Goal: Task Accomplishment & Management: Complete application form

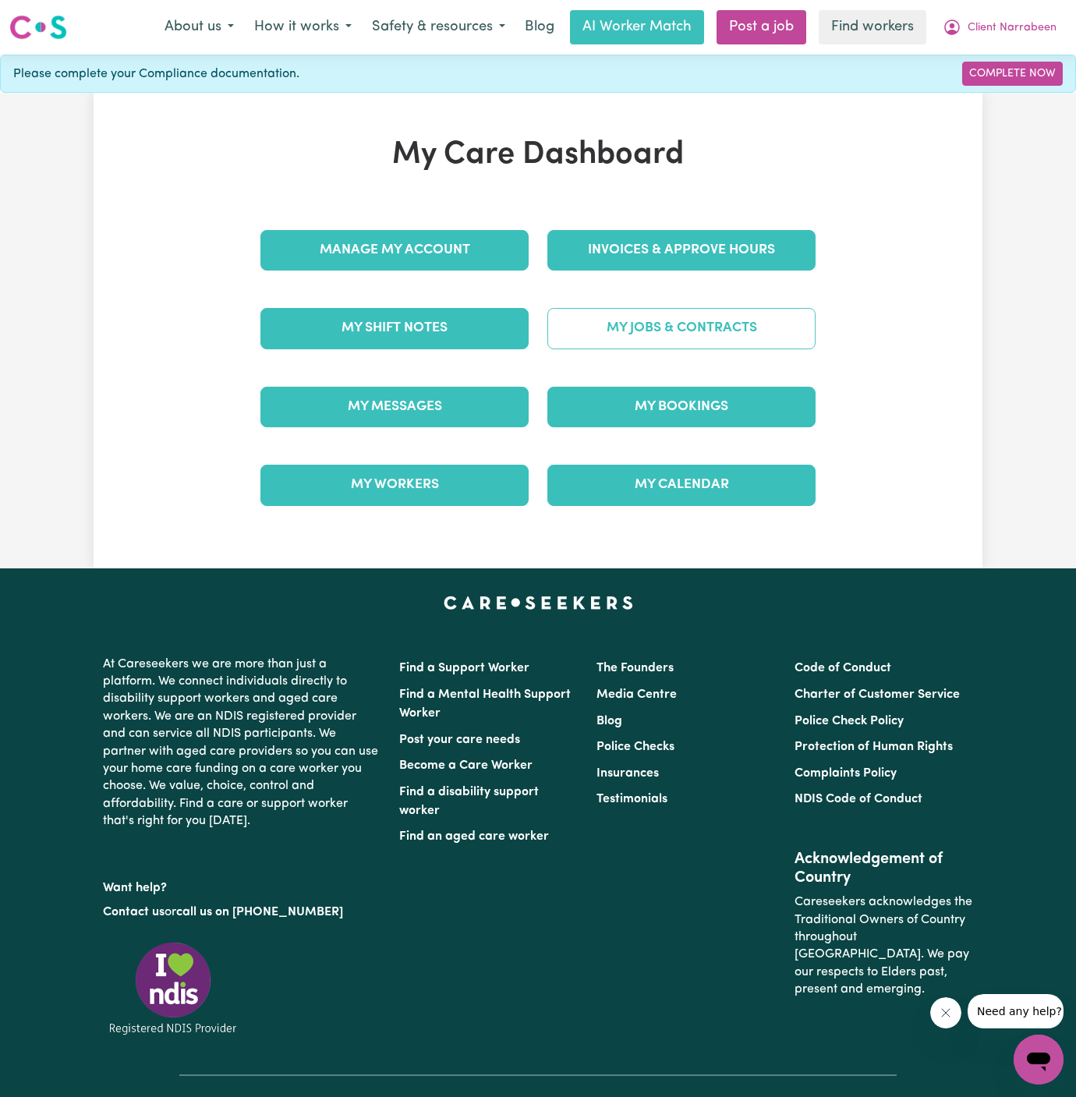
click at [692, 323] on link "My Jobs & Contracts" at bounding box center [681, 328] width 268 height 41
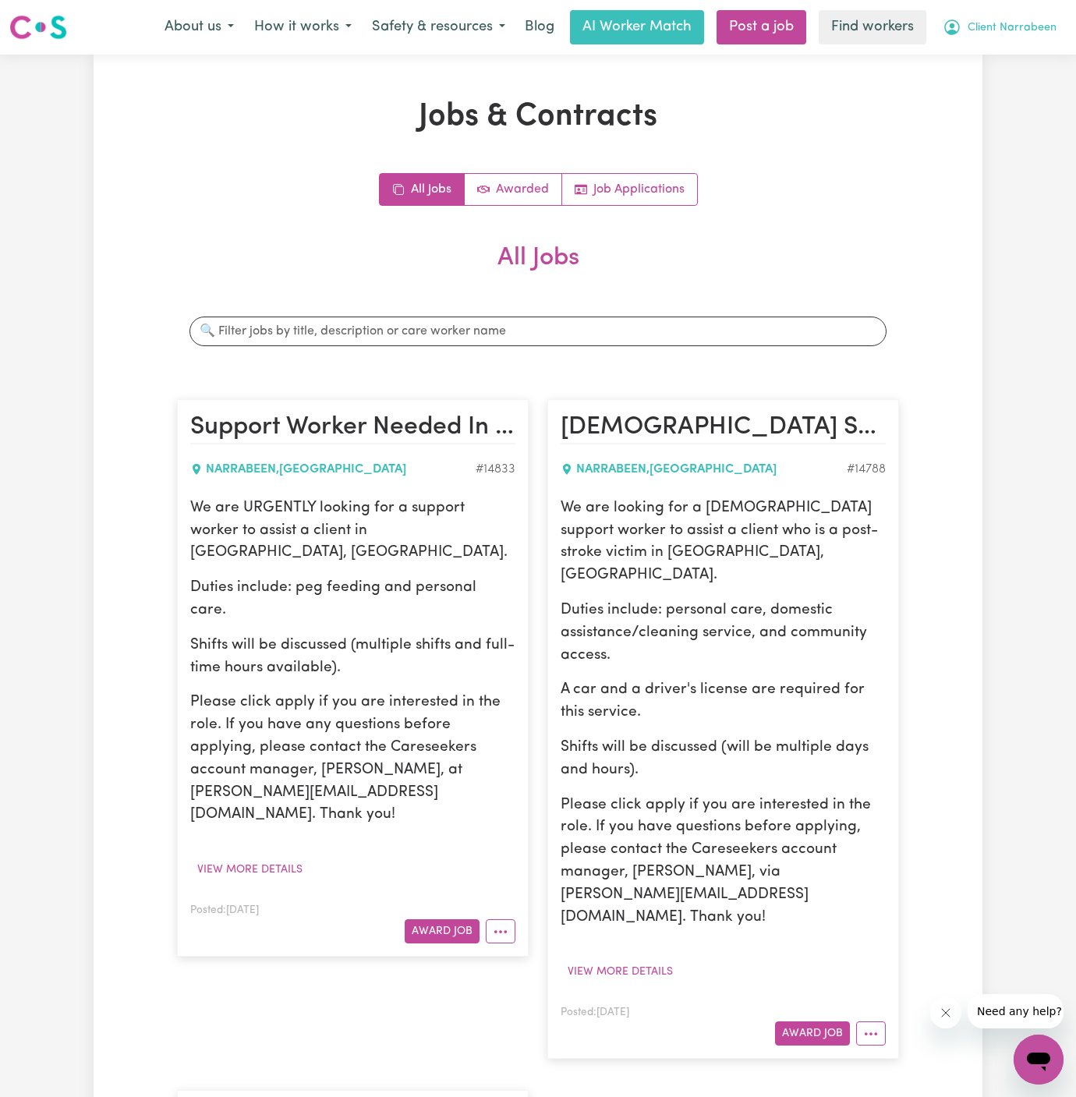
click at [1024, 31] on span "Client Narrabeen" at bounding box center [1011, 27] width 89 height 17
click at [1023, 46] on link "My Dashboard" at bounding box center [1003, 61] width 123 height 30
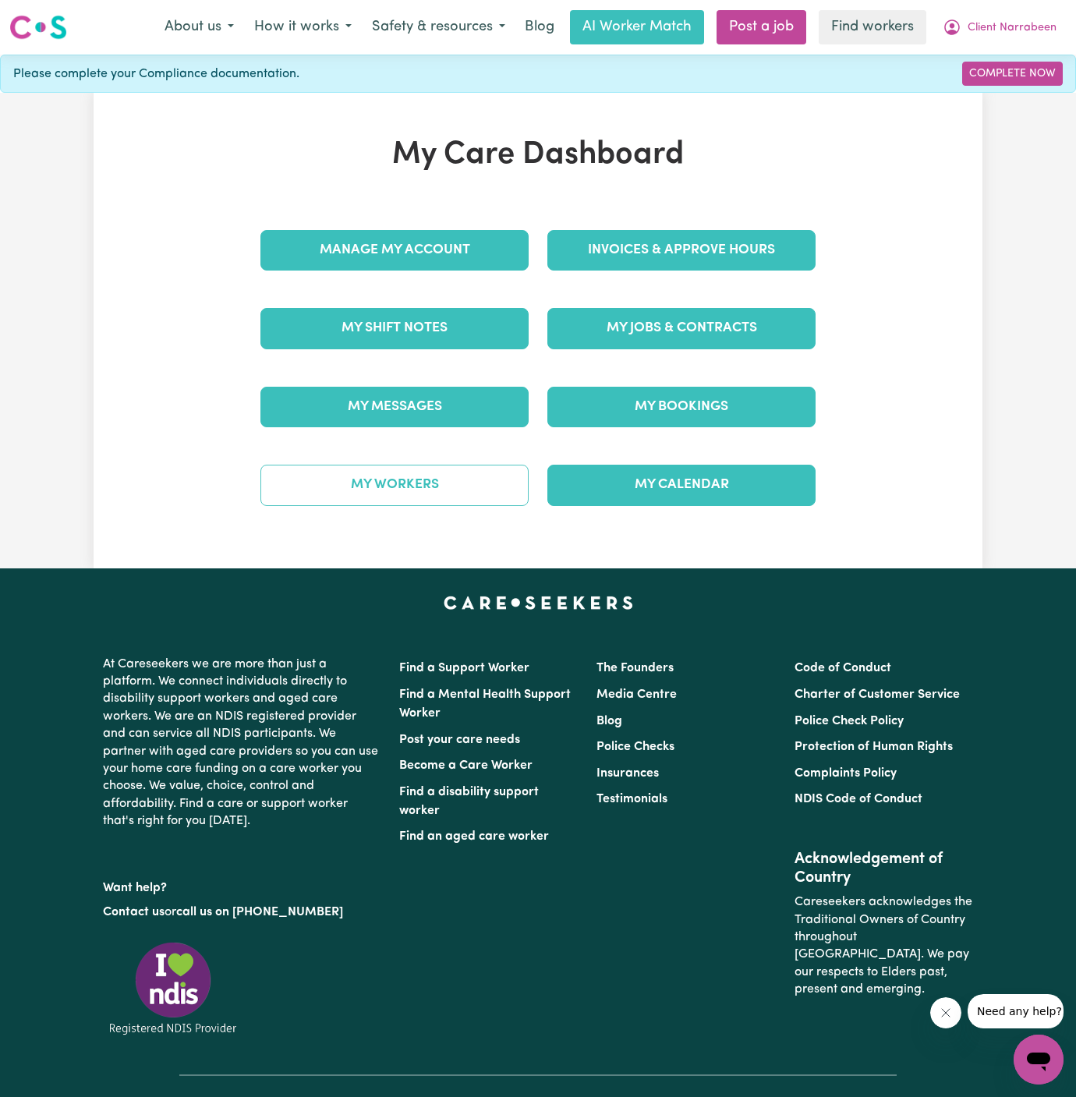
click at [505, 475] on link "My Workers" at bounding box center [394, 485] width 268 height 41
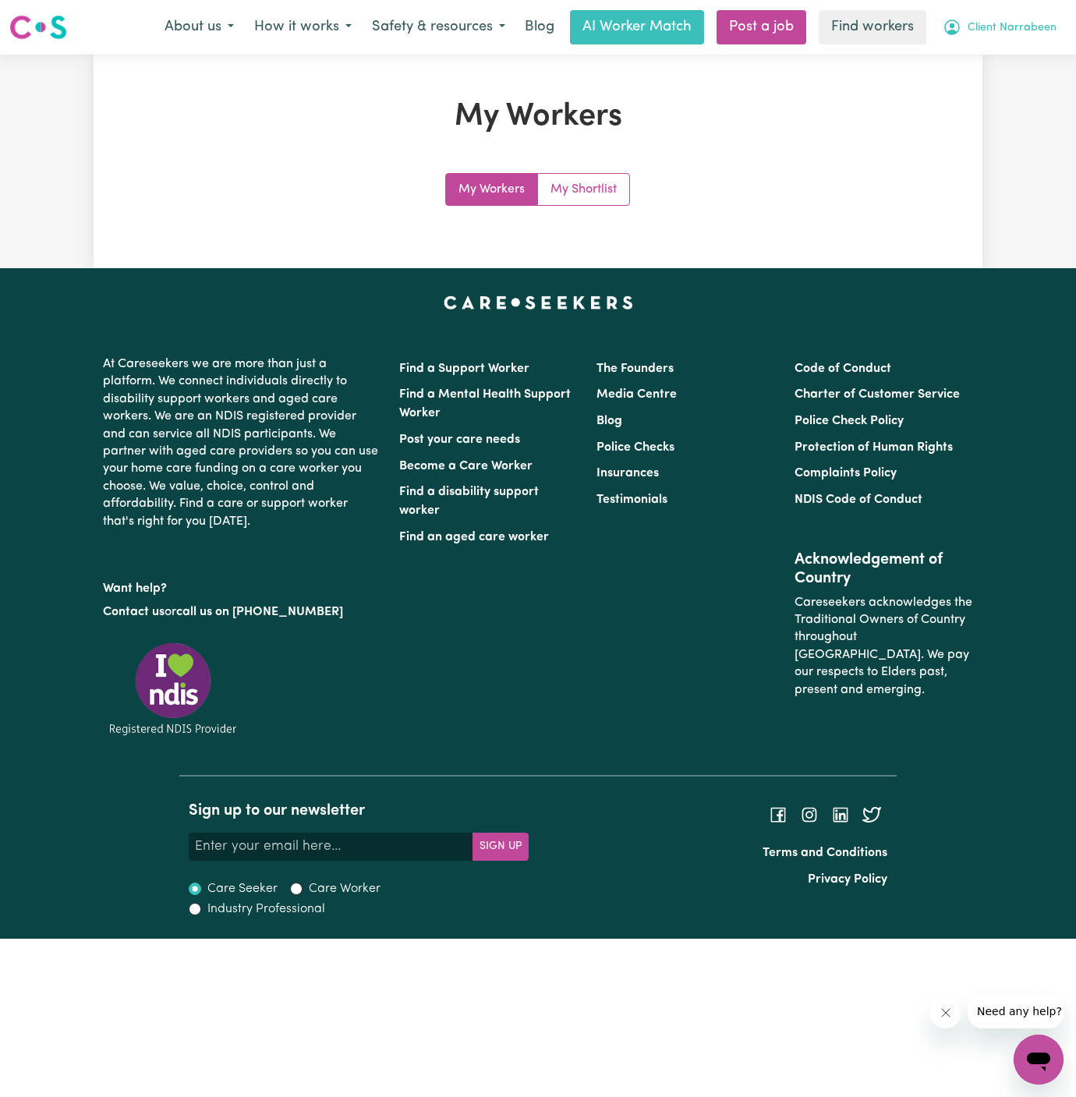
click at [1002, 26] on span "Client Narrabeen" at bounding box center [1011, 27] width 89 height 17
click at [999, 51] on link "My Dashboard" at bounding box center [1003, 61] width 123 height 30
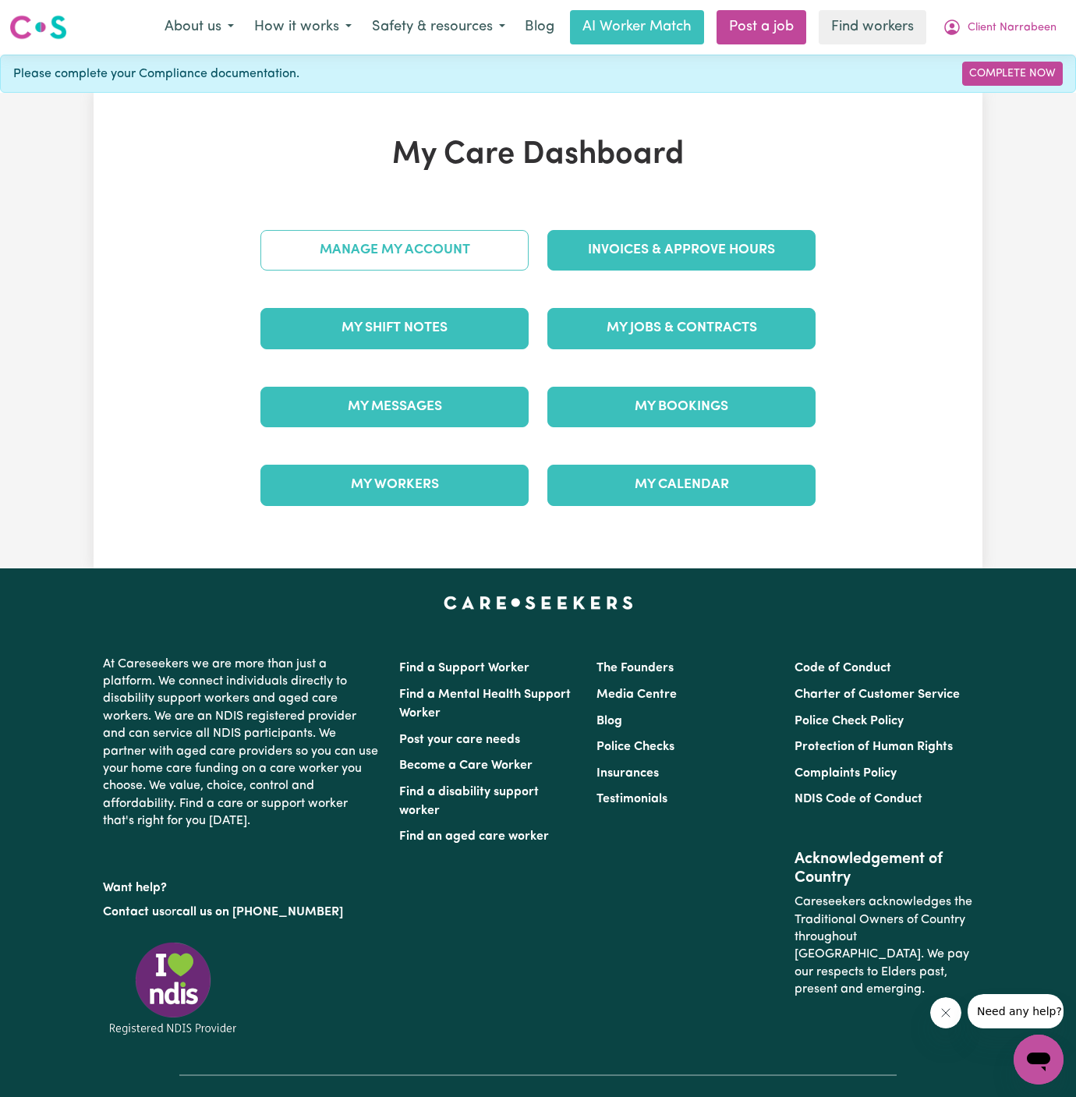
click at [453, 252] on link "Manage My Account" at bounding box center [394, 250] width 268 height 41
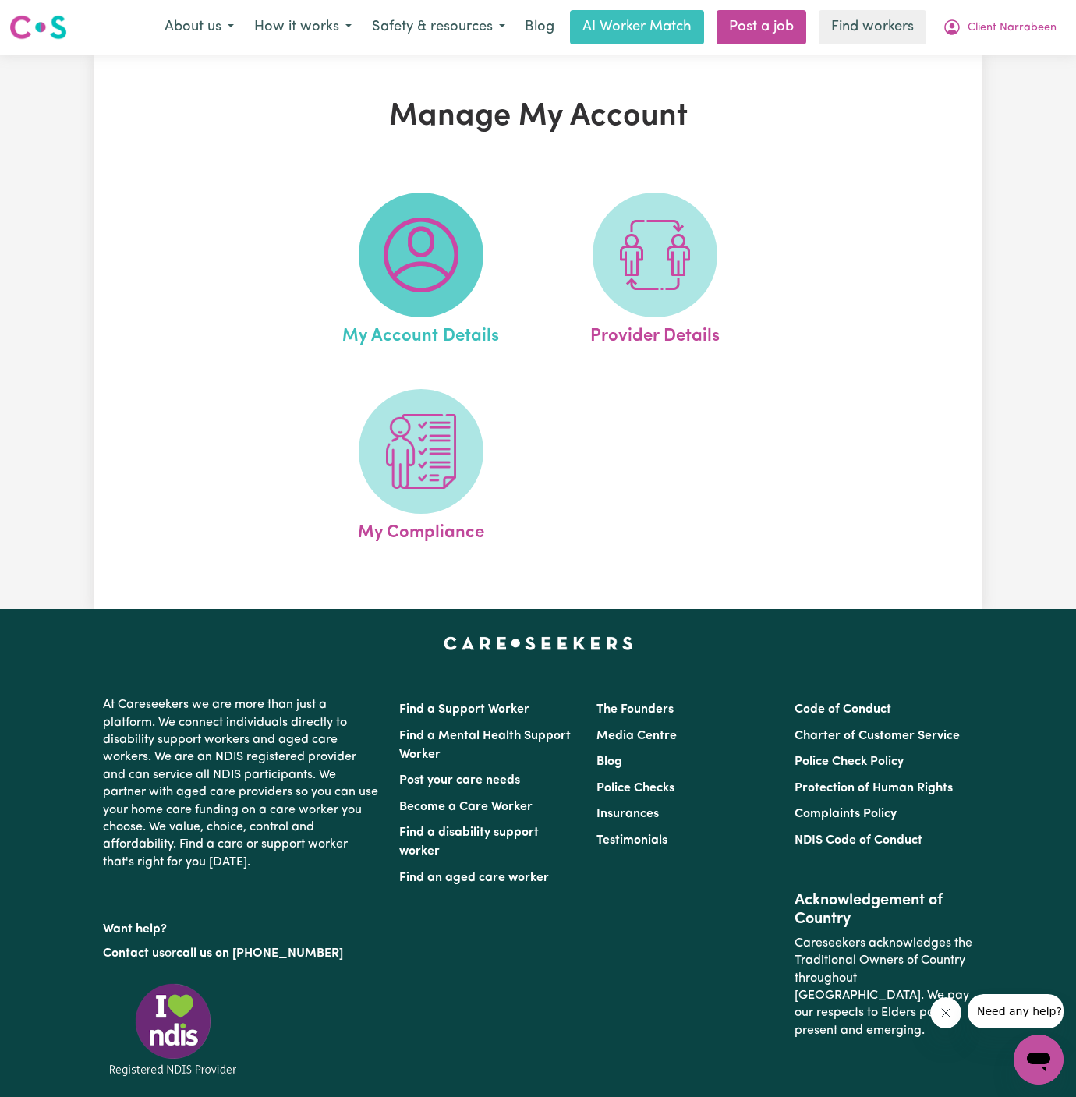
click at [413, 261] on img at bounding box center [420, 254] width 75 height 75
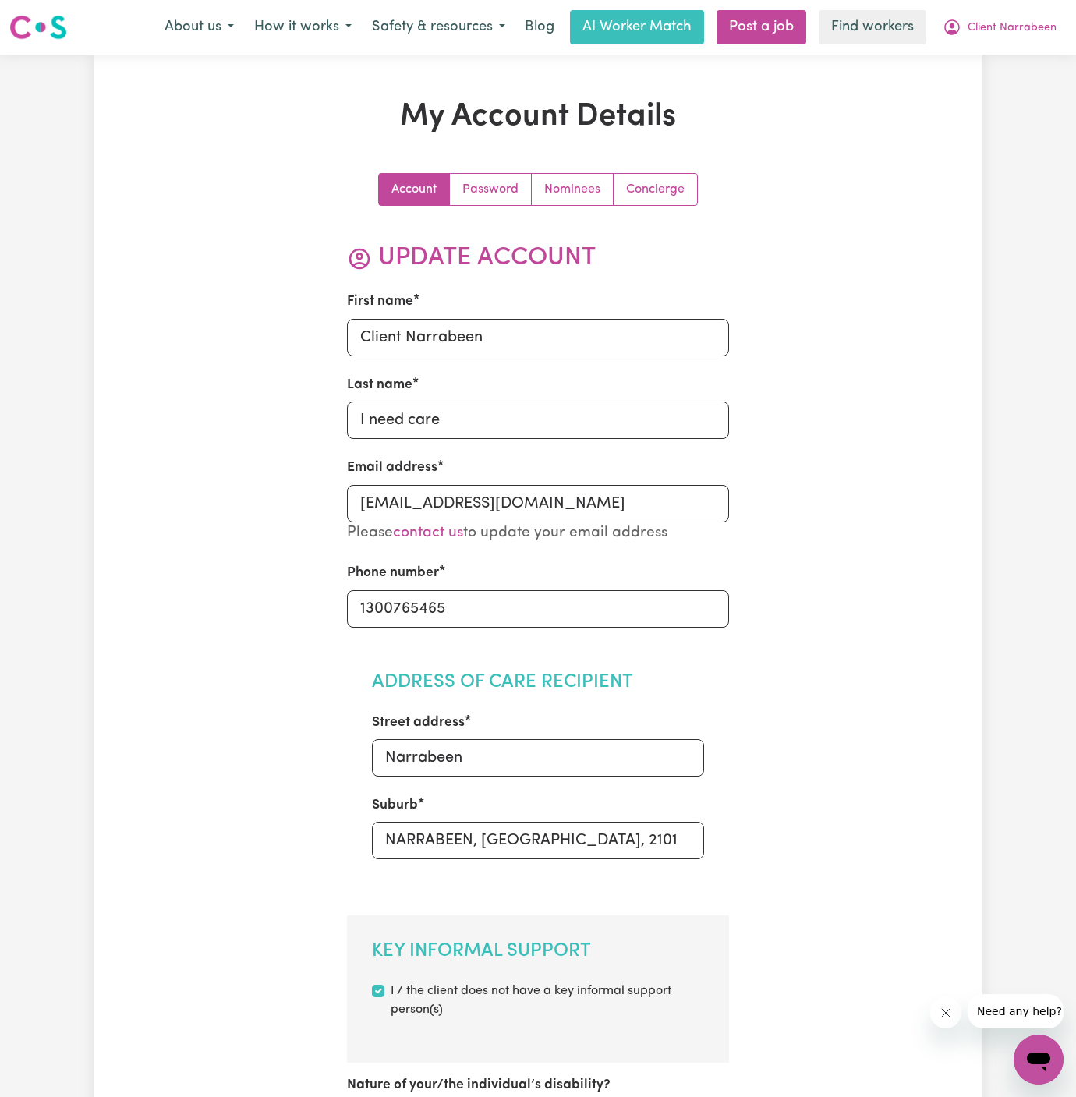
click at [475, 313] on div "First name Client Narrabeen" at bounding box center [538, 324] width 383 height 64
click at [475, 325] on input "Client Narrabeen" at bounding box center [538, 337] width 383 height 37
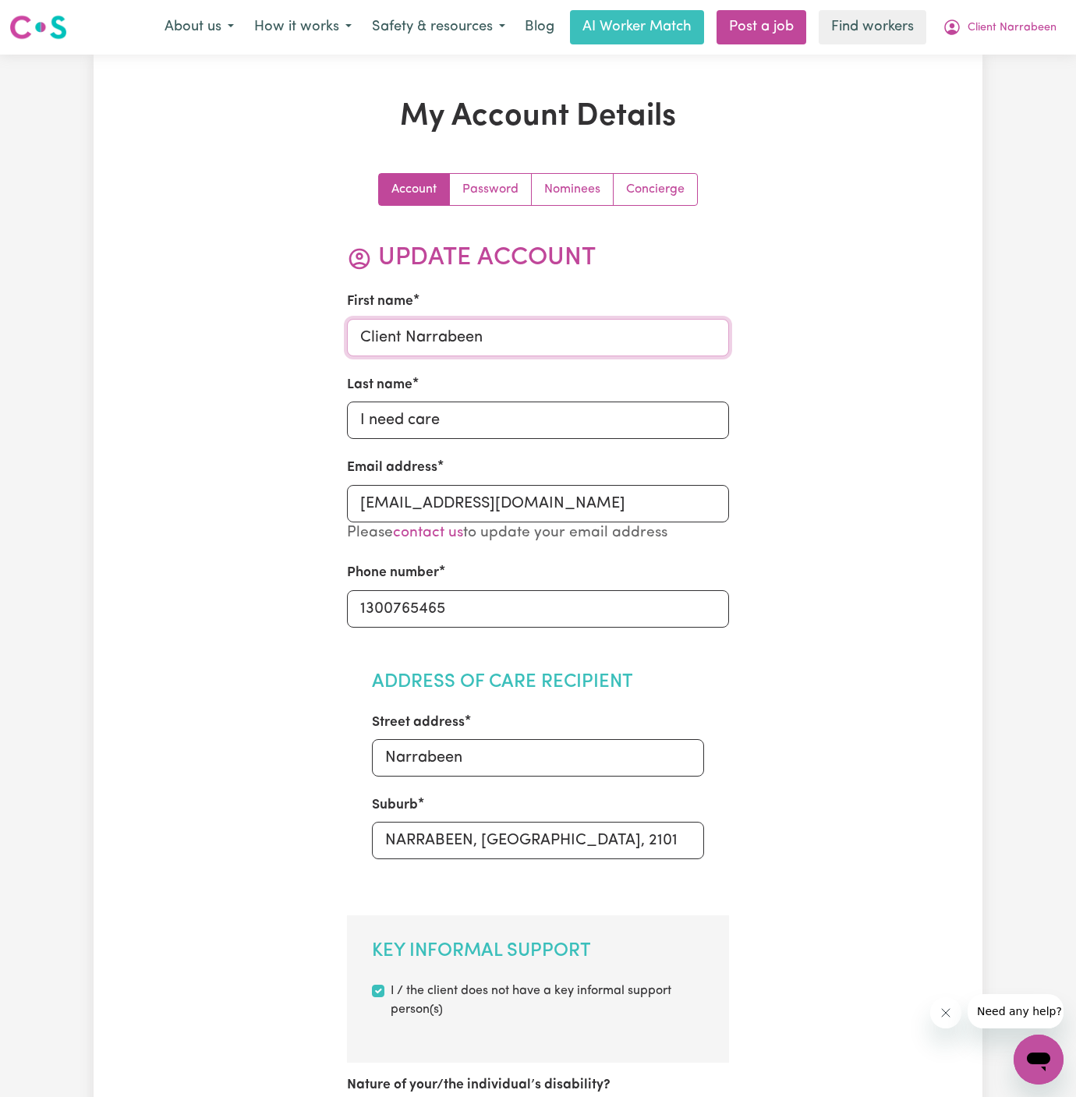
paste input "[PERSON_NAME]"
click at [433, 336] on input "[PERSON_NAME]" at bounding box center [538, 337] width 383 height 37
type input "[PERSON_NAME]"
click at [428, 417] on input "I need care" at bounding box center [538, 419] width 383 height 37
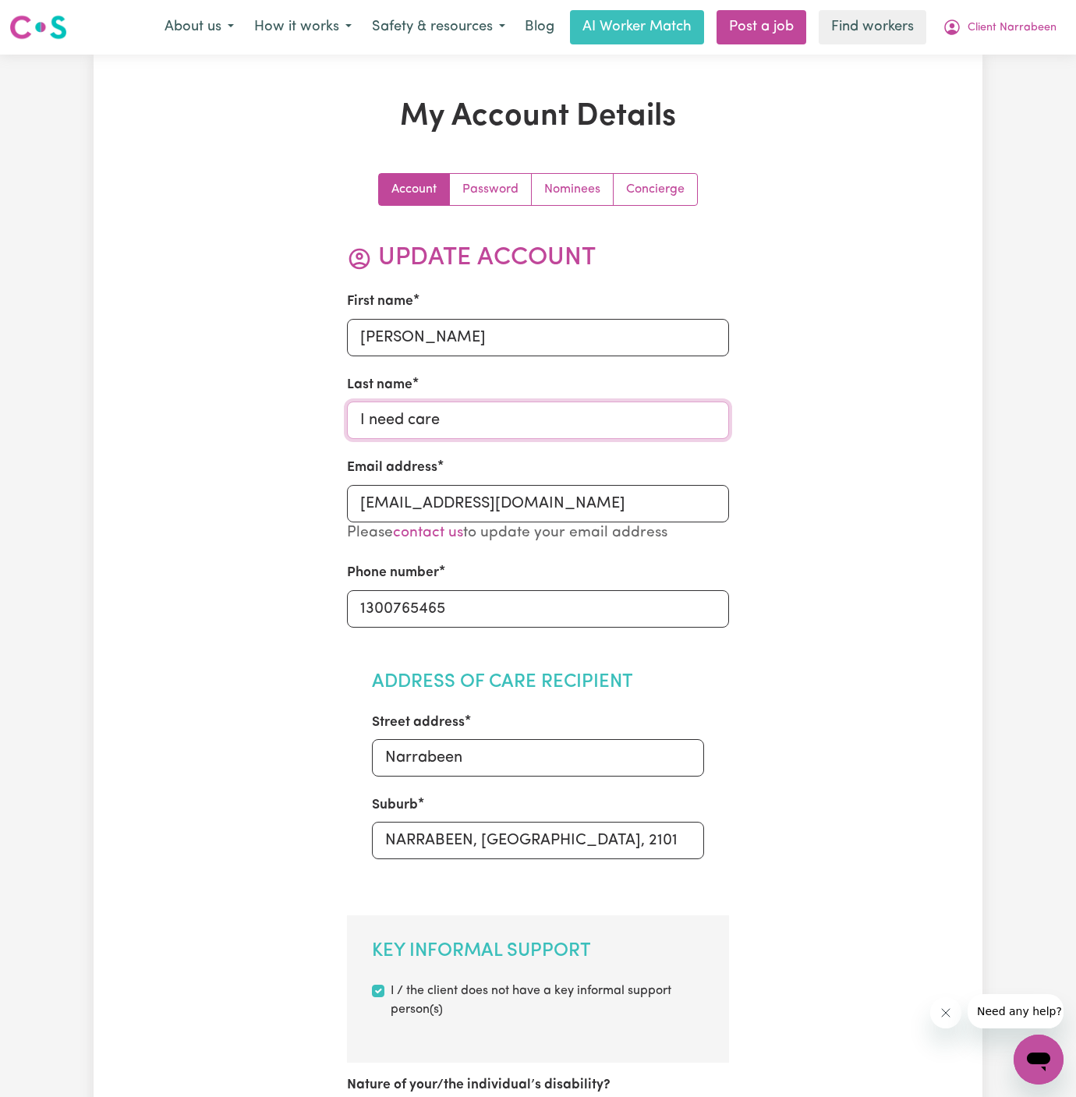
click at [428, 417] on input "I need care" at bounding box center [538, 419] width 383 height 37
paste input "[PERSON_NAME]"
click at [428, 417] on input "I need carByrone" at bounding box center [538, 419] width 383 height 37
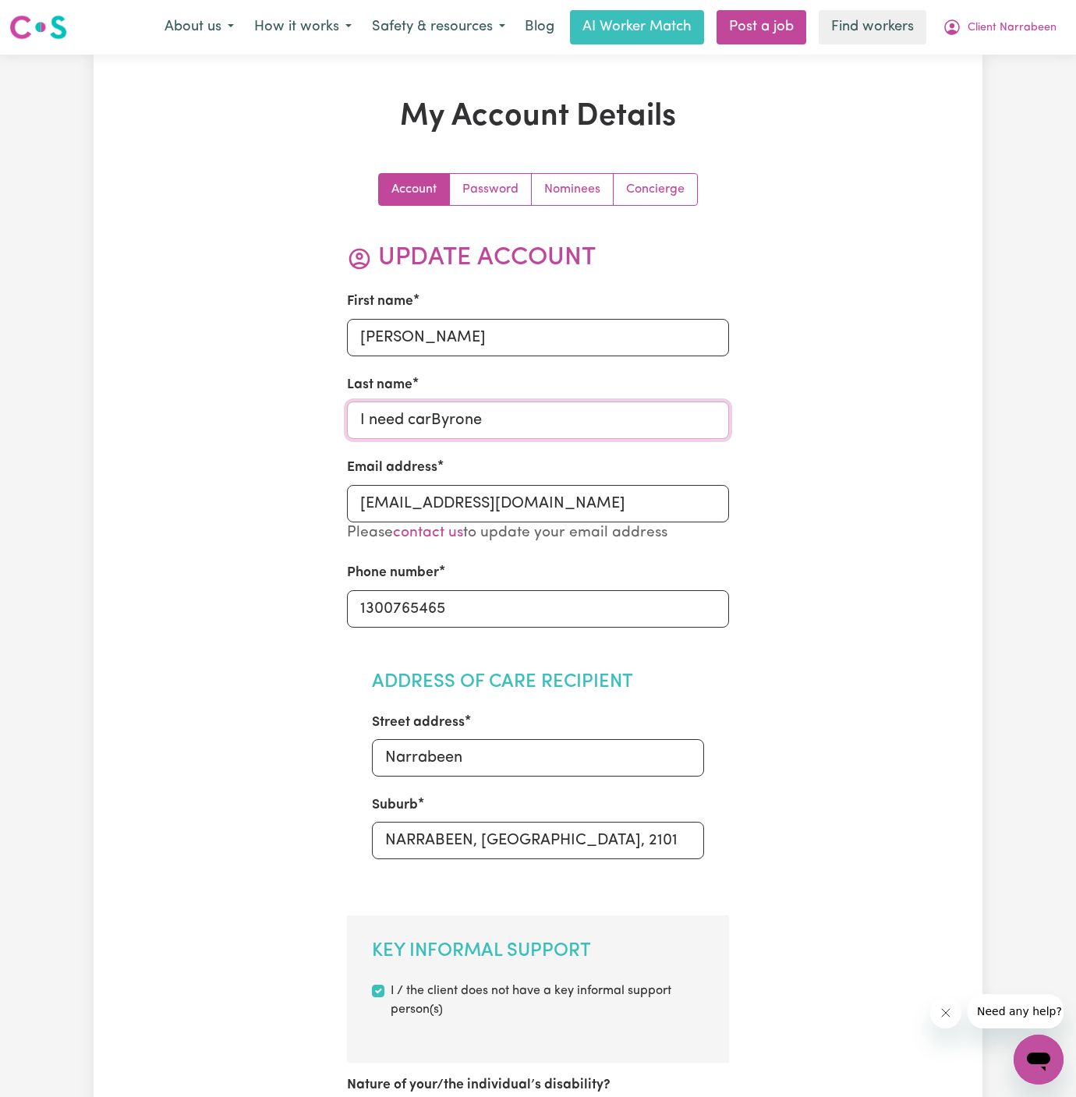
click at [428, 417] on input "I need carByrone" at bounding box center [538, 419] width 383 height 37
paste input "[PERSON_NAME]"
type input "[PERSON_NAME]"
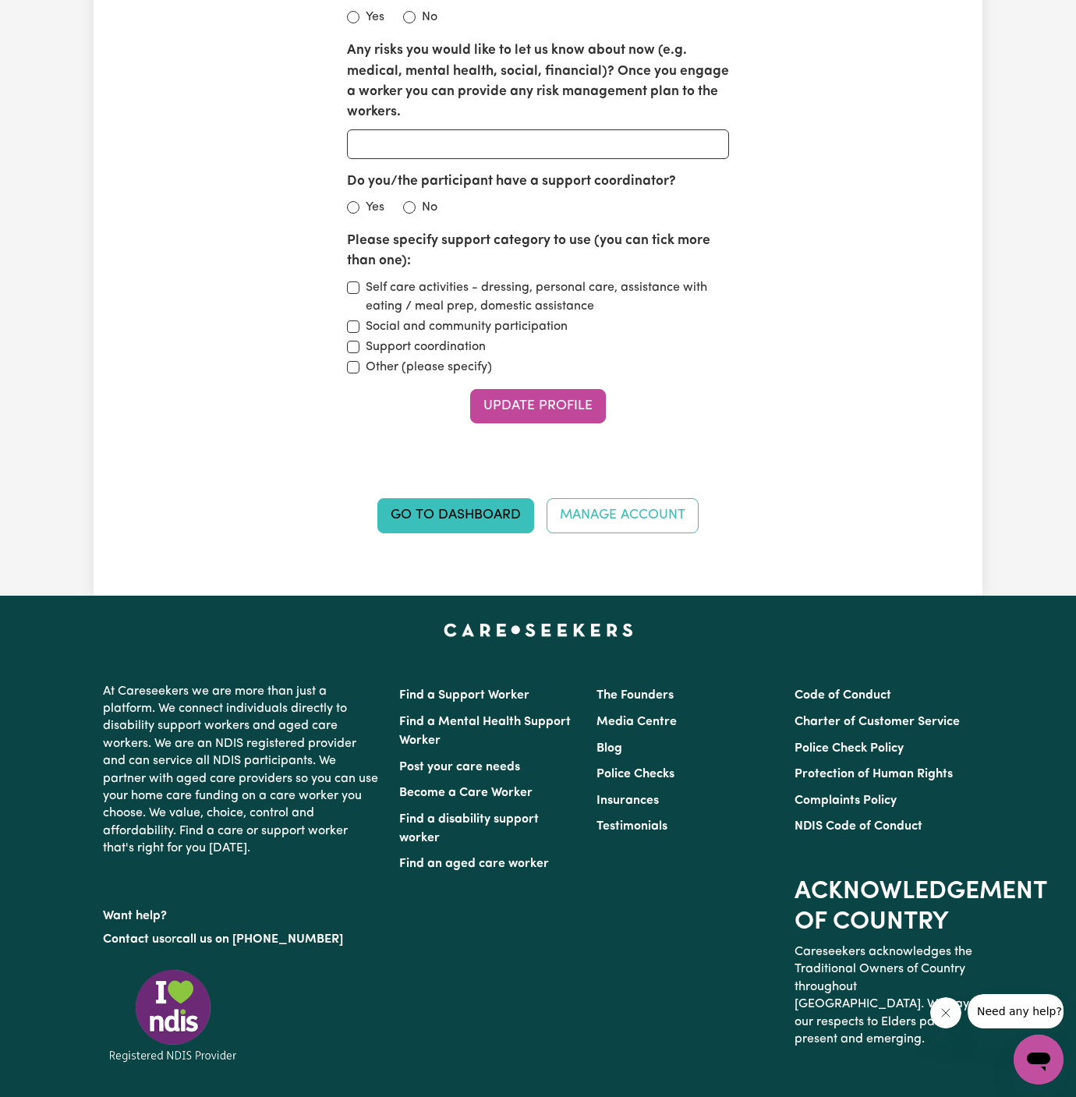
scroll to position [2278, 0]
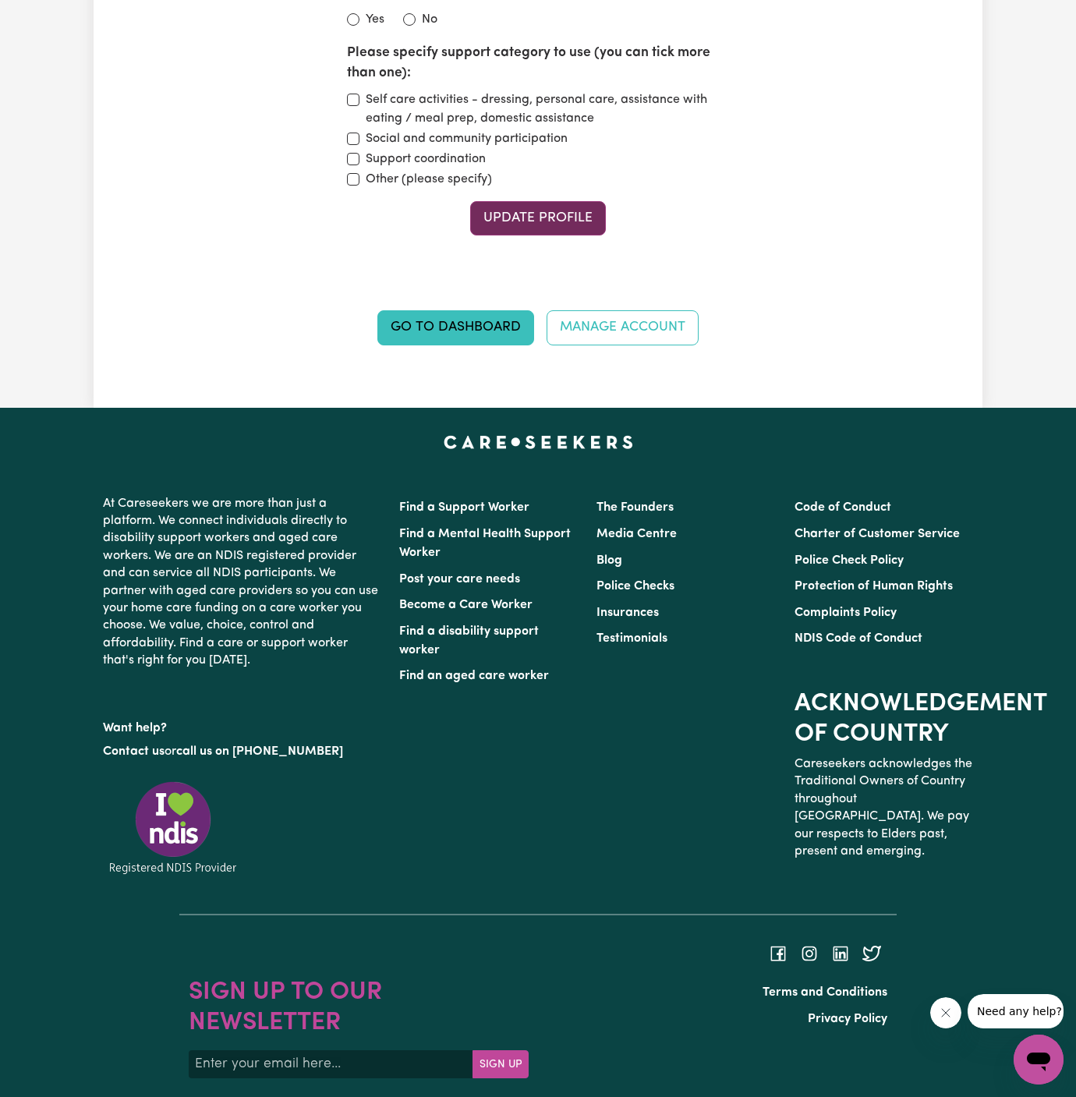
click at [540, 202] on button "Update Profile" at bounding box center [538, 218] width 136 height 34
click at [540, 202] on div "Update Profile" at bounding box center [538, 218] width 383 height 34
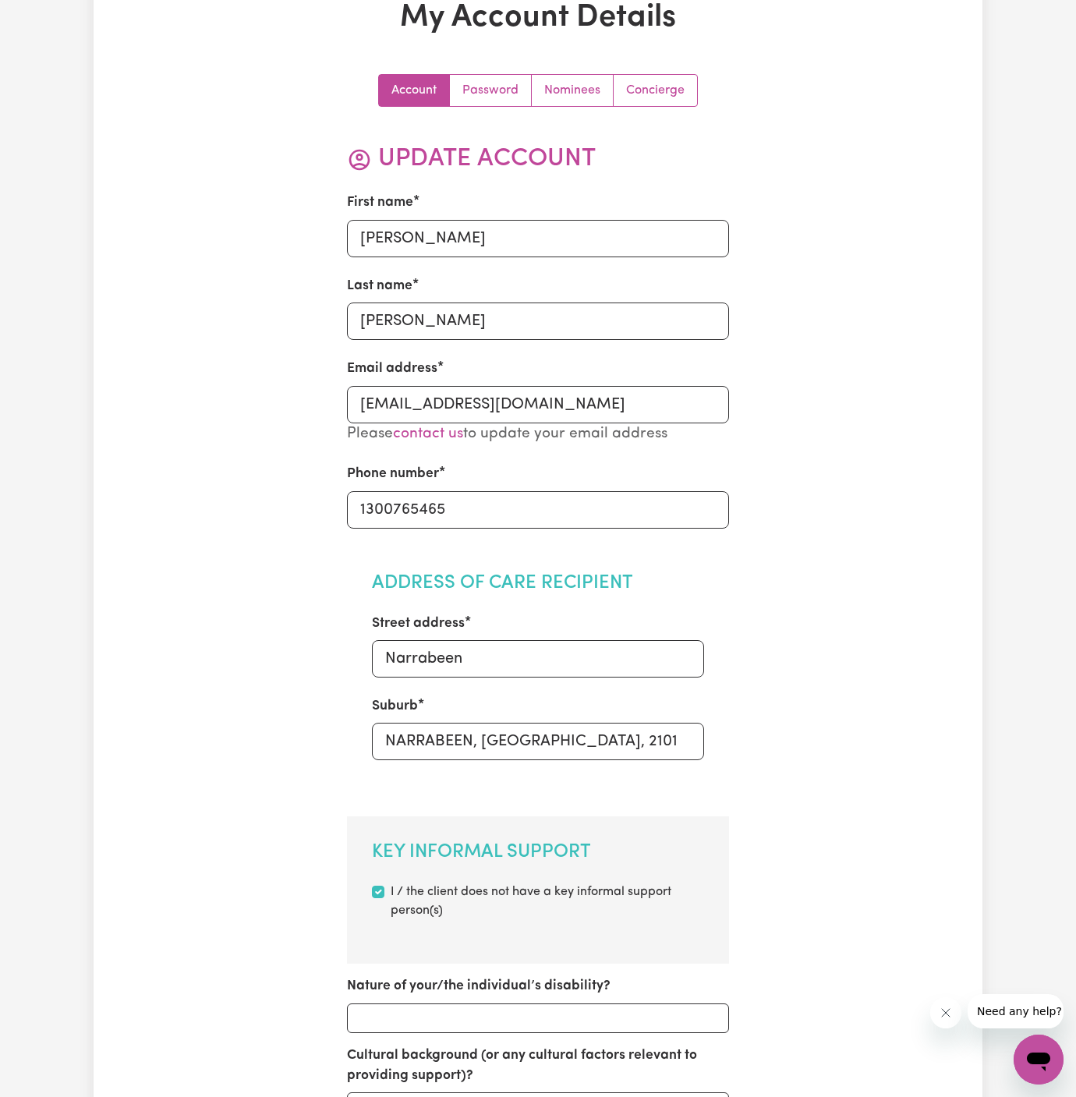
scroll to position [0, 0]
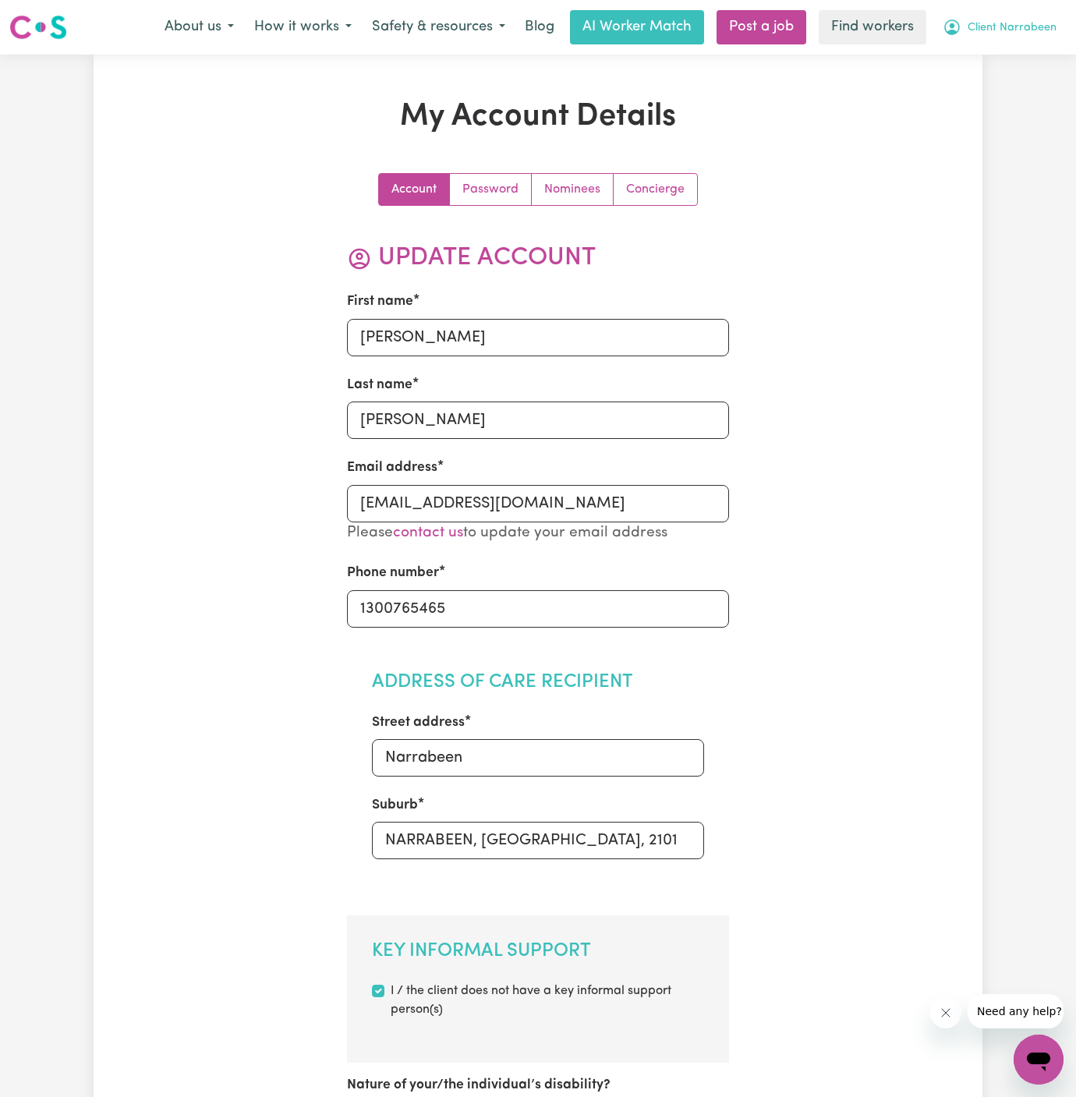
click at [999, 31] on span "Client Narrabeen" at bounding box center [1011, 27] width 89 height 17
click at [995, 90] on link "Logout" at bounding box center [1003, 90] width 123 height 30
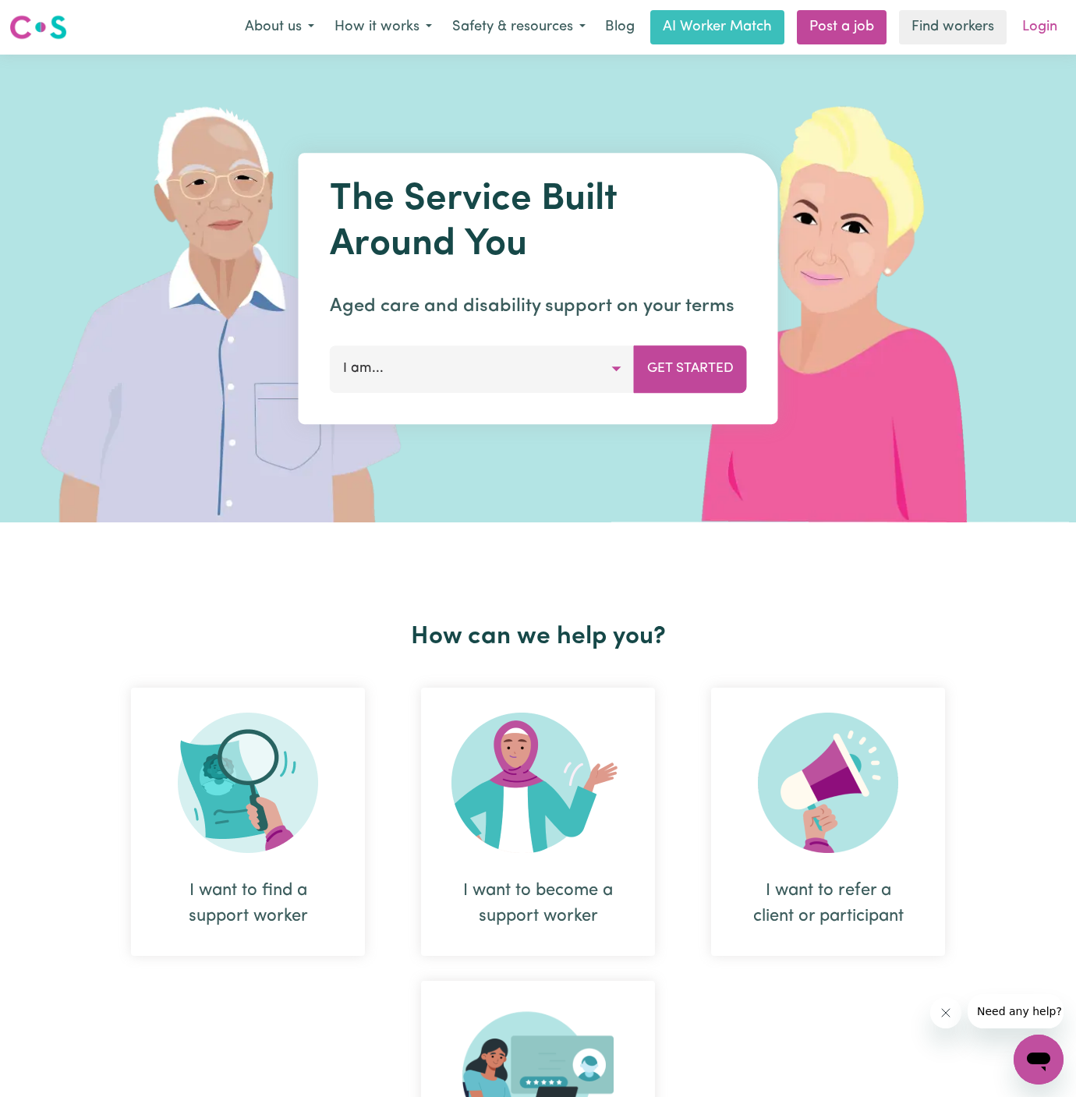
click at [1024, 33] on link "Login" at bounding box center [1040, 27] width 54 height 34
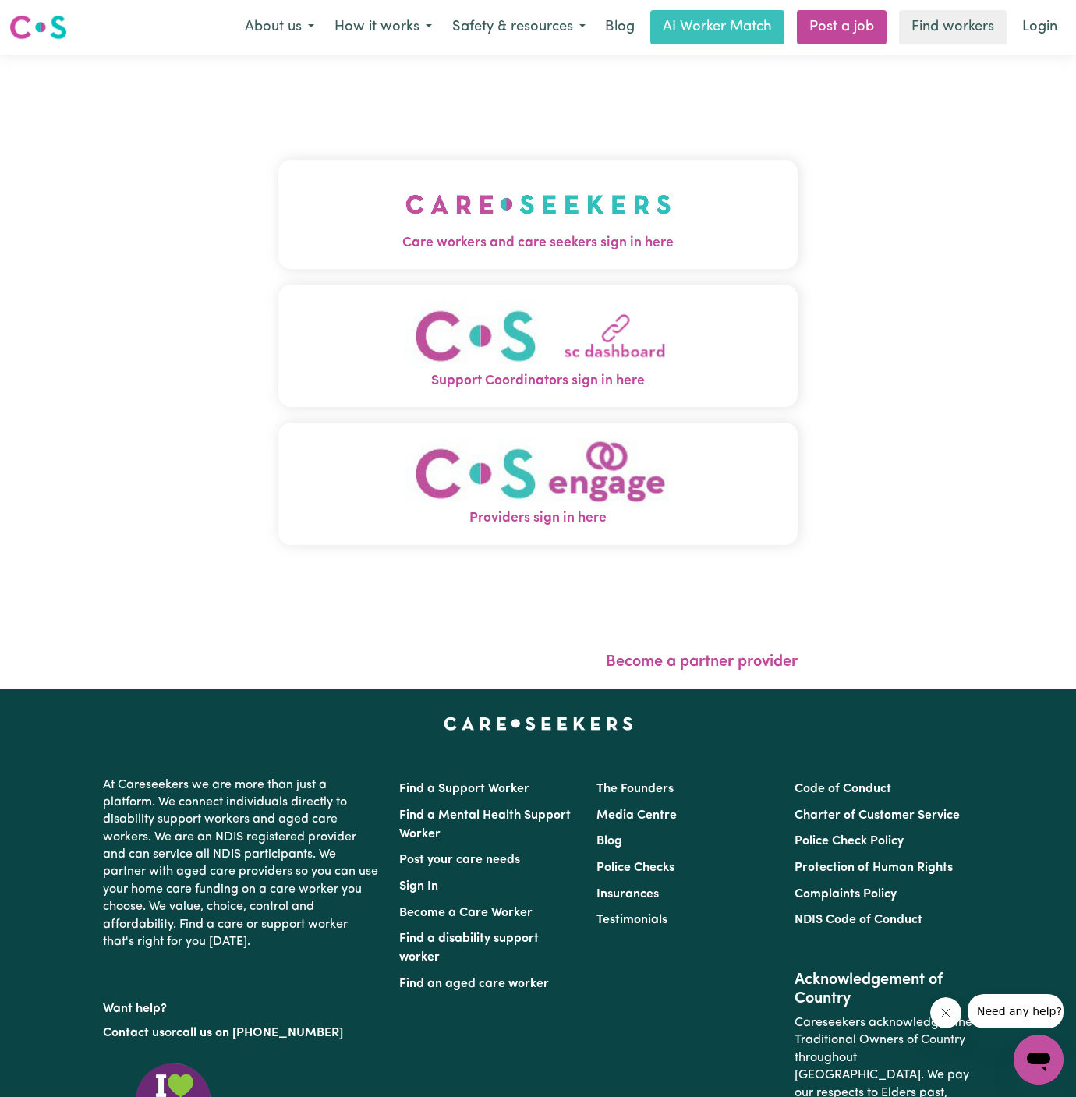
click at [698, 217] on button "Care workers and care seekers sign in here" at bounding box center [537, 214] width 519 height 109
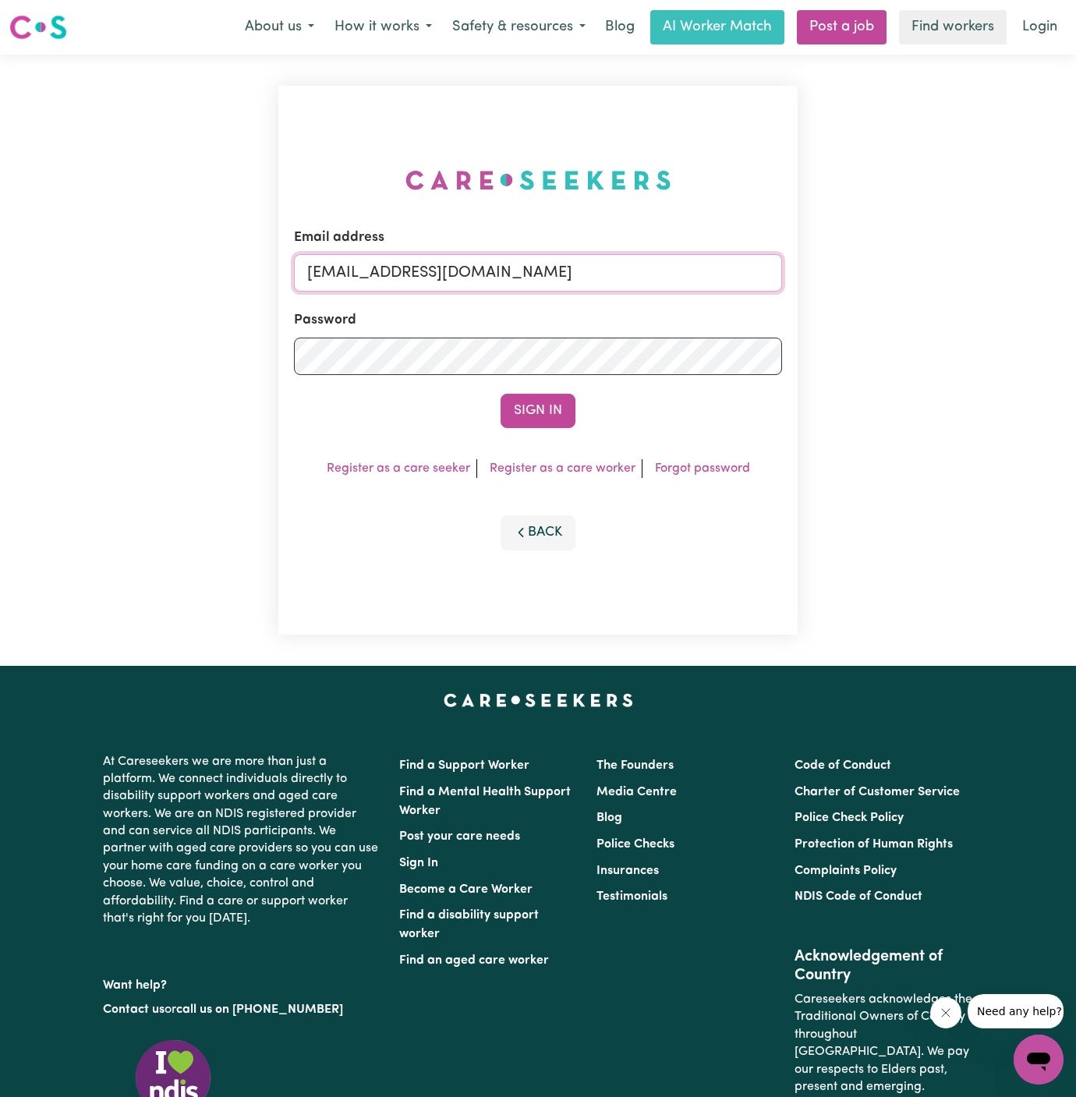
drag, startPoint x: 383, startPoint y: 273, endPoint x: 751, endPoint y: 289, distance: 368.3
click at [751, 289] on input "[EMAIL_ADDRESS][DOMAIN_NAME]" at bounding box center [538, 272] width 488 height 37
paste input "LindaByronI"
type input "[EMAIL_ADDRESS][DOMAIN_NAME]"
click at [556, 399] on button "Sign In" at bounding box center [537, 411] width 75 height 34
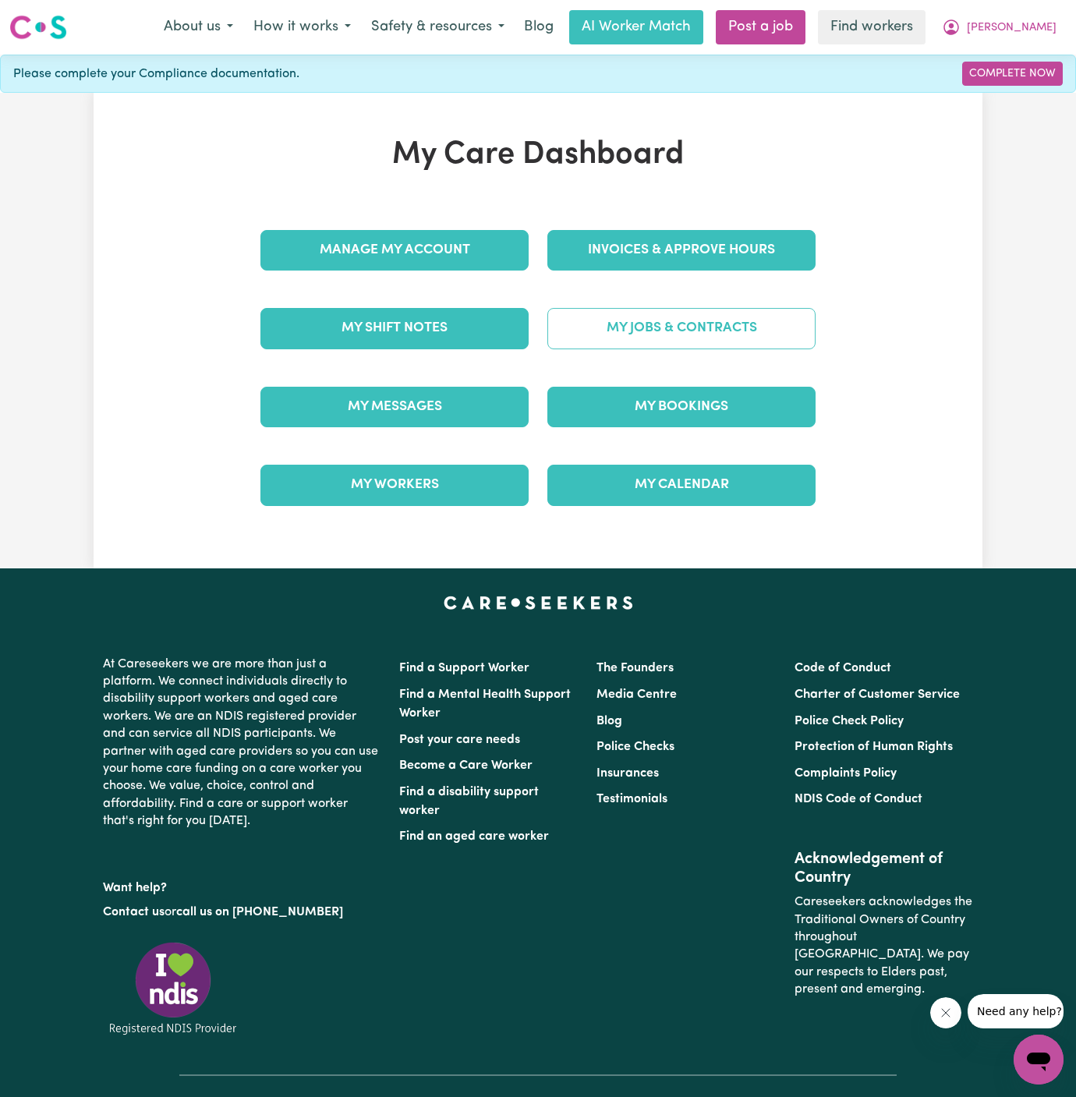
click at [679, 320] on link "My Jobs & Contracts" at bounding box center [681, 328] width 268 height 41
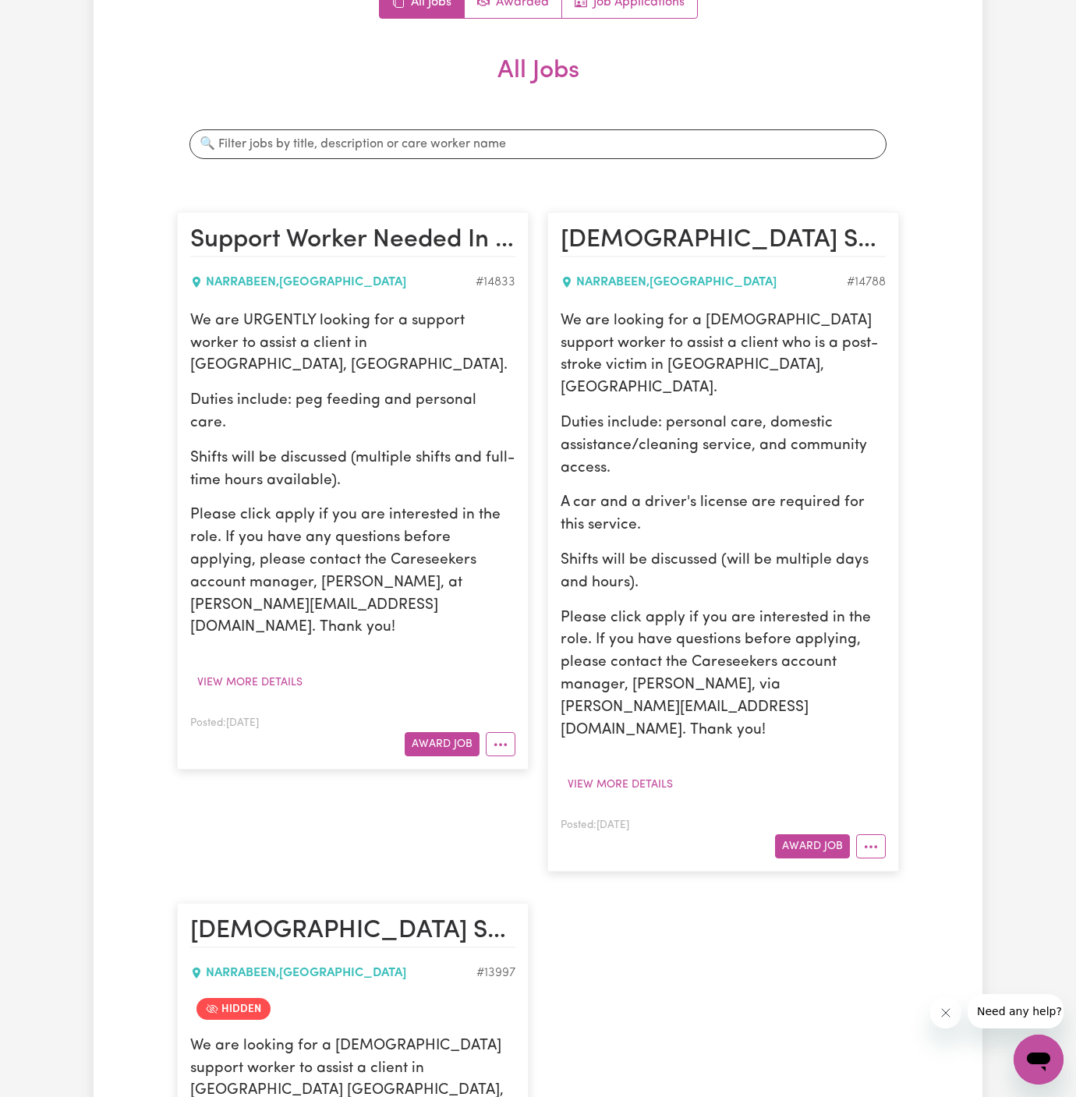
scroll to position [188, 0]
click at [443, 731] on button "Award Job" at bounding box center [442, 743] width 75 height 24
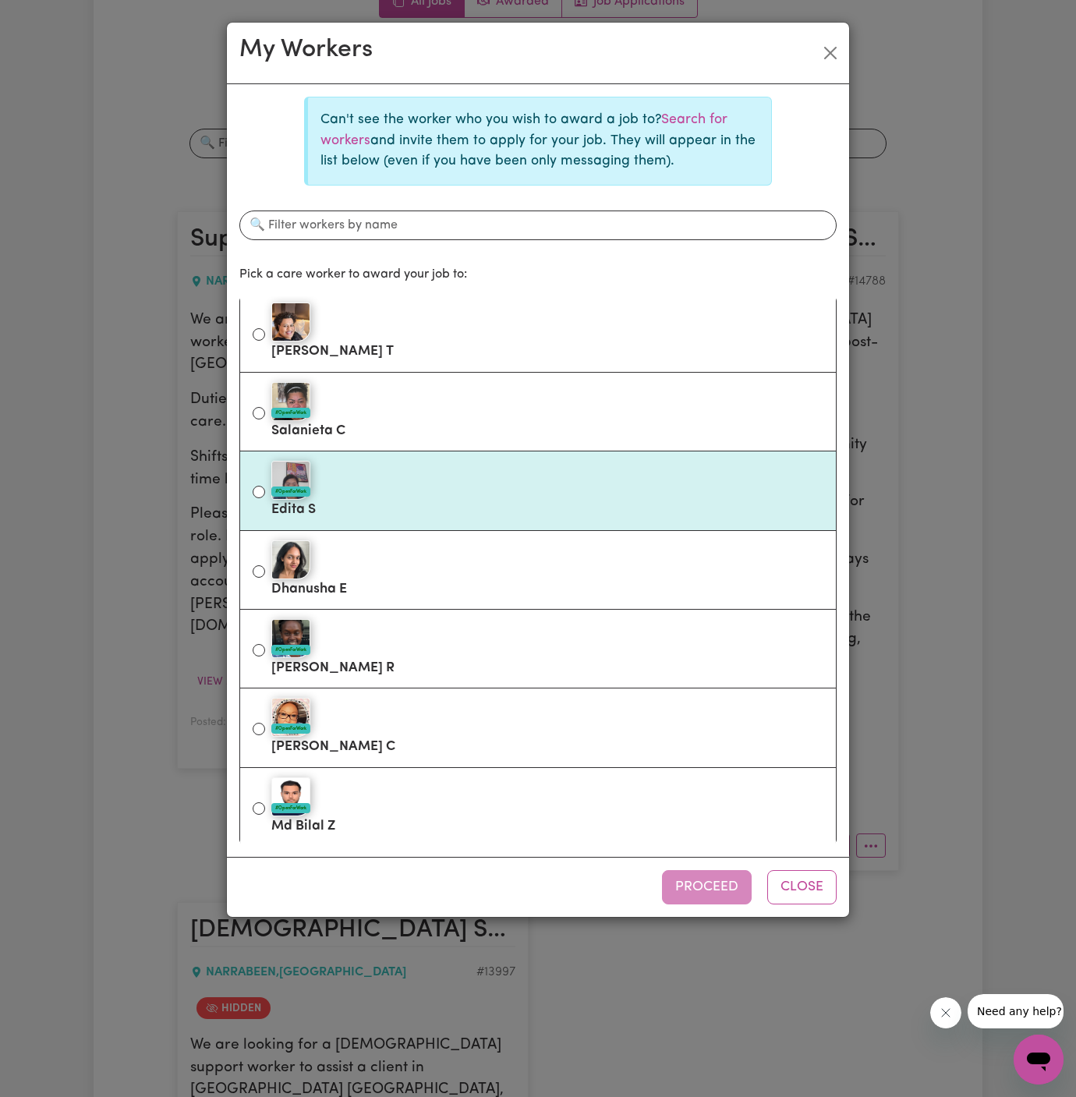
scroll to position [0, 0]
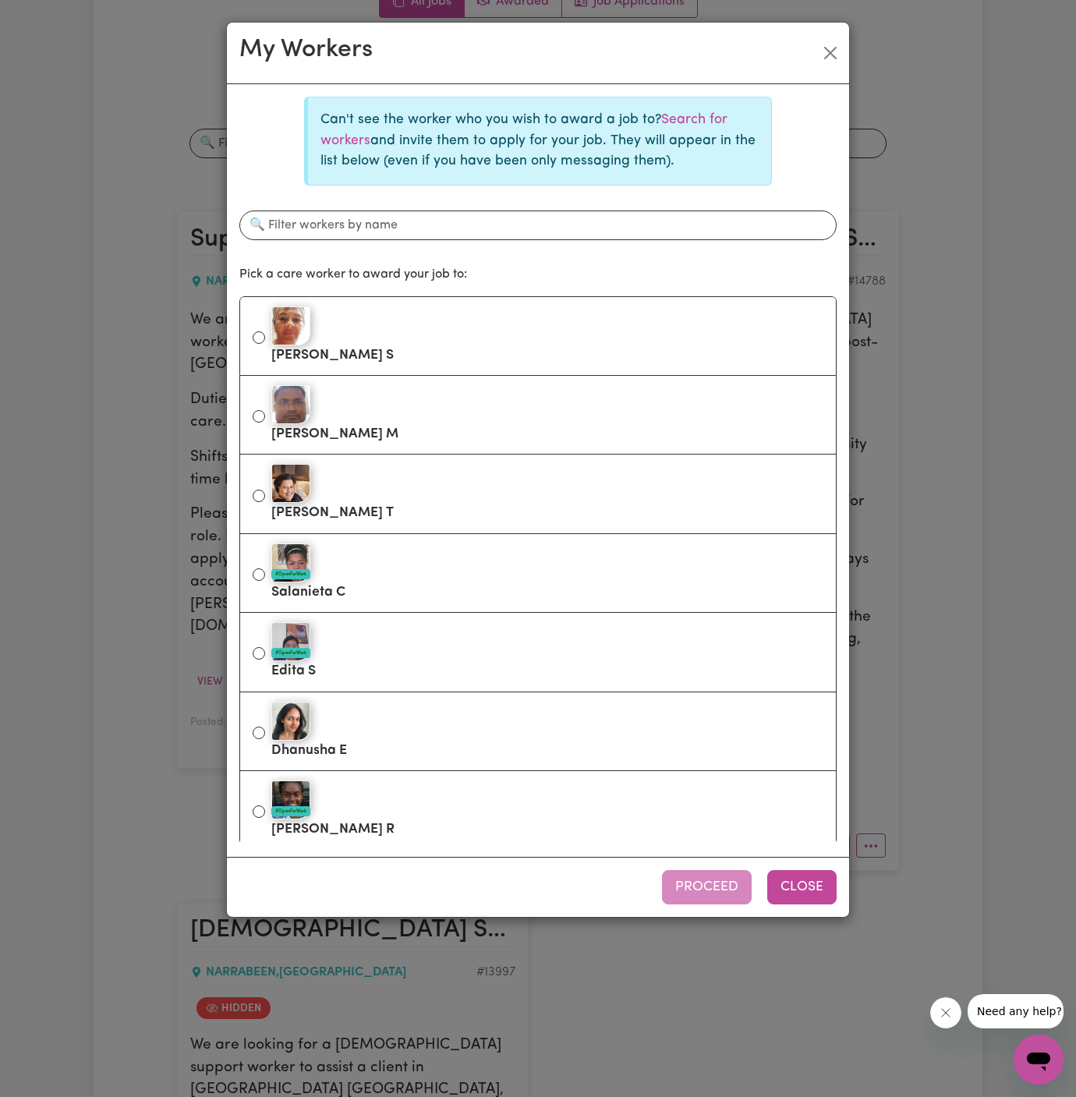
click at [819, 896] on button "Close" at bounding box center [801, 887] width 69 height 34
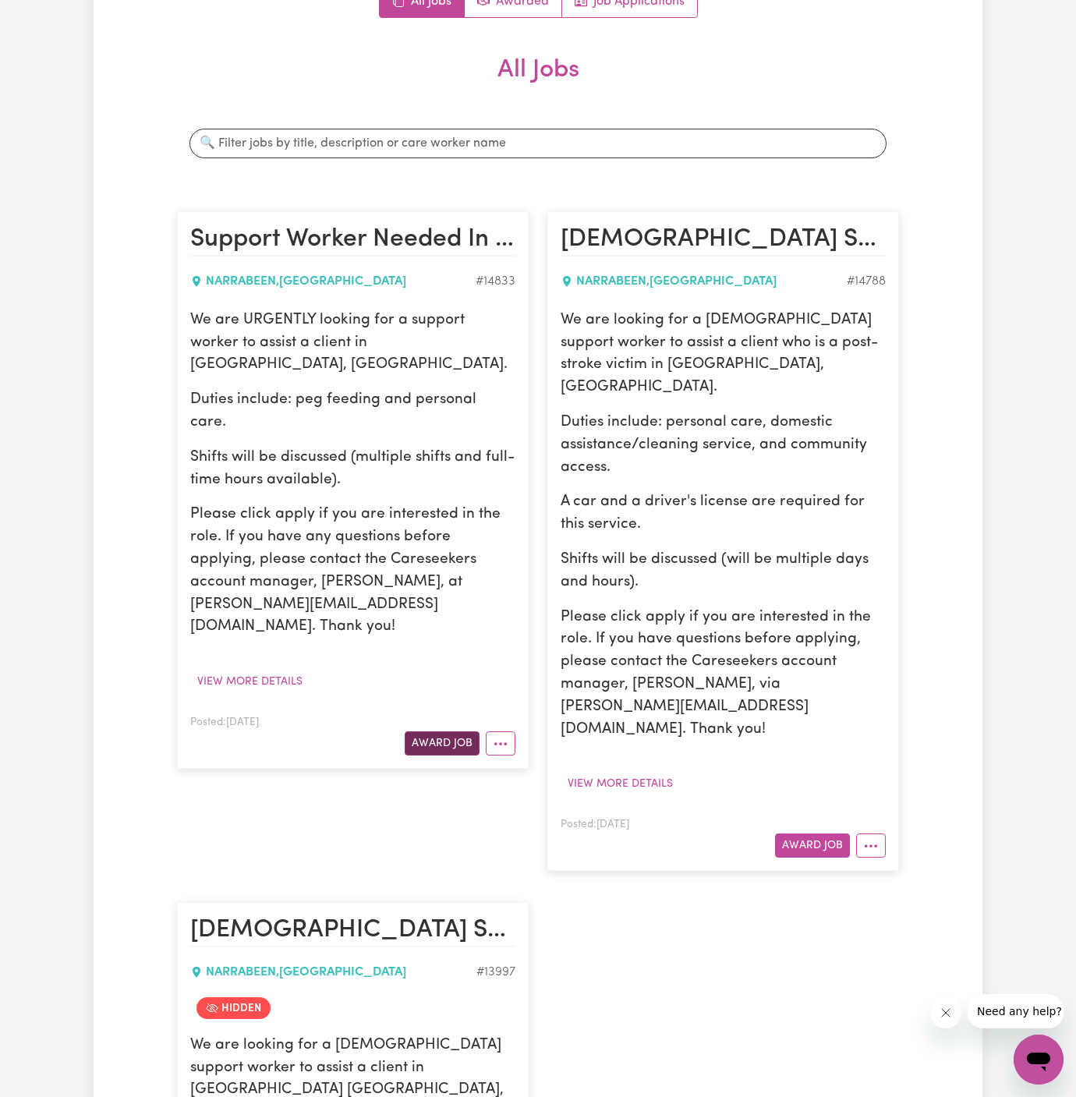
click at [443, 731] on button "Award Job" at bounding box center [442, 743] width 75 height 24
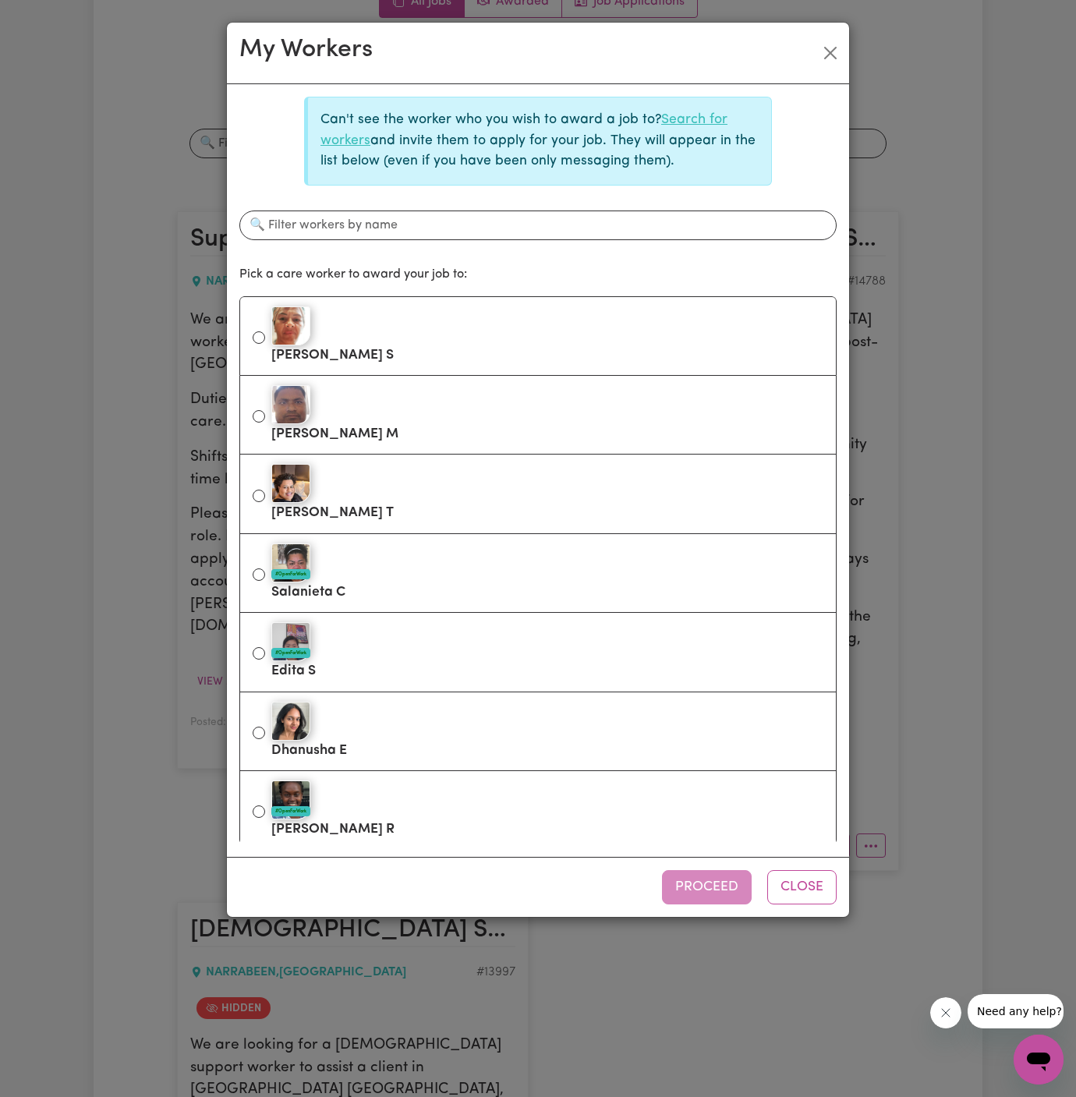
click at [687, 122] on link "Search for workers" at bounding box center [523, 130] width 407 height 34
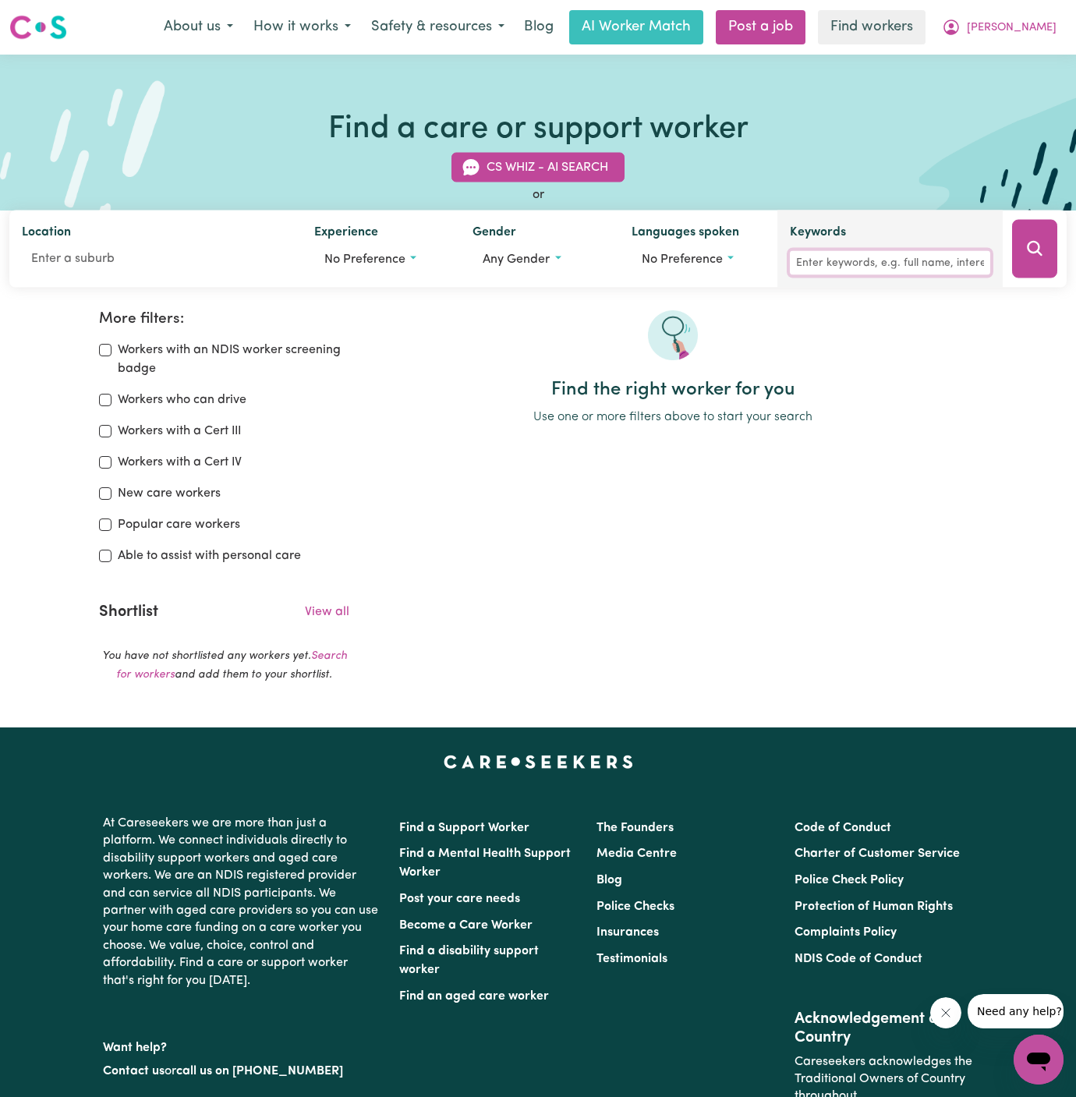
click at [876, 260] on input "Keywords" at bounding box center [890, 263] width 200 height 24
type input "[PERSON_NAME]"
click at [1048, 250] on button "Search" at bounding box center [1034, 249] width 45 height 58
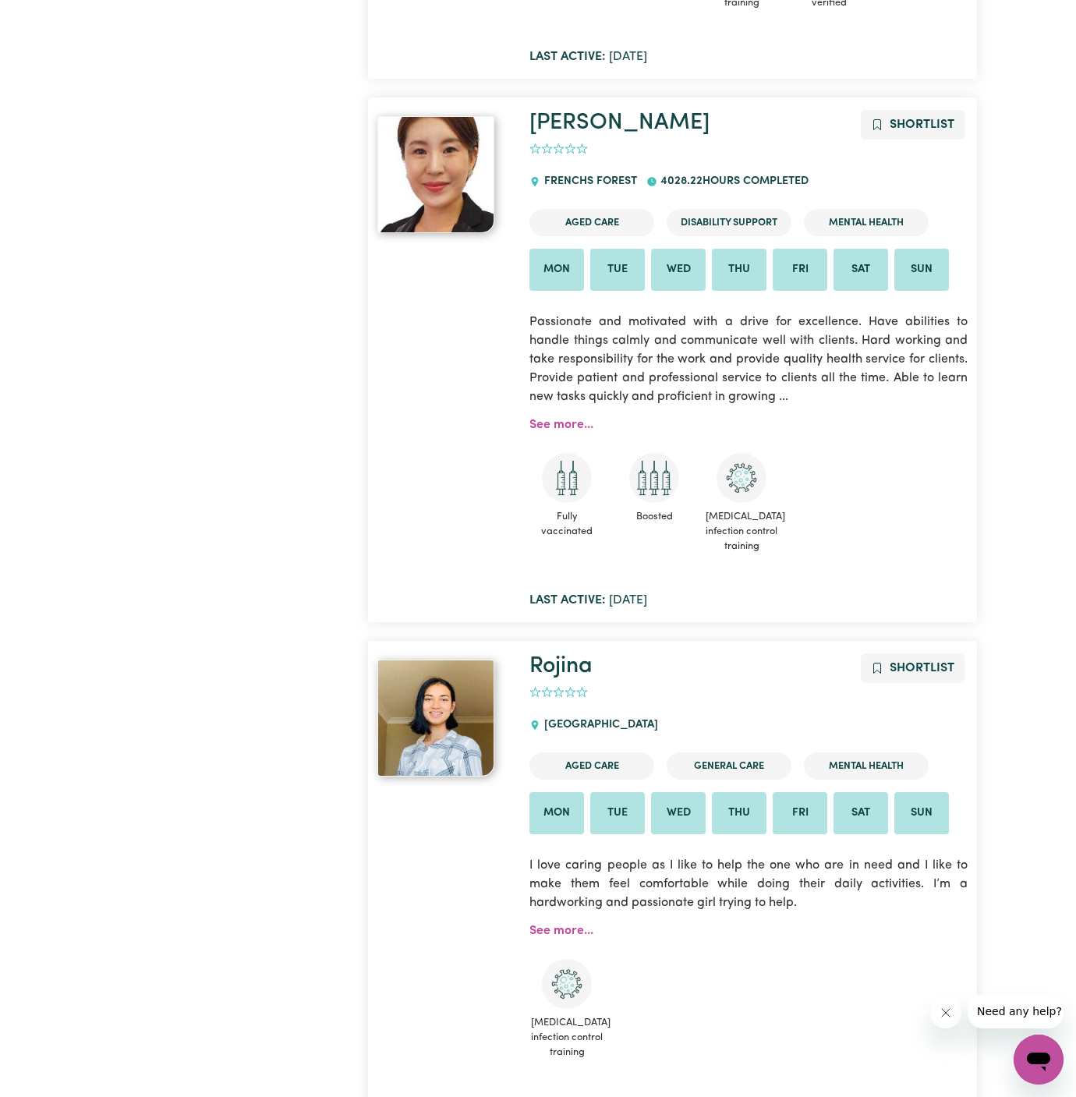
scroll to position [4274, 0]
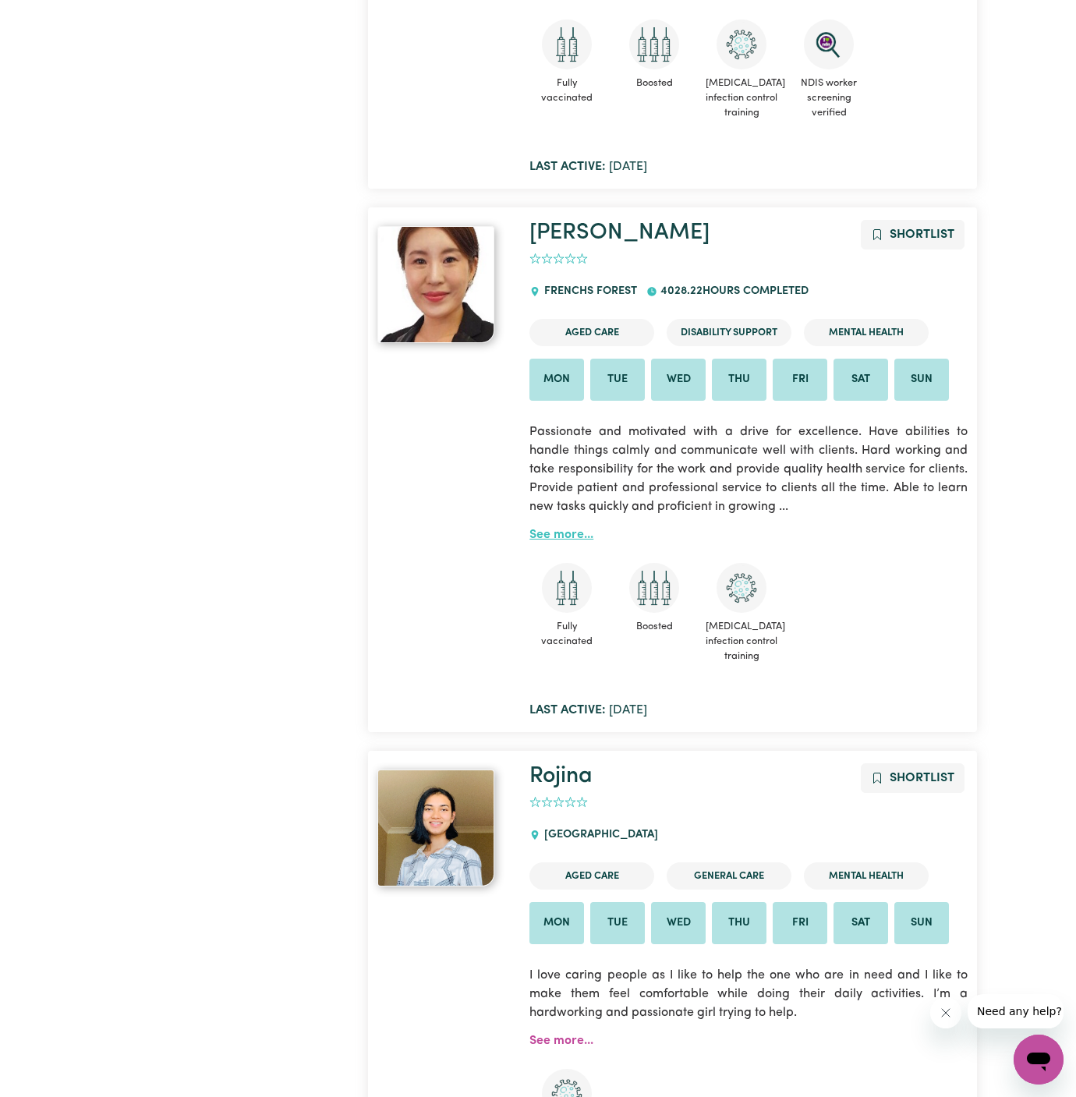
click at [559, 531] on link "See more..." at bounding box center [561, 534] width 64 height 12
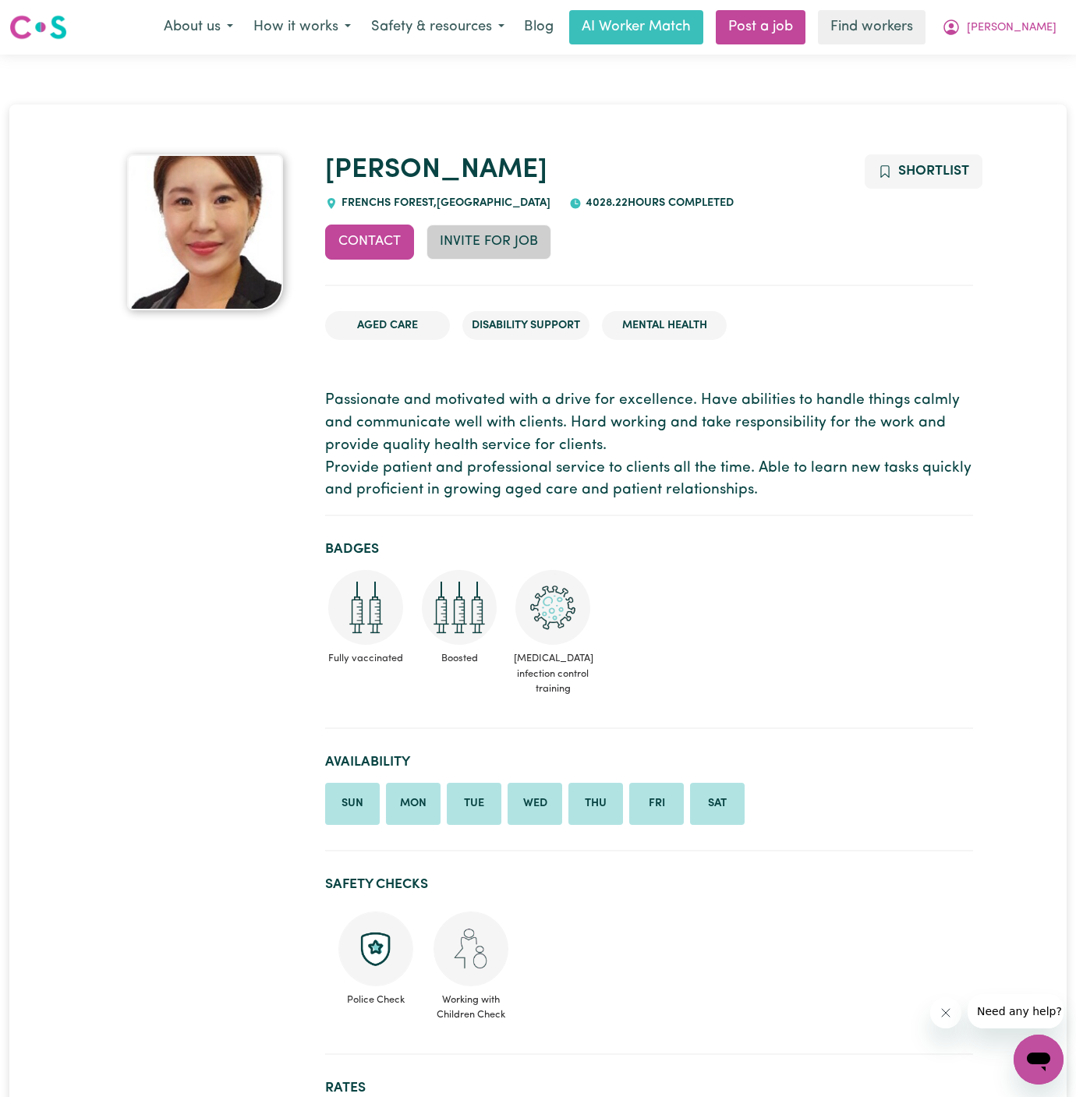
click at [496, 248] on button "Invite for Job" at bounding box center [488, 241] width 125 height 34
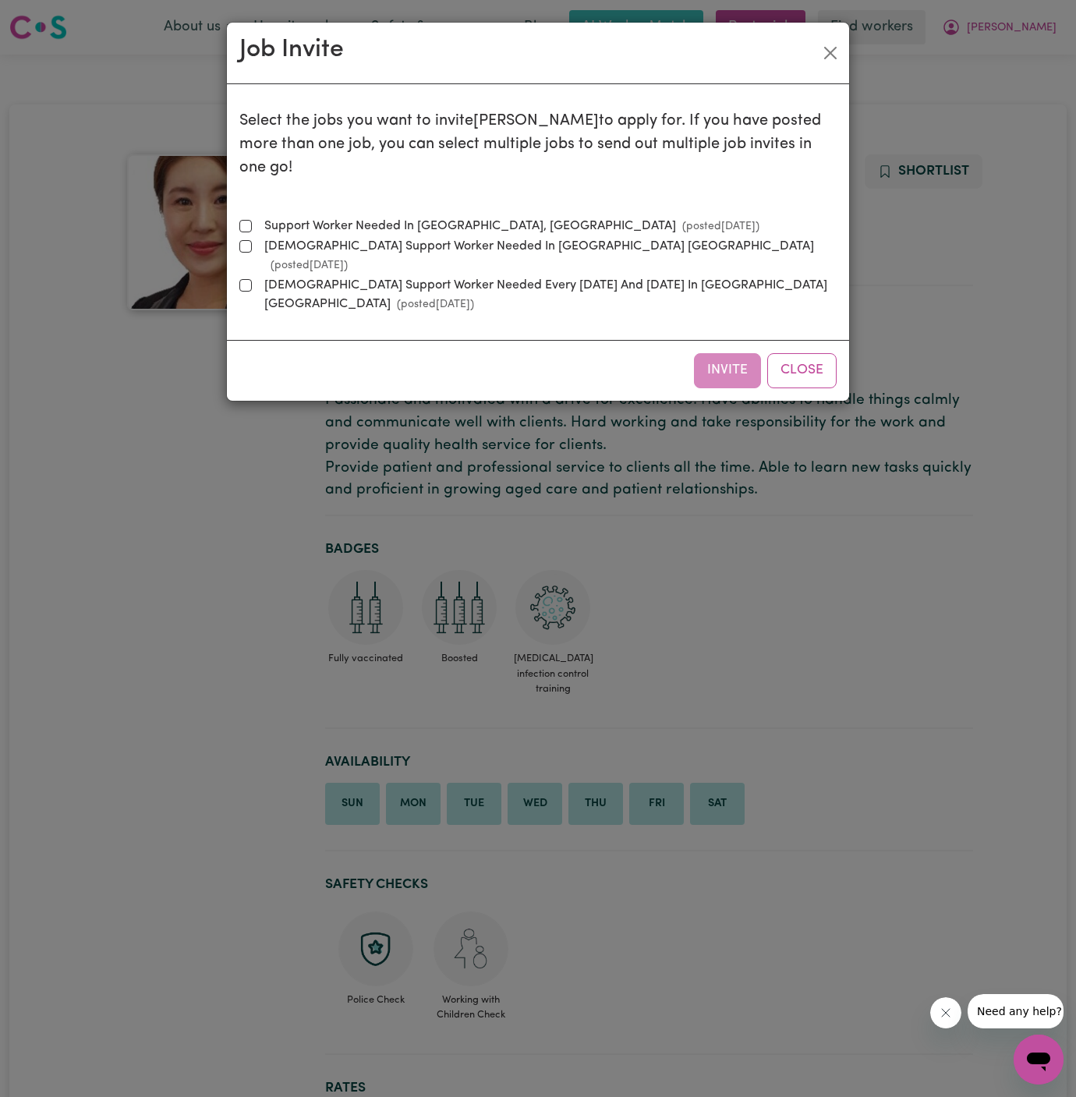
click at [387, 217] on label "Support Worker Needed In [GEOGRAPHIC_DATA], [GEOGRAPHIC_DATA] (posted [DATE] )" at bounding box center [508, 226] width 501 height 19
click at [252, 220] on input "Support Worker Needed In [GEOGRAPHIC_DATA], [GEOGRAPHIC_DATA] (posted [DATE] )" at bounding box center [245, 226] width 12 height 12
checkbox input "true"
click at [724, 353] on button "Invite" at bounding box center [727, 370] width 67 height 34
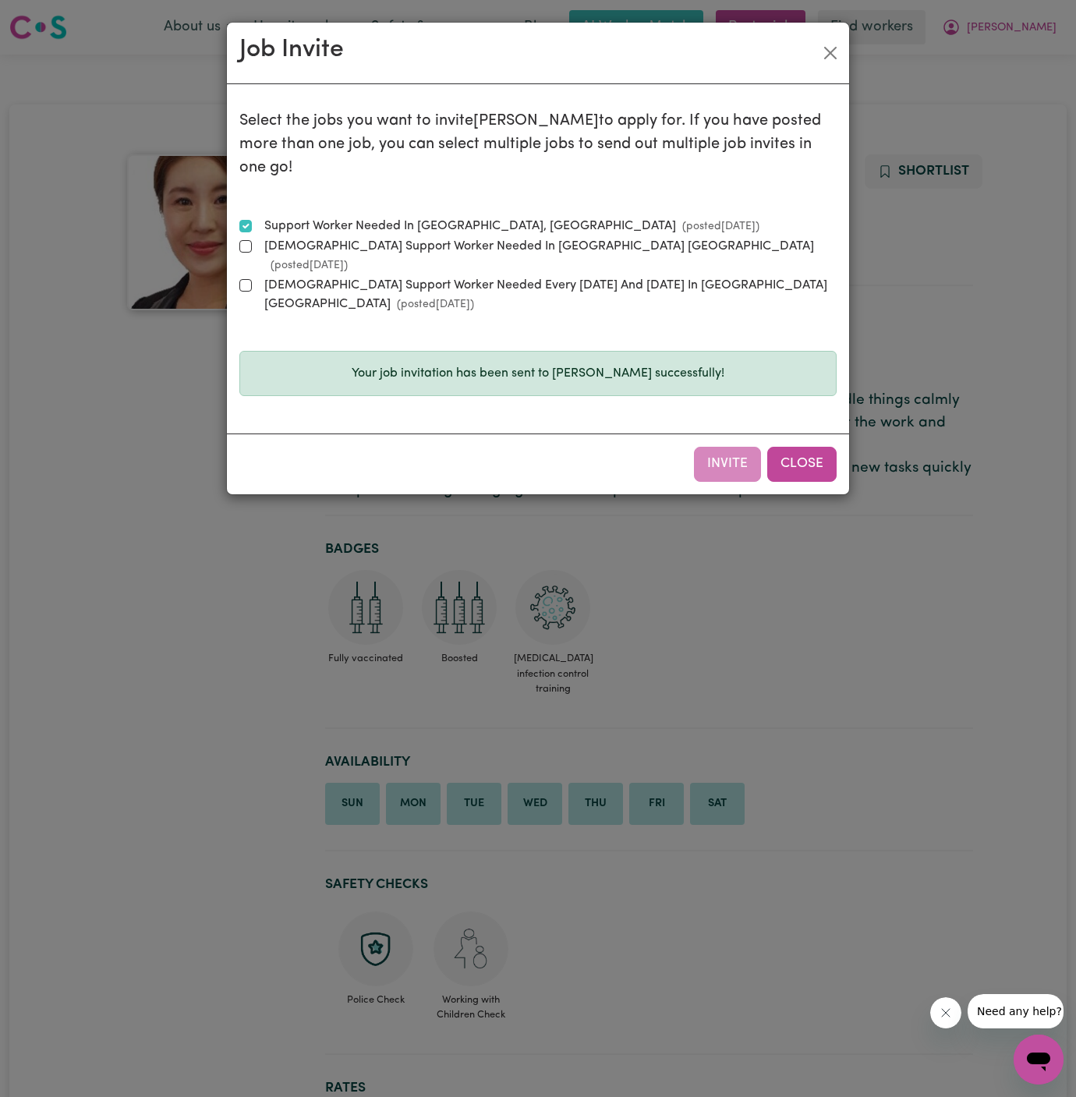
click at [807, 447] on button "Close" at bounding box center [801, 464] width 69 height 34
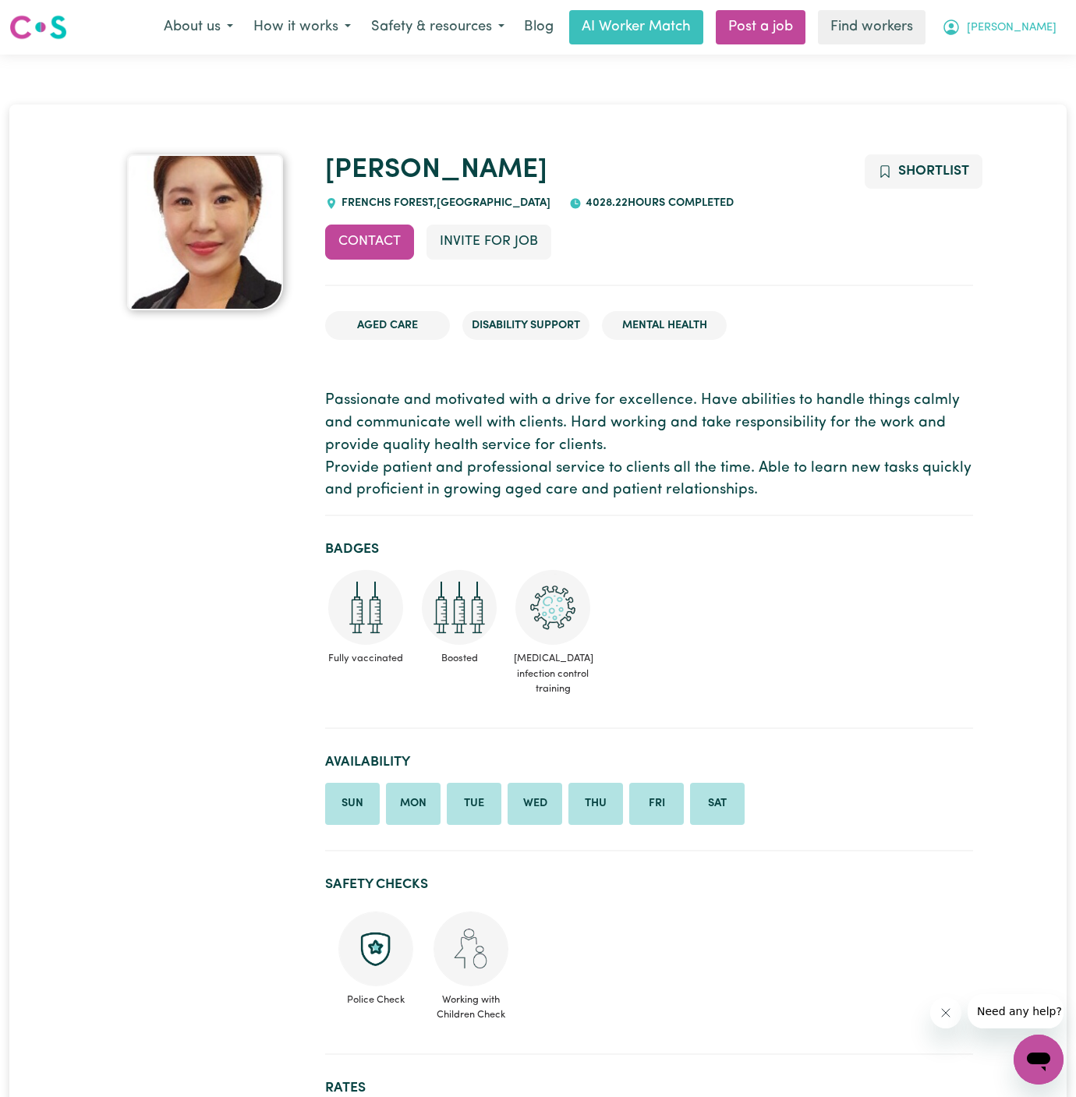
click at [1050, 20] on span "[PERSON_NAME]" at bounding box center [1012, 27] width 90 height 17
click at [1025, 55] on link "My Dashboard" at bounding box center [1003, 61] width 123 height 30
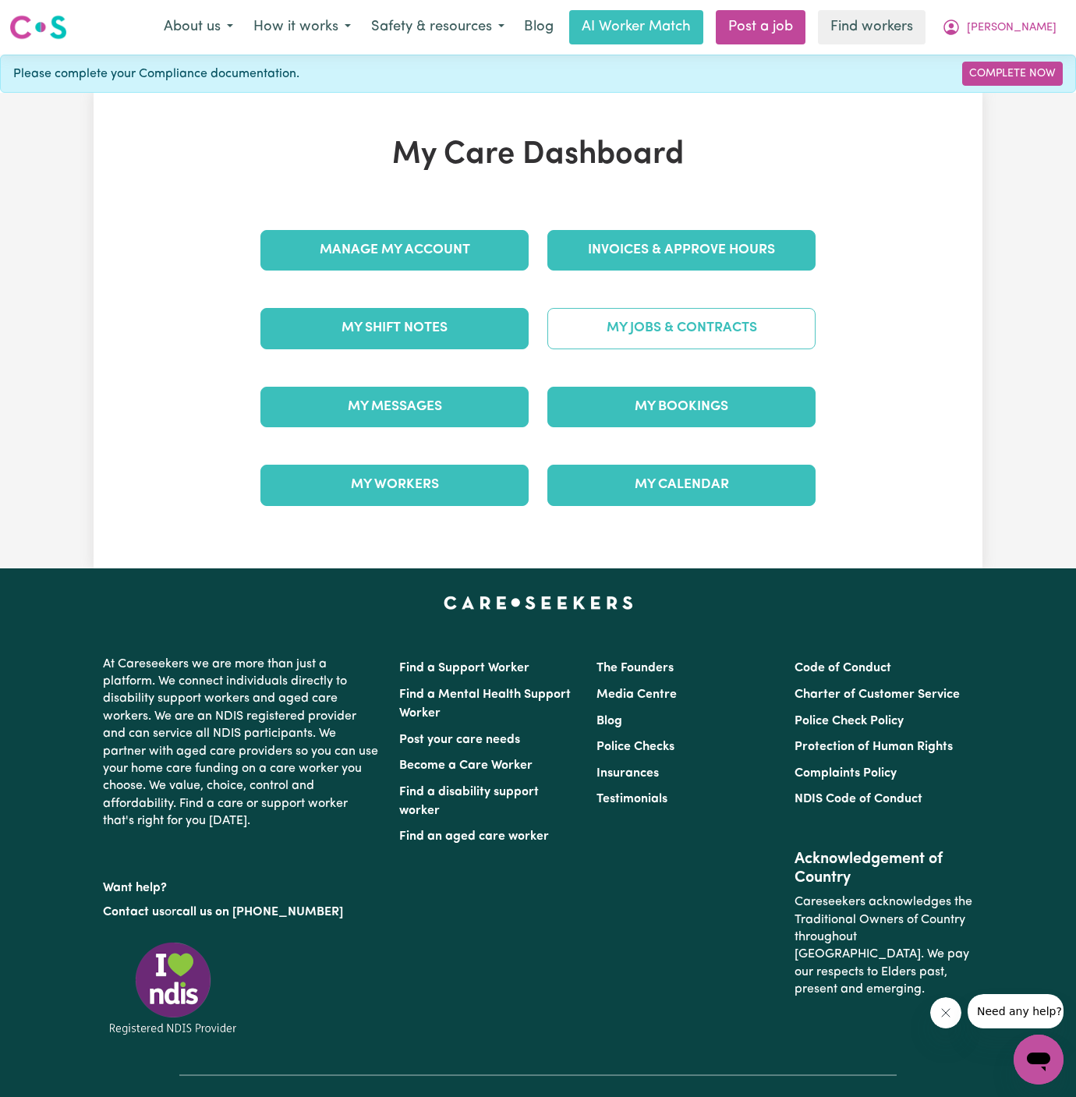
click at [643, 336] on link "My Jobs & Contracts" at bounding box center [681, 328] width 268 height 41
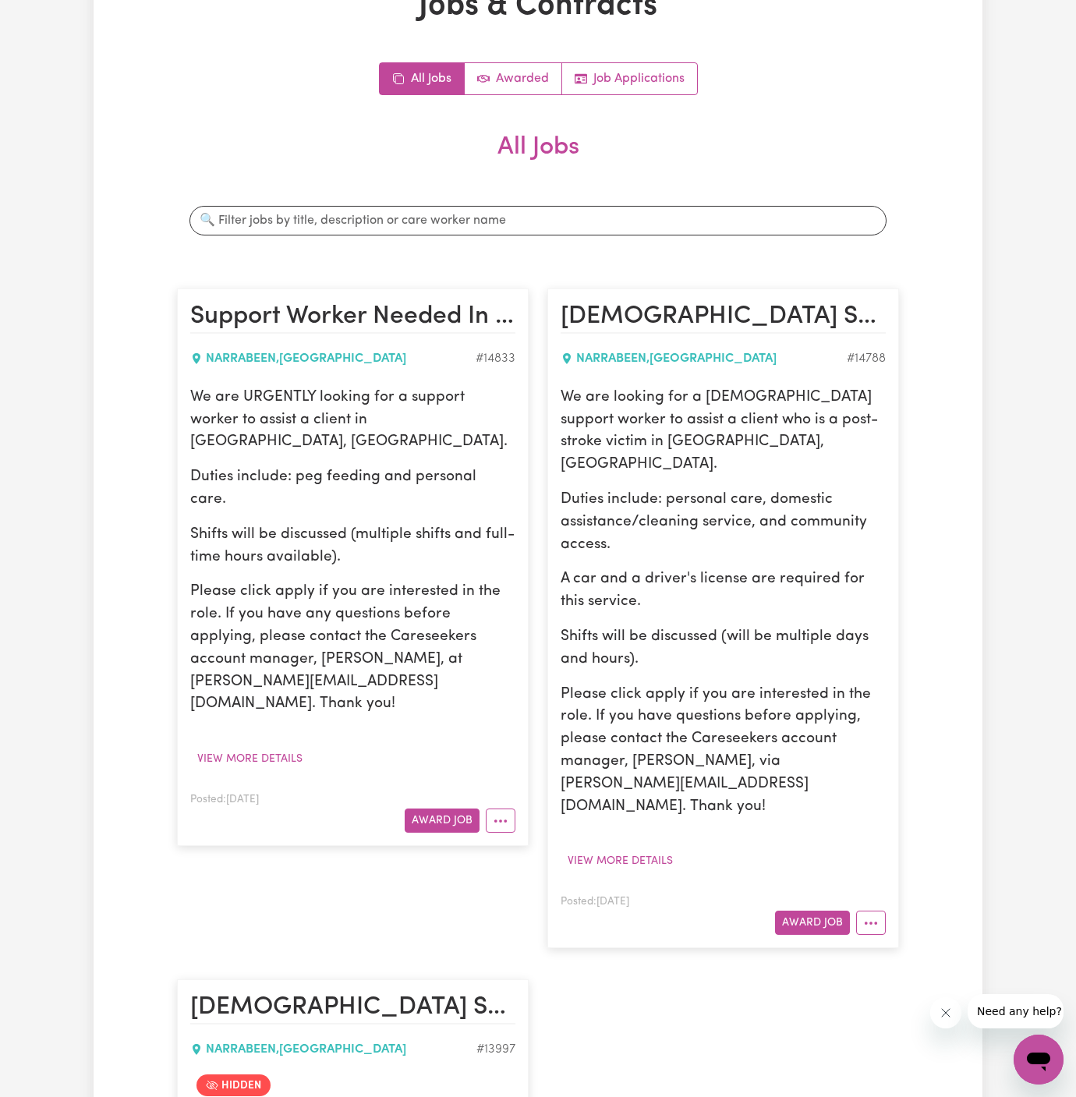
scroll to position [221, 0]
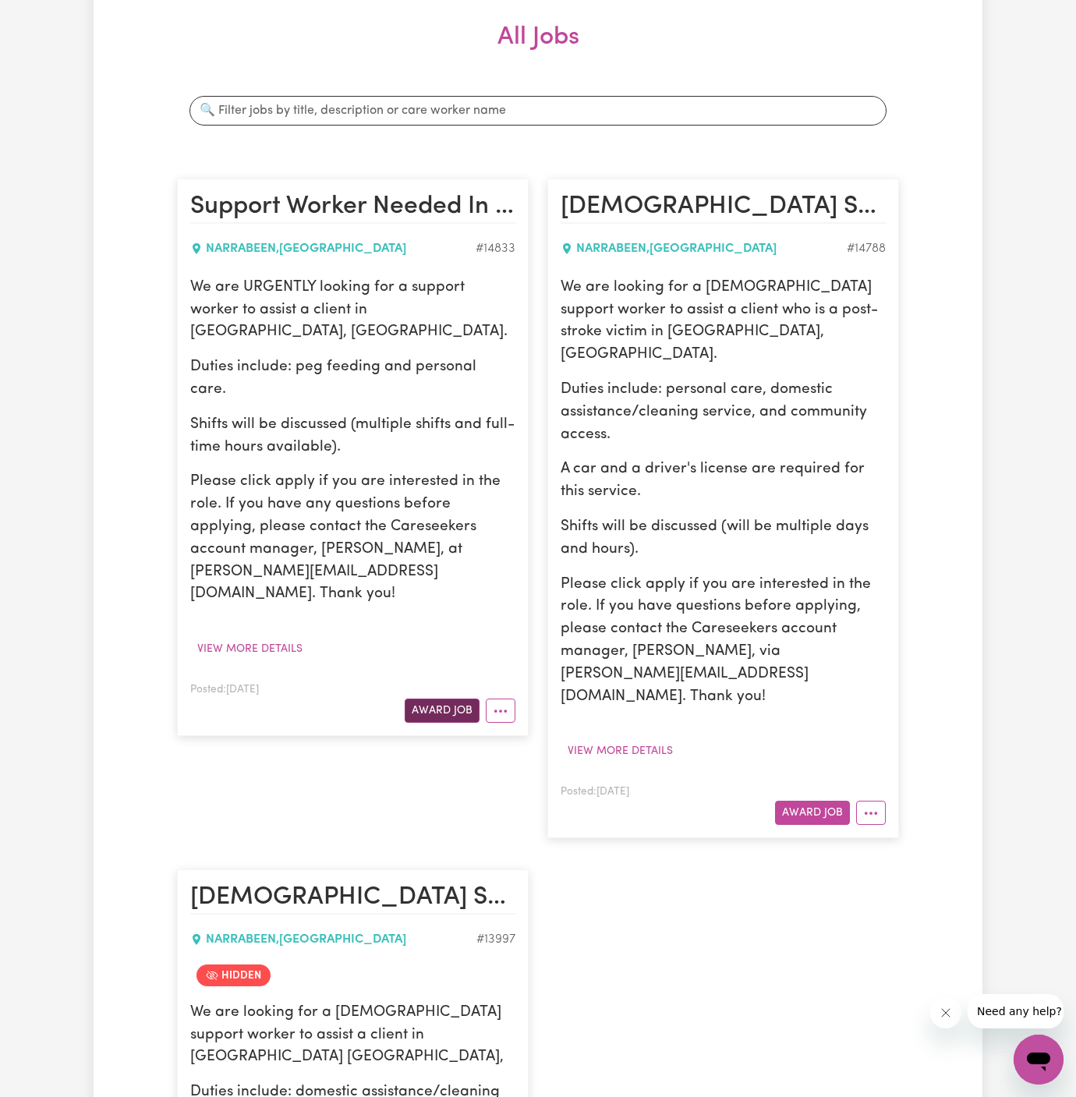
click at [442, 698] on button "Award Job" at bounding box center [442, 710] width 75 height 24
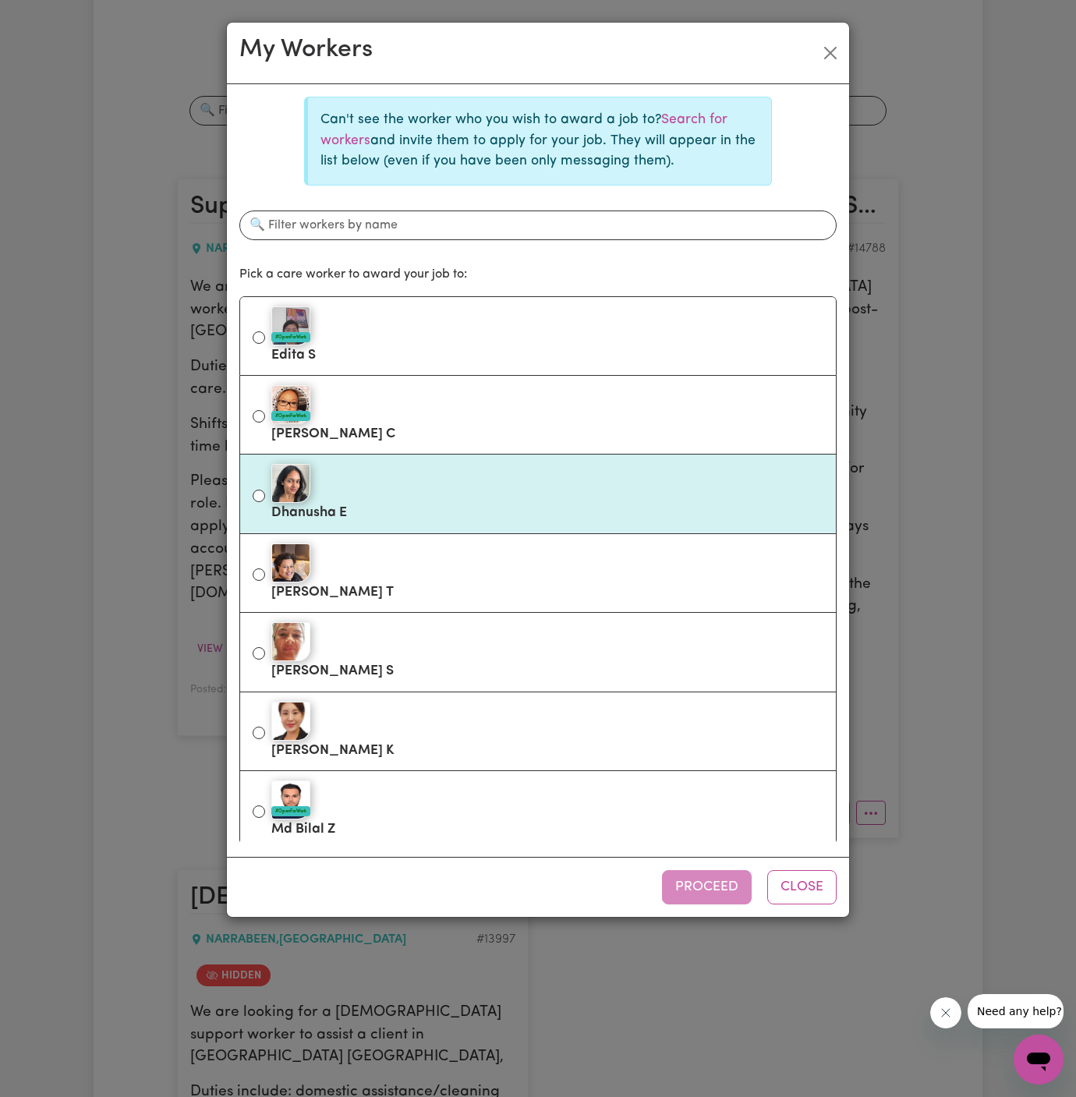
scroll to position [240, 0]
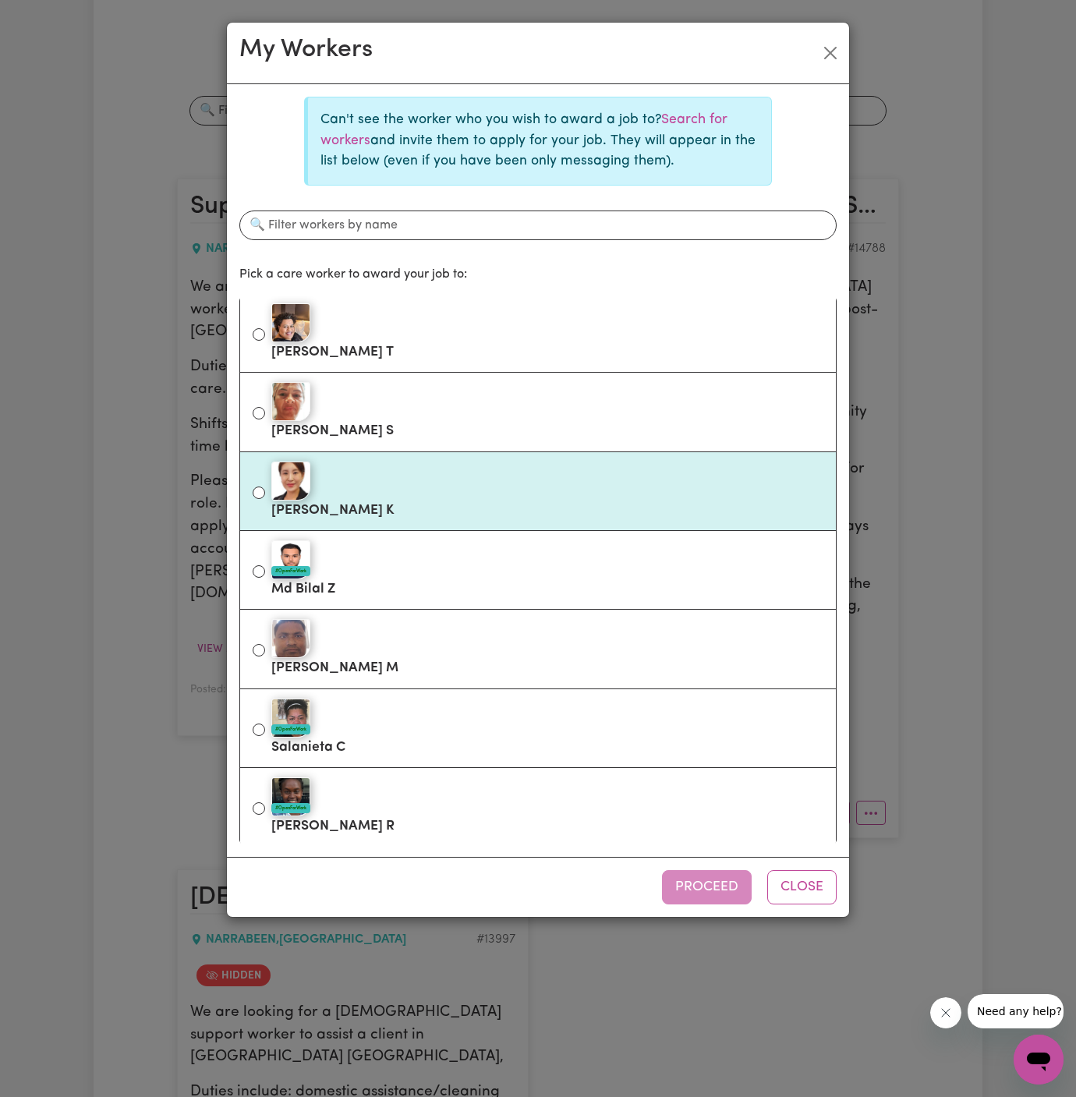
click at [415, 490] on div at bounding box center [547, 480] width 552 height 39
click at [265, 490] on input "[PERSON_NAME]" at bounding box center [259, 492] width 12 height 12
radio input "true"
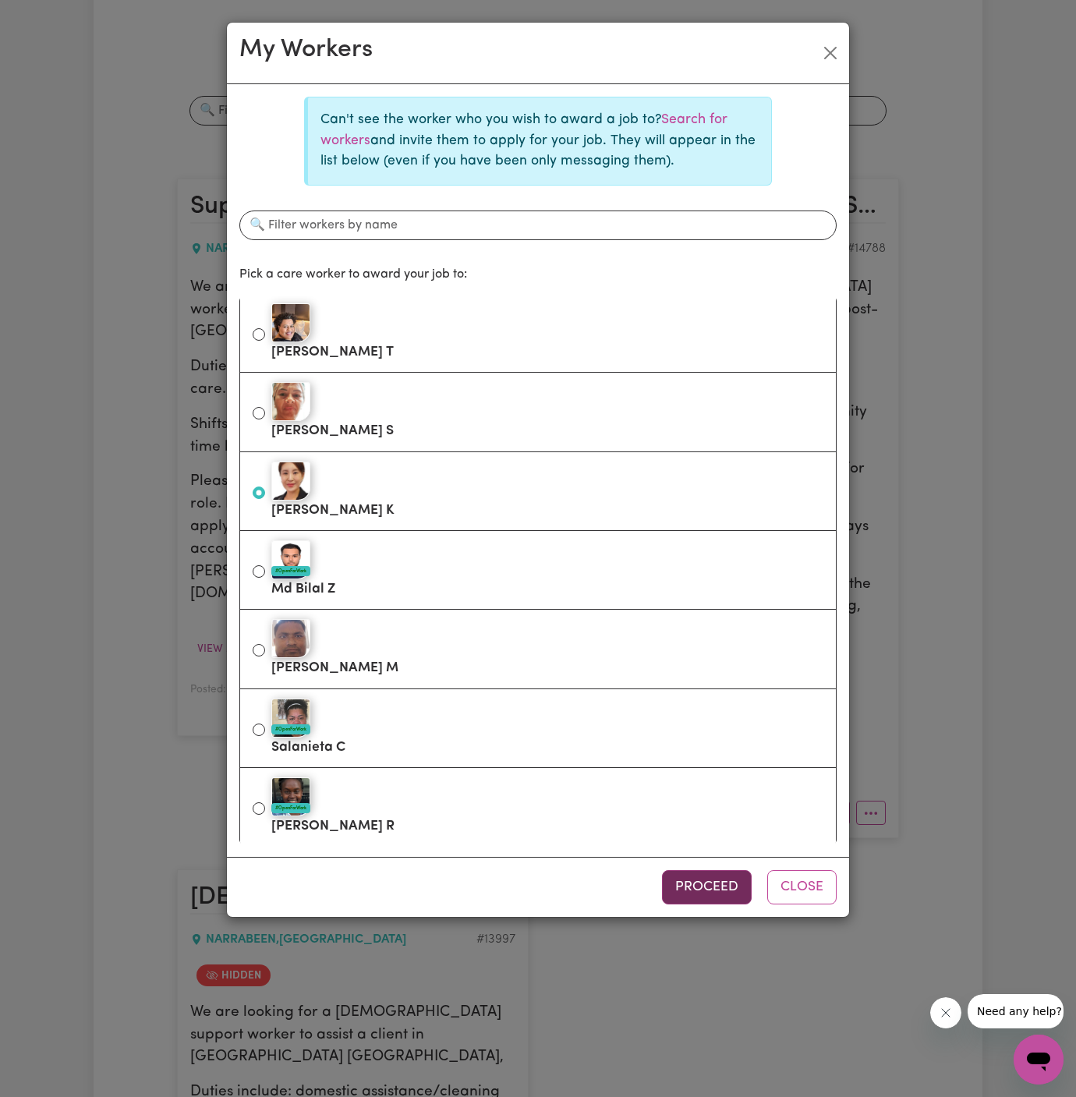
click at [713, 902] on button "Proceed" at bounding box center [707, 887] width 90 height 34
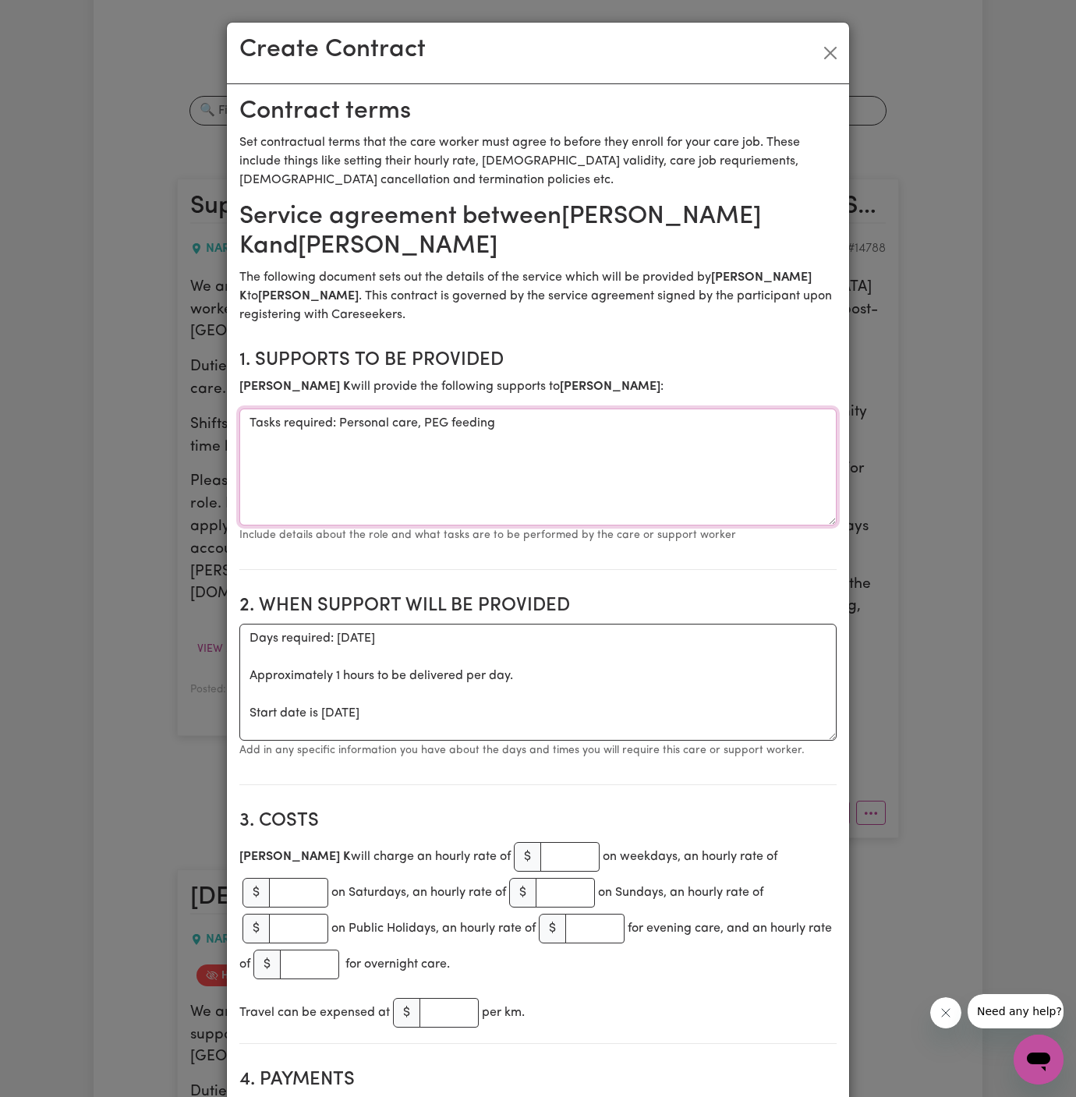
drag, startPoint x: 341, startPoint y: 395, endPoint x: 160, endPoint y: 395, distance: 180.8
click at [160, 395] on div "Create Contract Contract terms Set contractual terms that the care worker must …" at bounding box center [538, 548] width 1076 height 1097
type textarea "Personal care, PEG feeding"
drag, startPoint x: 239, startPoint y: 683, endPoint x: 238, endPoint y: 592, distance: 90.4
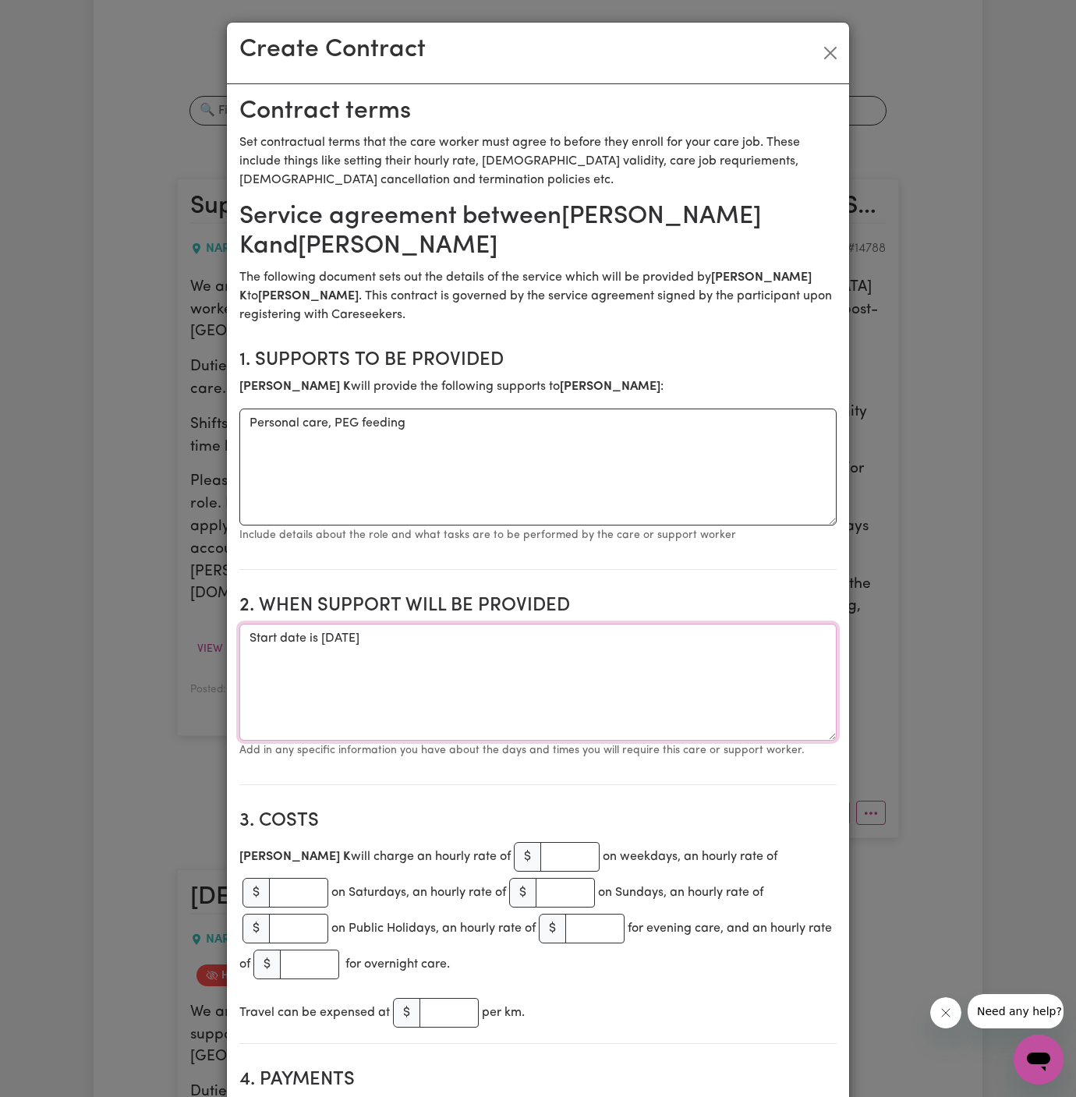
click at [373, 624] on textarea "Start date is [DATE]" at bounding box center [537, 682] width 597 height 117
click at [454, 624] on textarea "Start date is [DATE]" at bounding box center [537, 682] width 597 height 117
click at [487, 624] on textarea "Start date is [DATE]" at bounding box center [537, 682] width 597 height 117
type textarea "Start date is [DATE] from 2 pm to 9 pm"
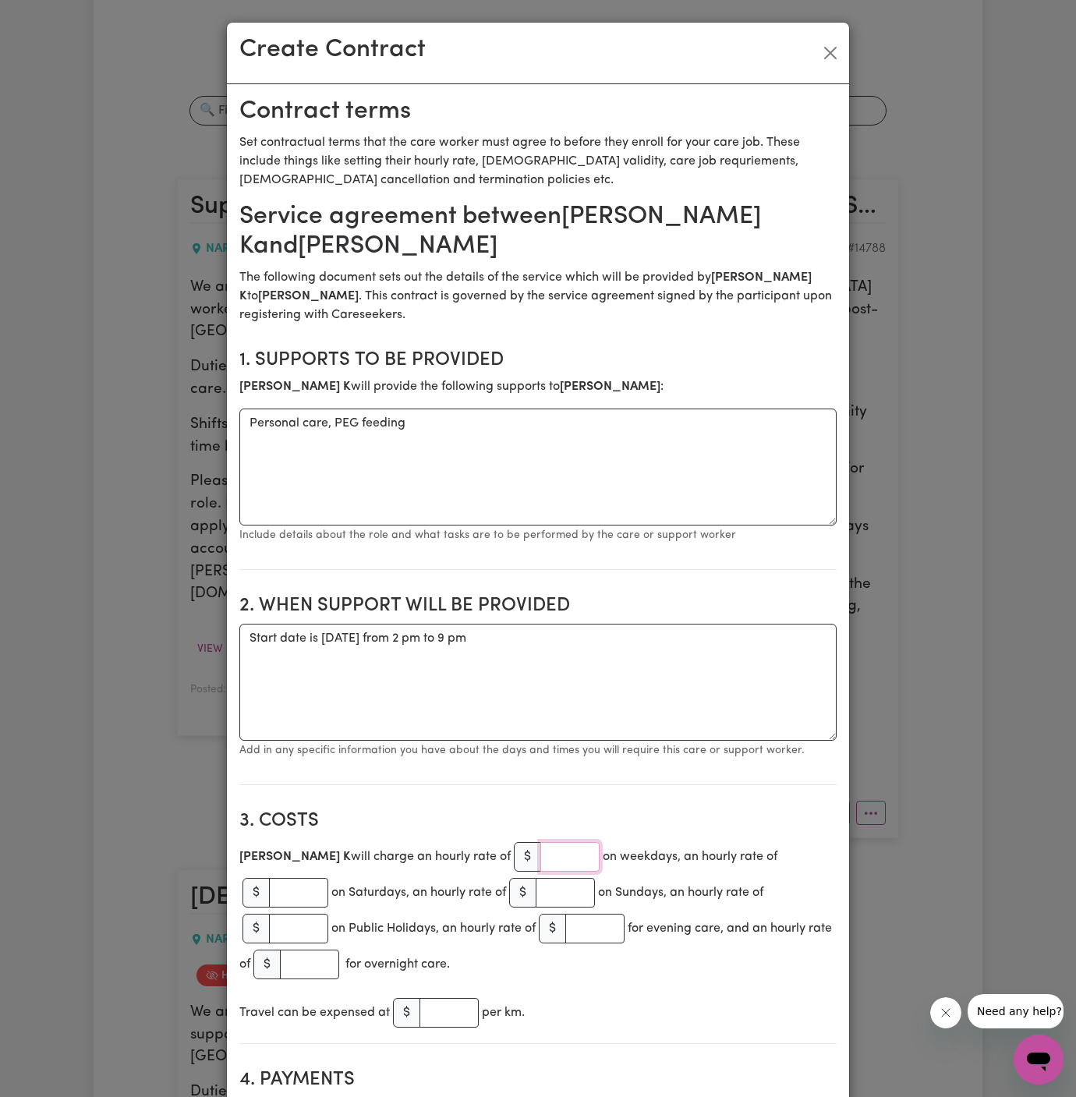
click at [540, 842] on input "number" at bounding box center [569, 857] width 59 height 30
type input "43"
click at [576, 684] on textarea "Start date is [DATE] from 2 pm to 9 pm" at bounding box center [537, 682] width 597 height 117
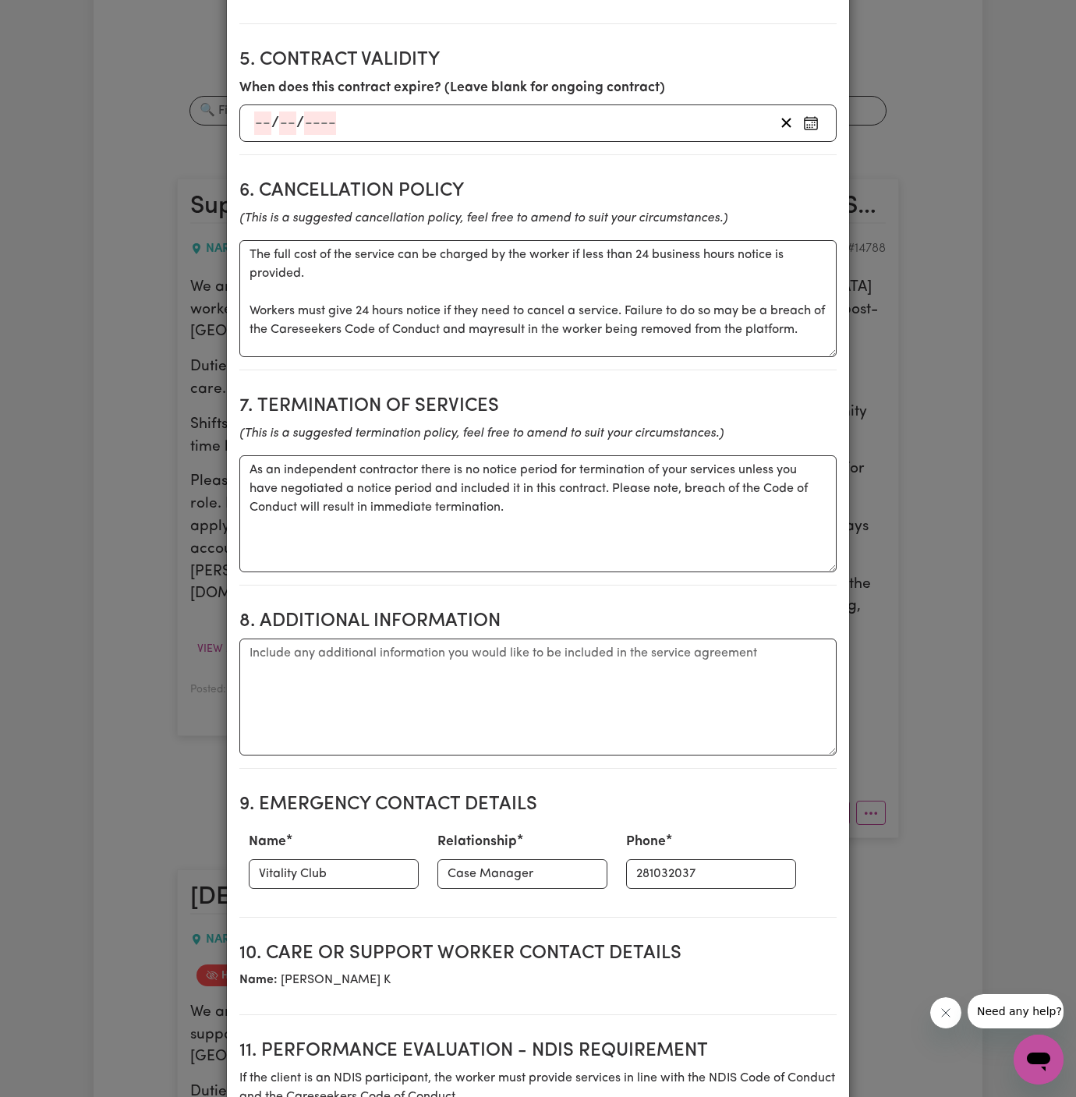
scroll to position [1211, 0]
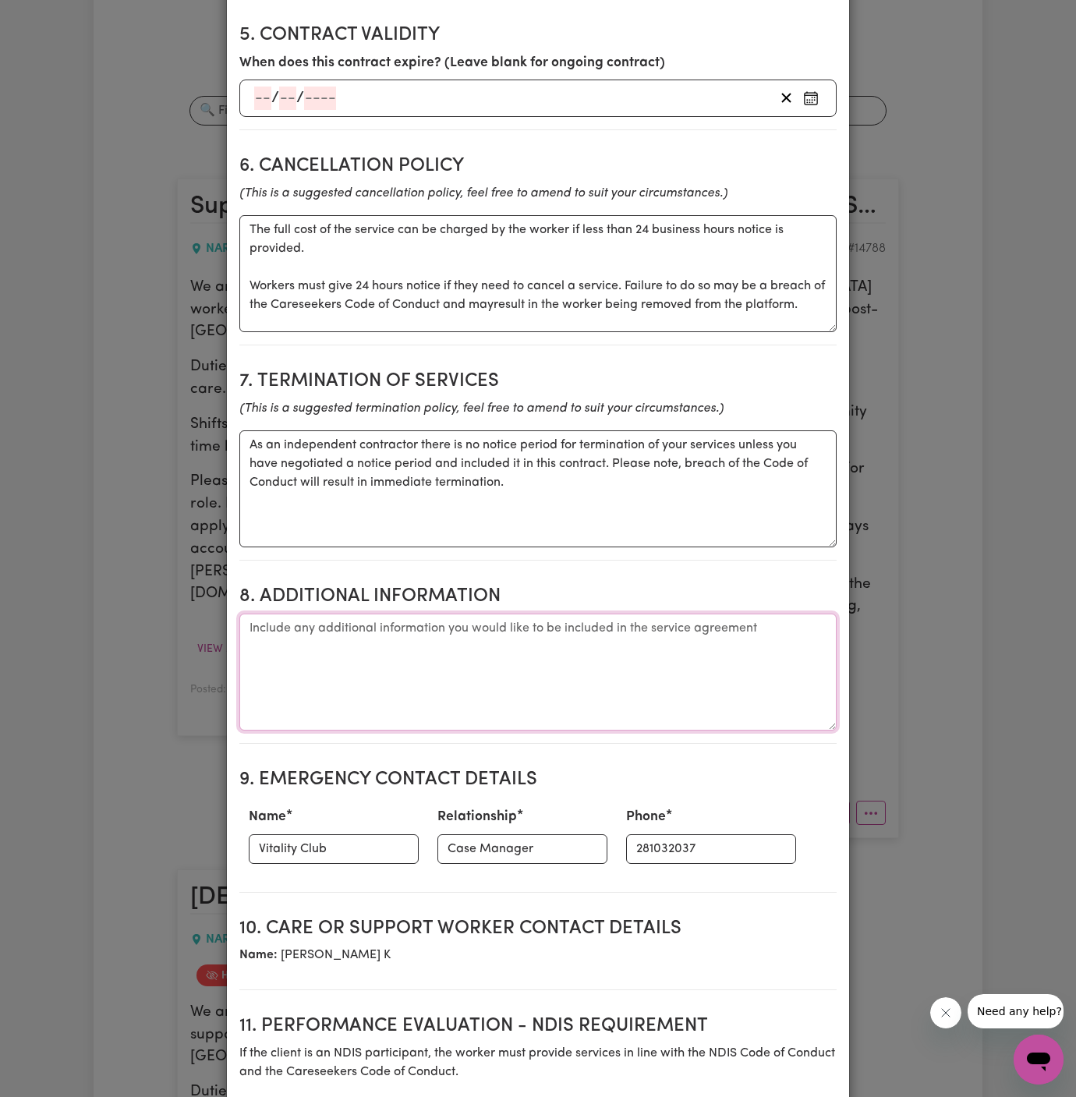
click at [633, 613] on textarea "Additional information" at bounding box center [537, 671] width 597 height 117
type textarea "N"
drag, startPoint x: 633, startPoint y: 603, endPoint x: 1247, endPoint y: 355, distance: 662.6
click at [1075, 355] on html "Menu About us How it works Safety & resources Blog AI Worker Match Post a job F…" at bounding box center [538, 1014] width 1076 height 2471
click at [426, 613] on textarea "Additional information" at bounding box center [537, 671] width 597 height 117
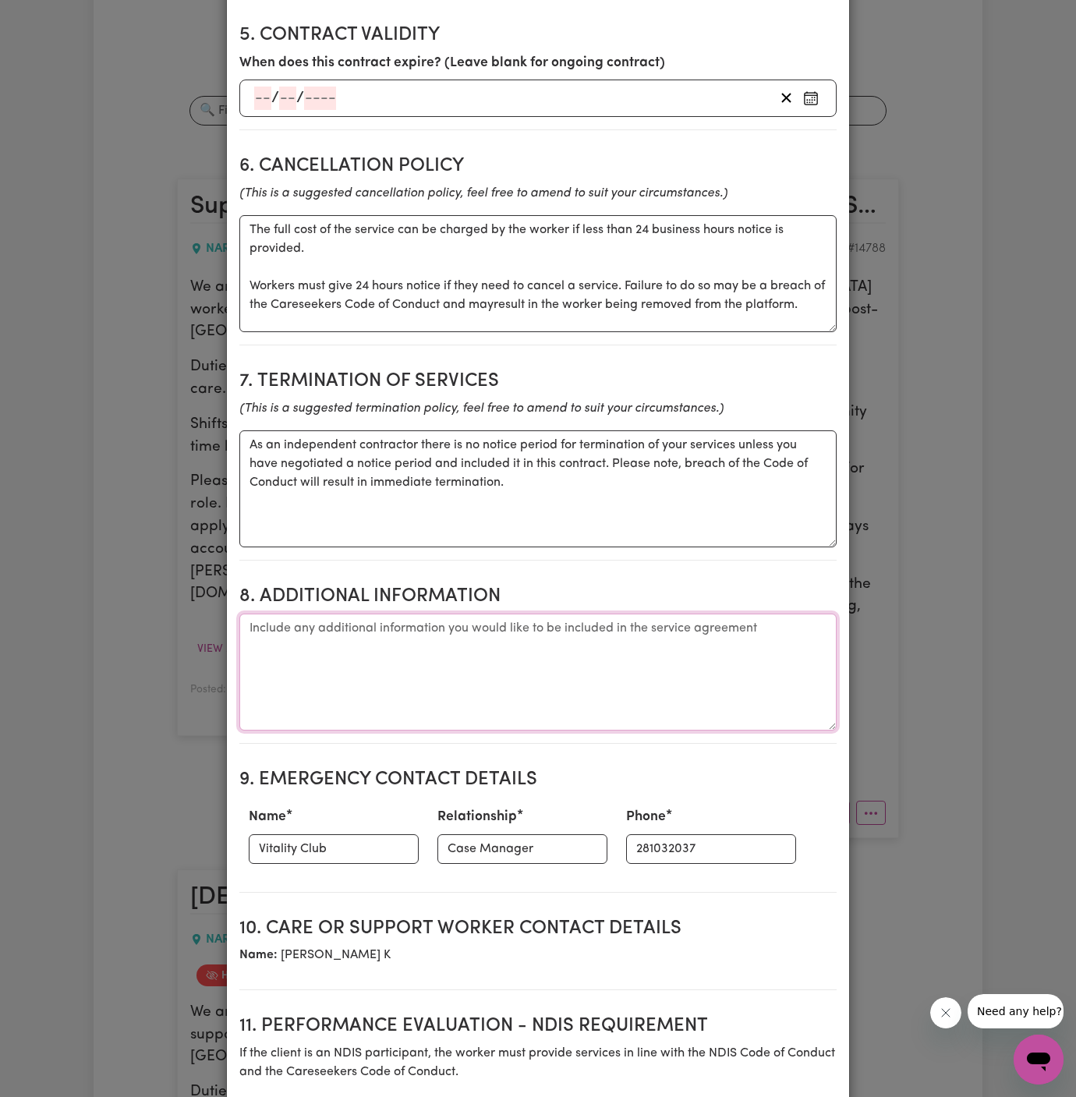
click at [426, 613] on textarea "Additional information" at bounding box center [537, 671] width 597 height 117
paste textarea "Narrabeen [GEOGRAPHIC_DATA]"
type textarea "Narrabeen [GEOGRAPHIC_DATA]"
click at [346, 834] on input "Vitality Club" at bounding box center [334, 849] width 170 height 30
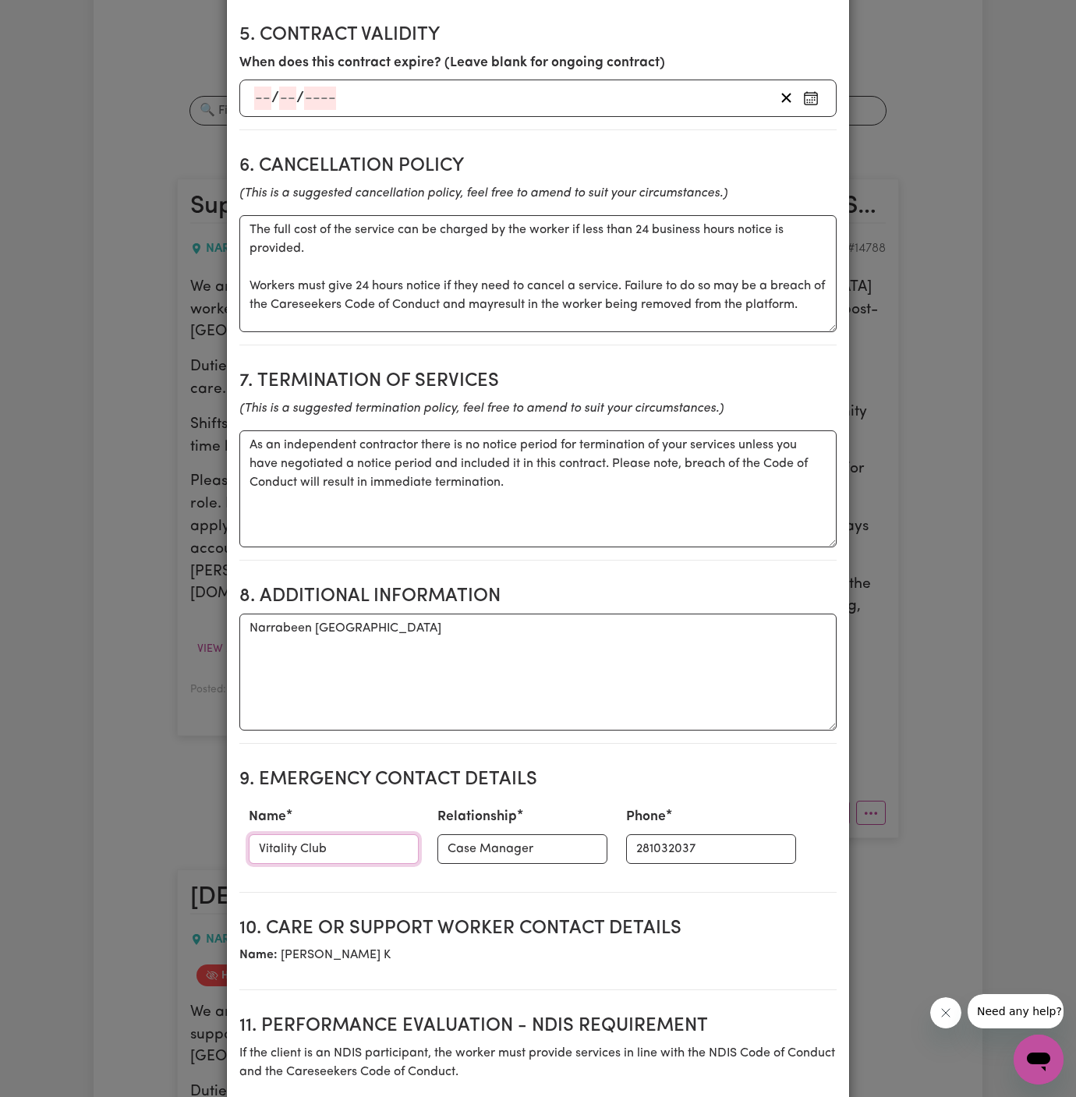
click at [346, 834] on input "Vitality Club" at bounding box center [334, 849] width 170 height 30
click at [320, 834] on input "Vitality Club" at bounding box center [334, 849] width 170 height 30
paste input "[PERSON_NAME] 449719035"
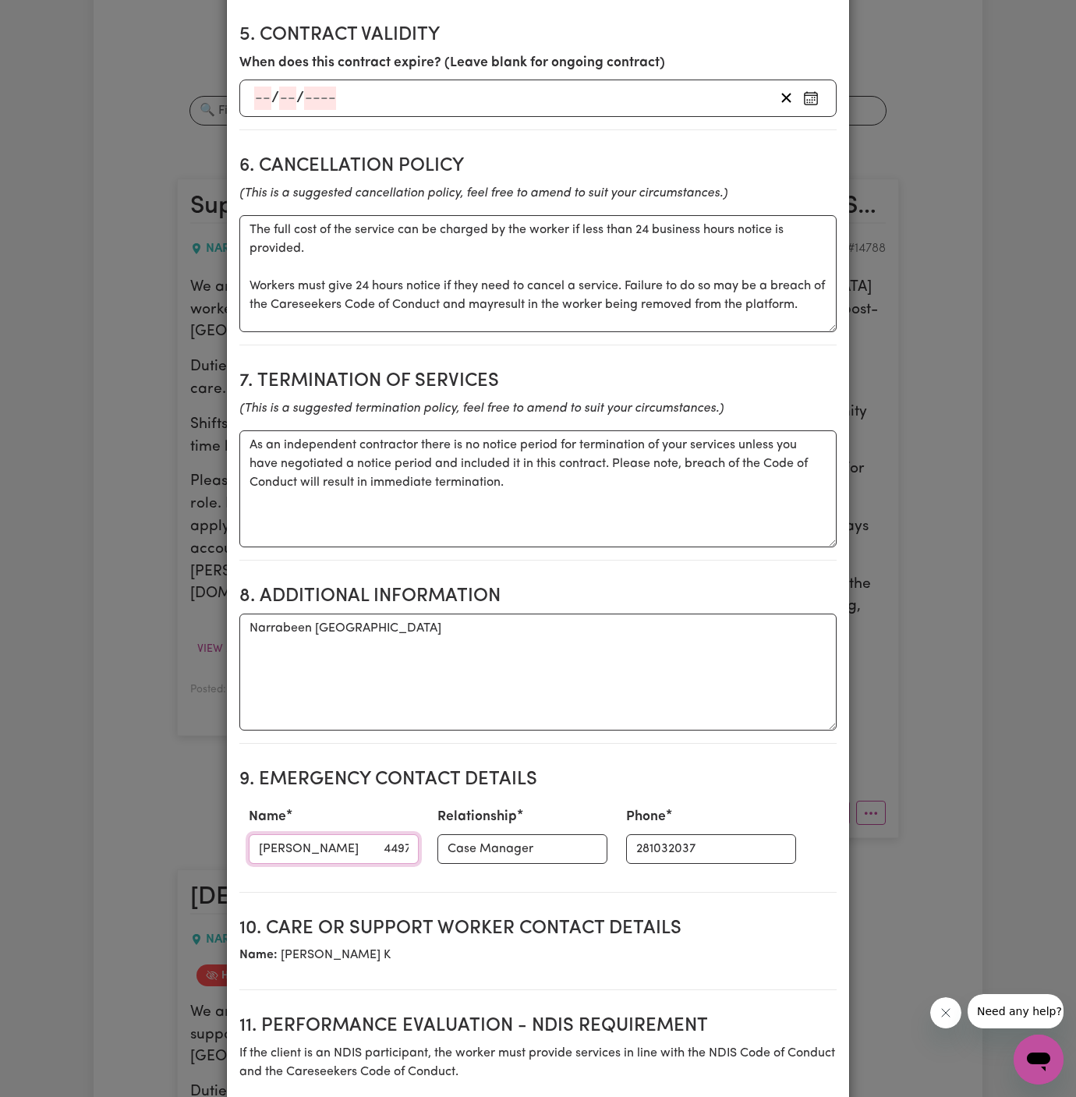
click at [320, 834] on input "[PERSON_NAME] 449719035" at bounding box center [334, 849] width 170 height 30
type input "[PERSON_NAME]"
click at [670, 834] on input "281032037" at bounding box center [711, 849] width 170 height 30
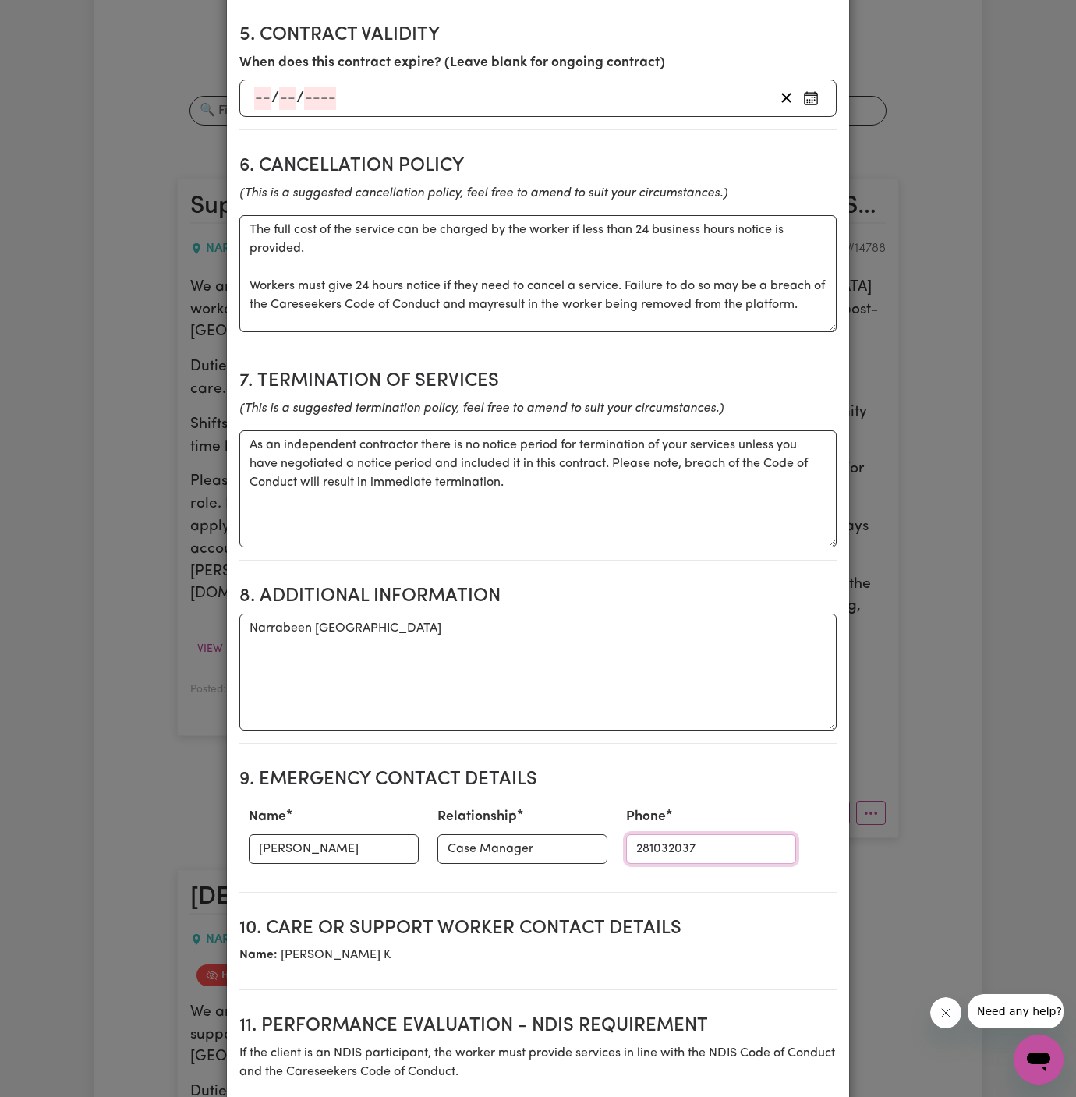
click at [670, 834] on input "281032037" at bounding box center [711, 849] width 170 height 30
paste input "449719035"
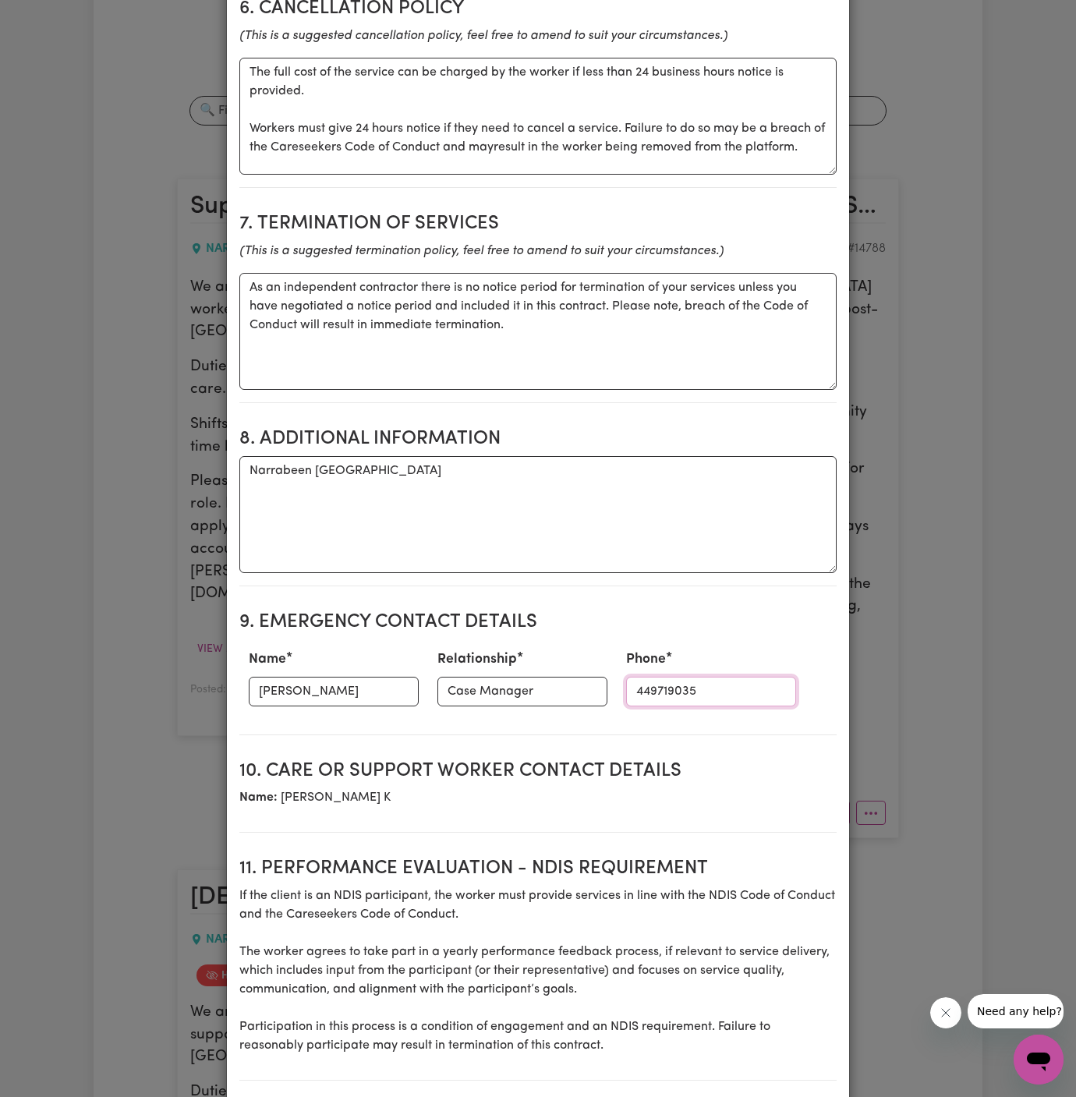
scroll to position [1410, 0]
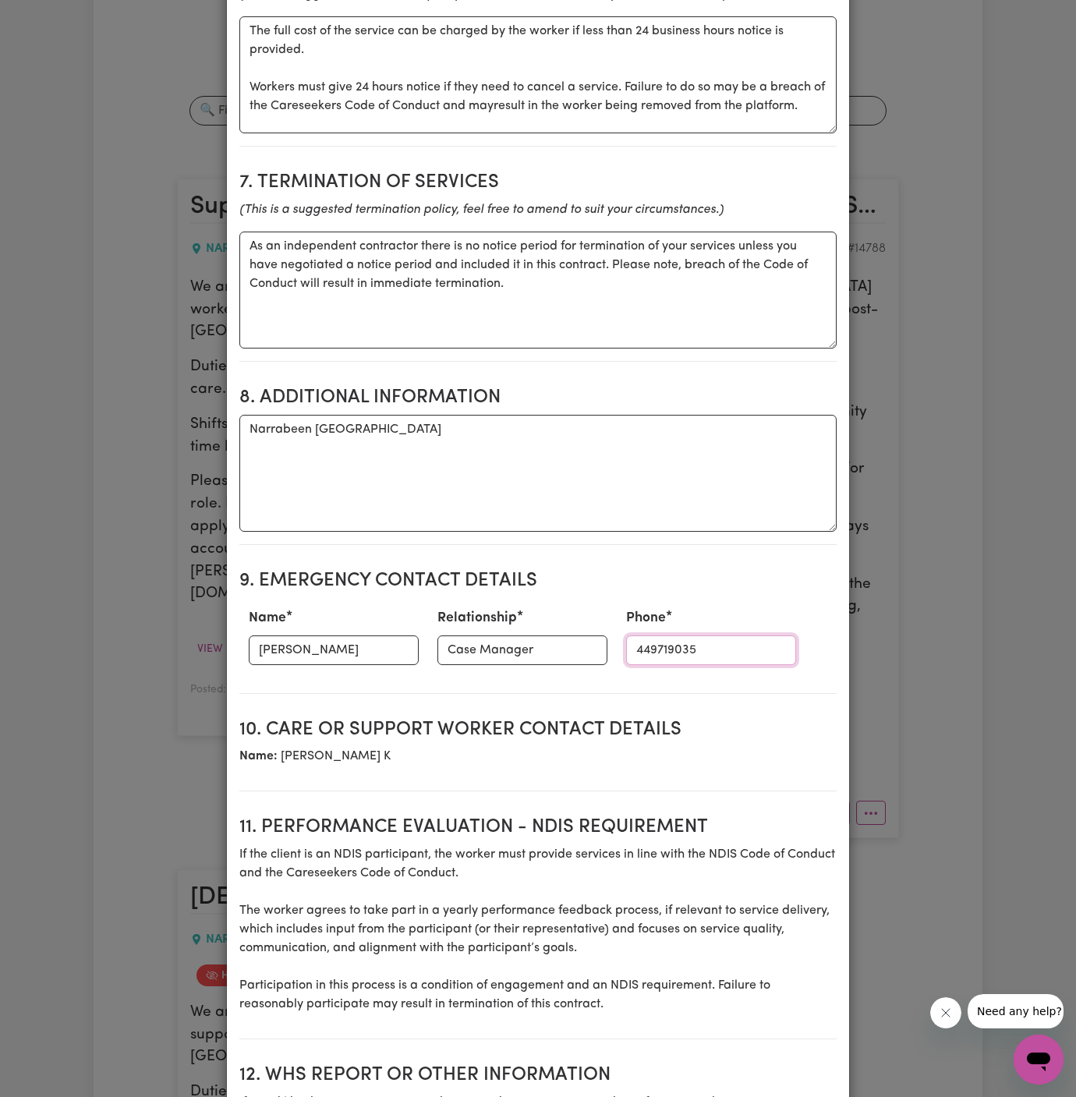
type input "449719035"
click at [591, 451] on textarea "Narrabeen [GEOGRAPHIC_DATA]" at bounding box center [537, 473] width 597 height 117
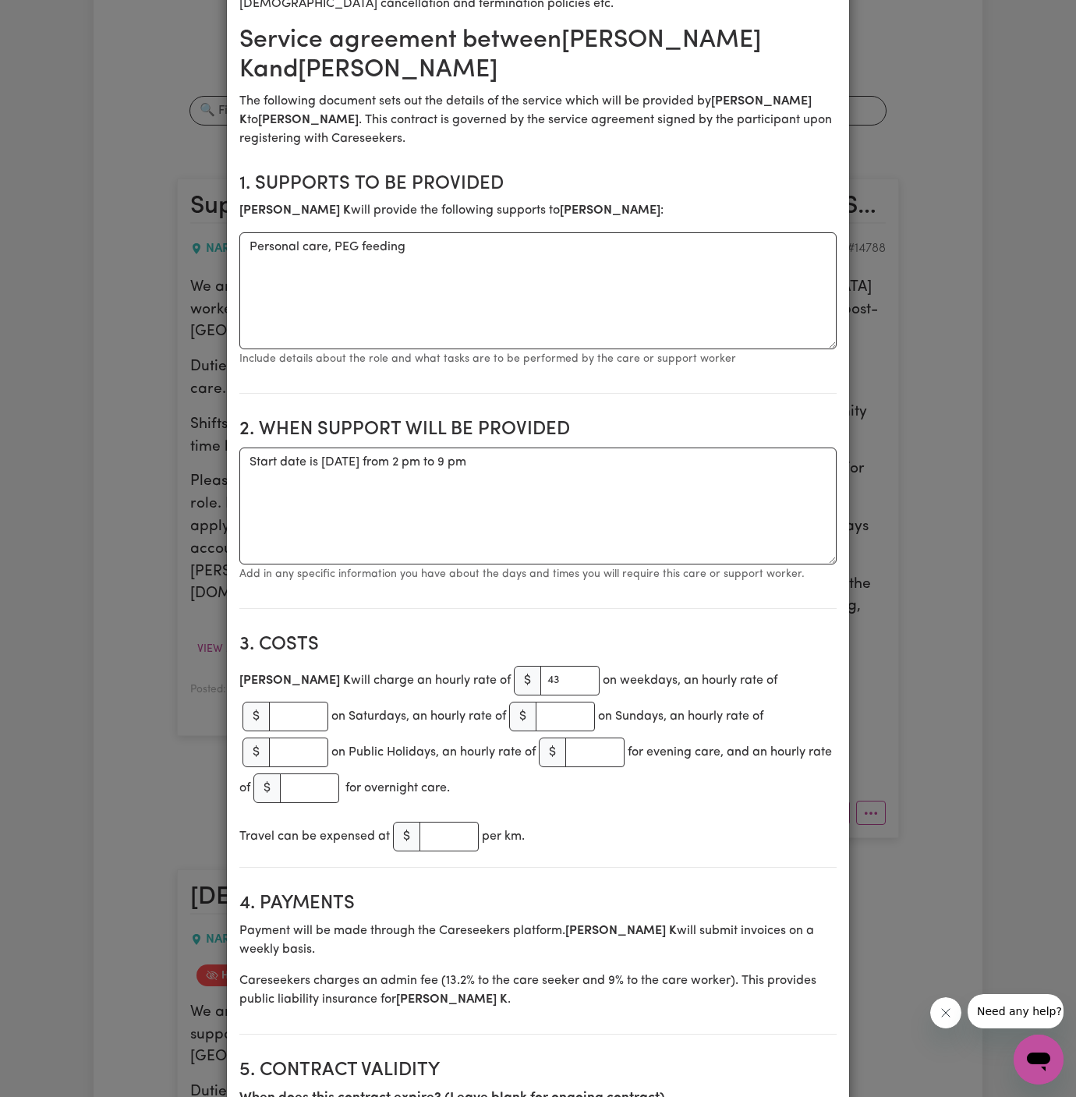
scroll to position [174, 0]
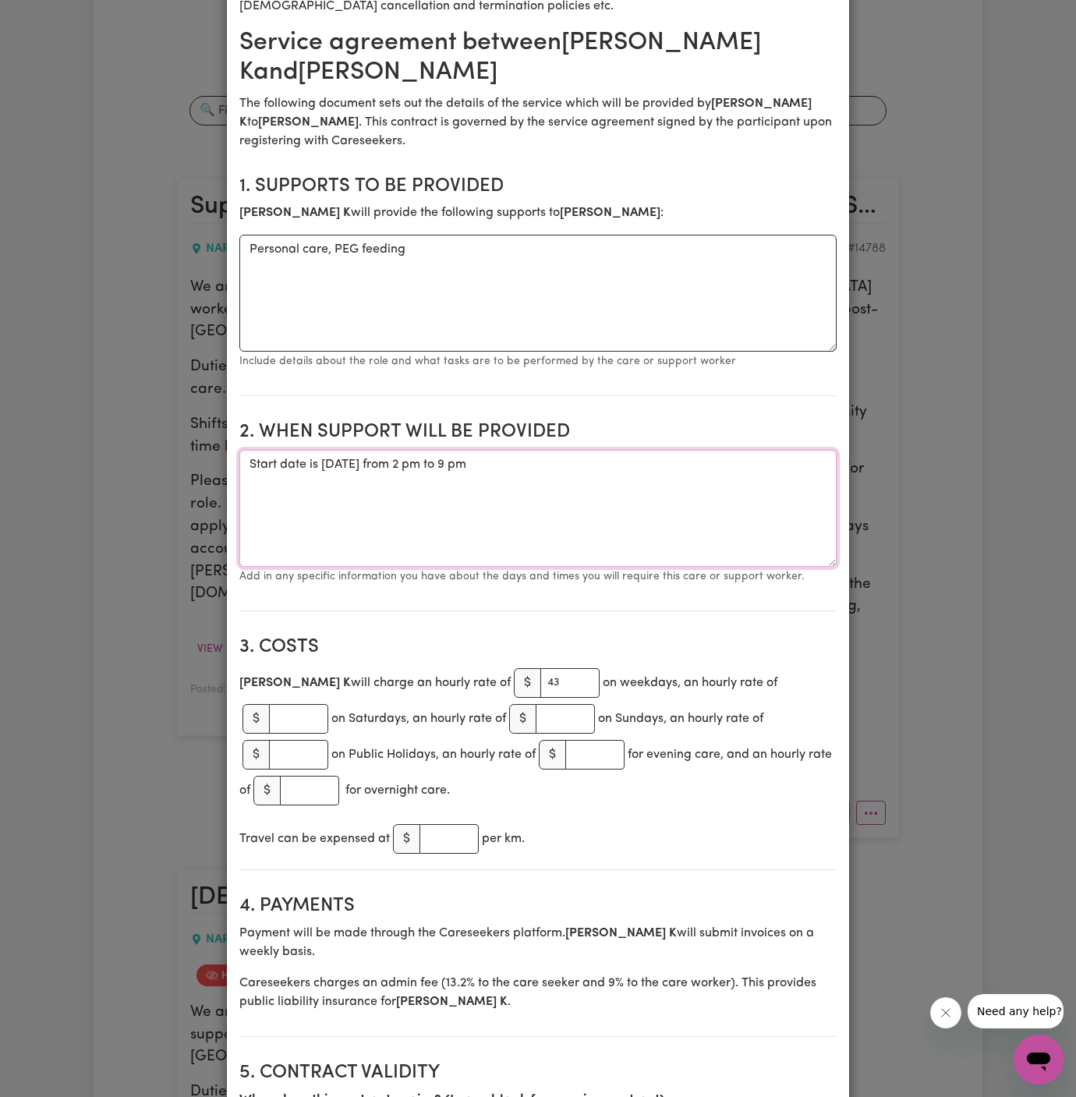
click at [621, 450] on textarea "Start date is [DATE] from 2 pm to 9 pm" at bounding box center [537, 508] width 597 height 117
paste textarea "[DATE] 2-4pm"
drag, startPoint x: 316, startPoint y: 434, endPoint x: 224, endPoint y: 434, distance: 92.8
click at [224, 434] on div "Create Contract Contract terms Set contractual terms that the care worker must …" at bounding box center [538, 548] width 1076 height 1097
drag, startPoint x: 537, startPoint y: 451, endPoint x: 163, endPoint y: 451, distance: 374.1
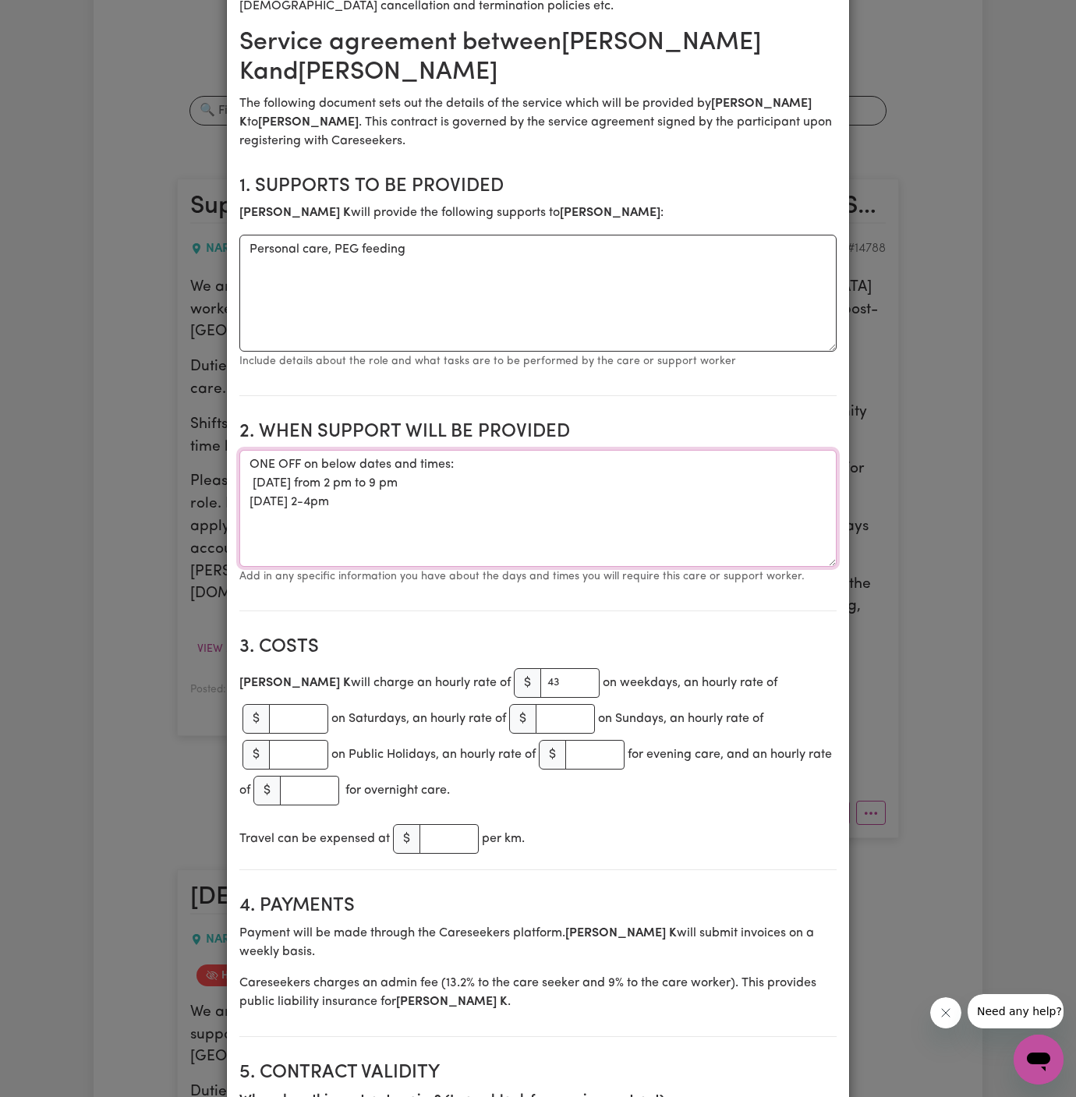
click at [163, 451] on div "Create Contract Contract terms Set contractual terms that the care worker must …" at bounding box center [538, 548] width 1076 height 1097
drag, startPoint x: 379, startPoint y: 468, endPoint x: 246, endPoint y: 468, distance: 132.5
click at [246, 468] on textarea "ONE OFF on below dates and times: [DATE] from 2 pm to 9 pm [DATE] 2-4pm" at bounding box center [537, 508] width 597 height 117
click at [523, 450] on textarea "ONE OFF on below dates and times: [DATE] from 2 pm to 9 pm" at bounding box center [537, 508] width 597 height 117
paste textarea "[DATE] 2-4pm"
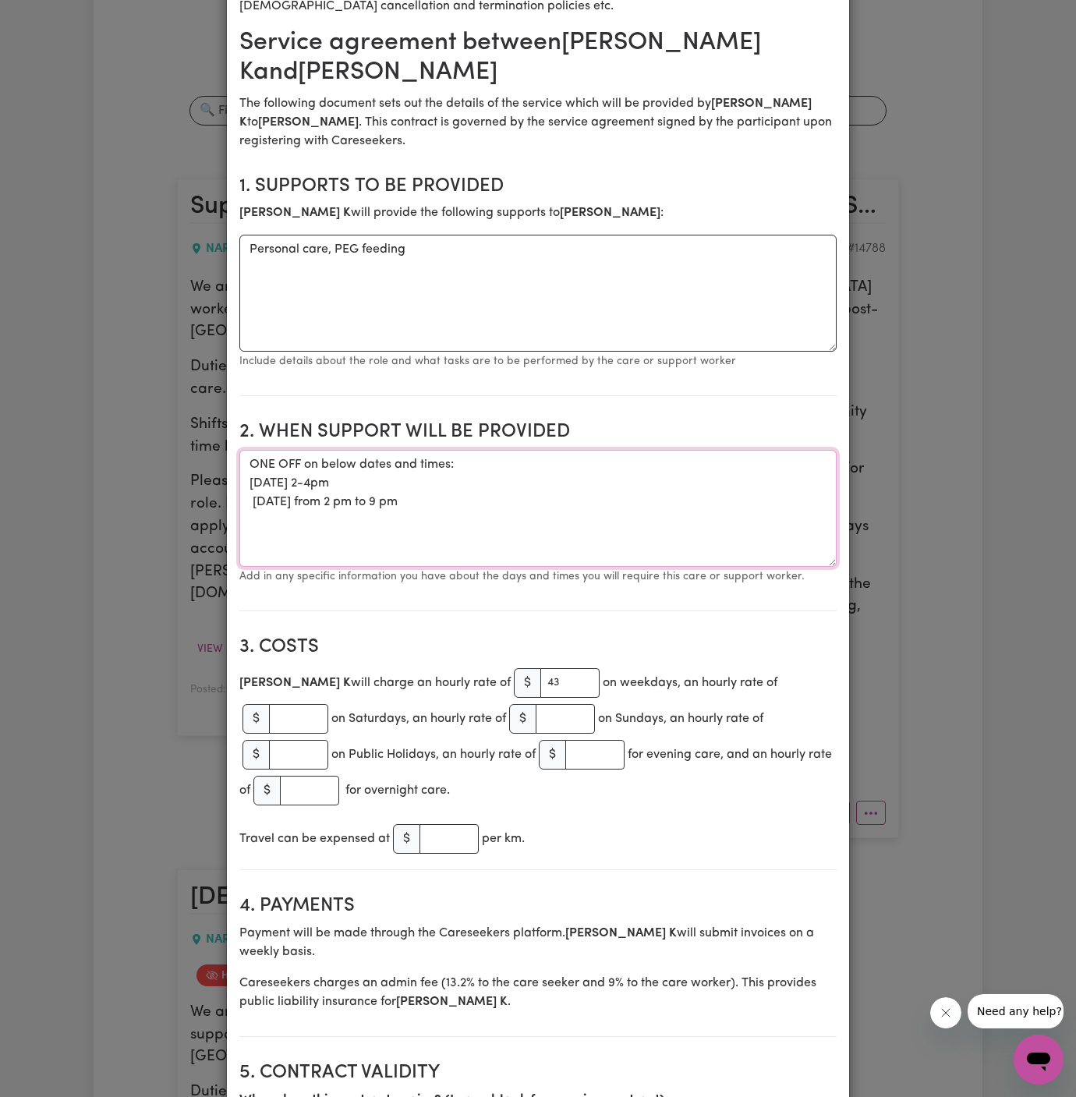
click at [249, 468] on textarea "ONE OFF on below dates and times: [DATE] 2-4pm [DATE] from 2 pm to 9 pm" at bounding box center [537, 508] width 597 height 117
click at [365, 476] on textarea "ONE OFF on below dates and times: [DATE] 2-4pm [DATE] from 2 pm to 9 pm" at bounding box center [537, 508] width 597 height 117
click at [253, 450] on textarea "ONE OFF on below dates and times: [DATE] 2-4pm [DATE] from 2 pm to 9 pm" at bounding box center [537, 508] width 597 height 117
click at [284, 451] on textarea "ONE OFF on below dates and times: [DATE] 2-4pm [DATE] from 2 pm to 9 pm" at bounding box center [537, 508] width 597 height 117
click at [249, 450] on textarea "ONE OFF on below dates and times: [DATE] 2-4pm [DATE] from 2 pm to 9 pm" at bounding box center [537, 508] width 597 height 117
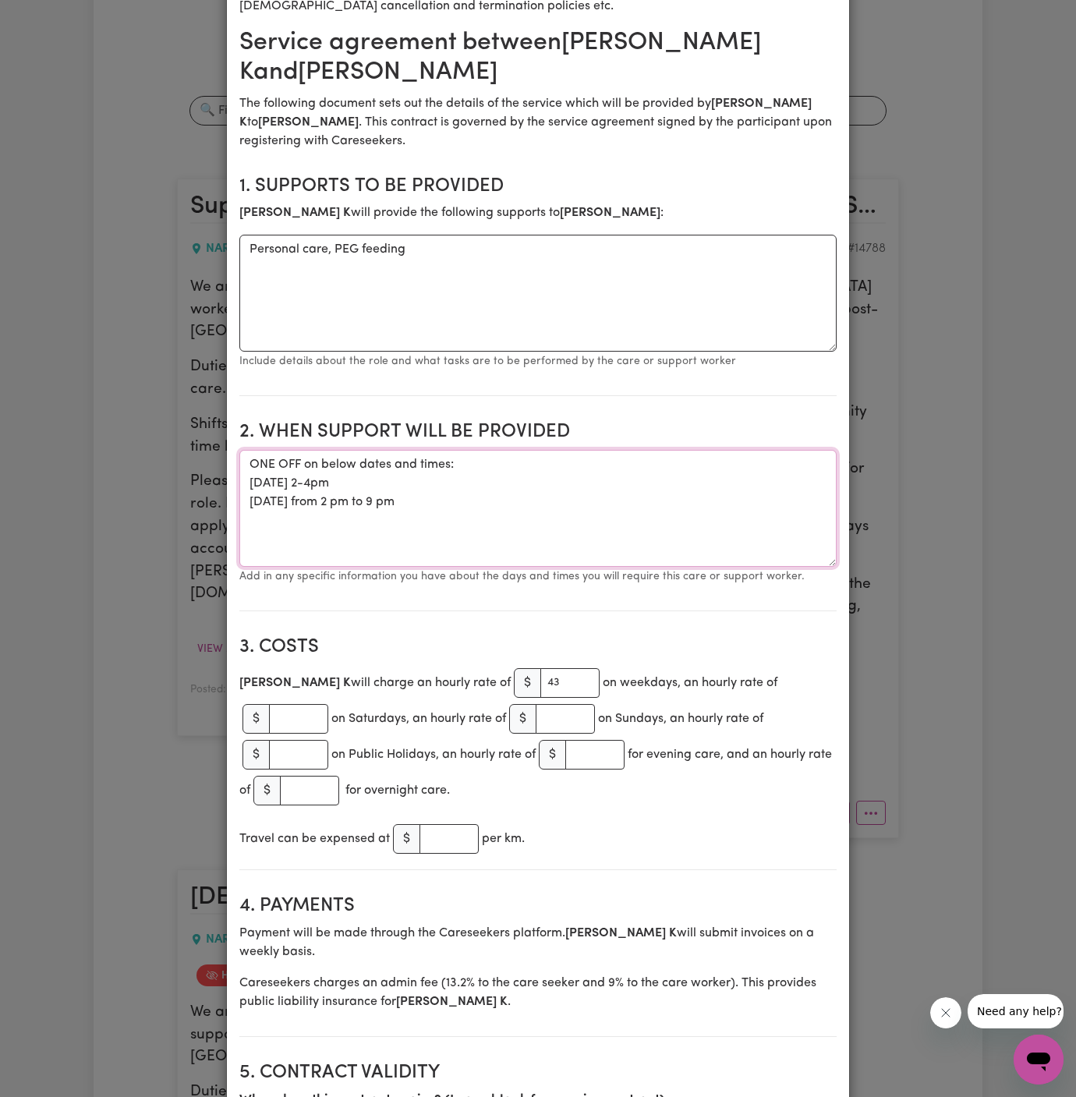
click at [409, 452] on textarea "ONE OFF on below dates and times: [DATE] 2-4pm [DATE] from 2 pm to 9 pm" at bounding box center [537, 508] width 597 height 117
click at [451, 453] on textarea "ONE OFF on below dates and times: [DATE] from 2-4pm [DATE] from 2 pm to 9 pm" at bounding box center [537, 508] width 597 height 117
click at [527, 460] on textarea "ONE OFF on below dates and times: [DATE] from 2 pm to 4pm [DATE] from 2 pm to 9…" at bounding box center [537, 508] width 597 height 117
click at [514, 486] on textarea "ONE OFF on the below dates and times: [DATE] from 2 pm to 4pm [DATE] from 2 pm …" at bounding box center [537, 508] width 597 height 117
type textarea "ONE OFF on the below dates and times: [DATE] from 2 pm to 4pm [DATE] from 2 pm …"
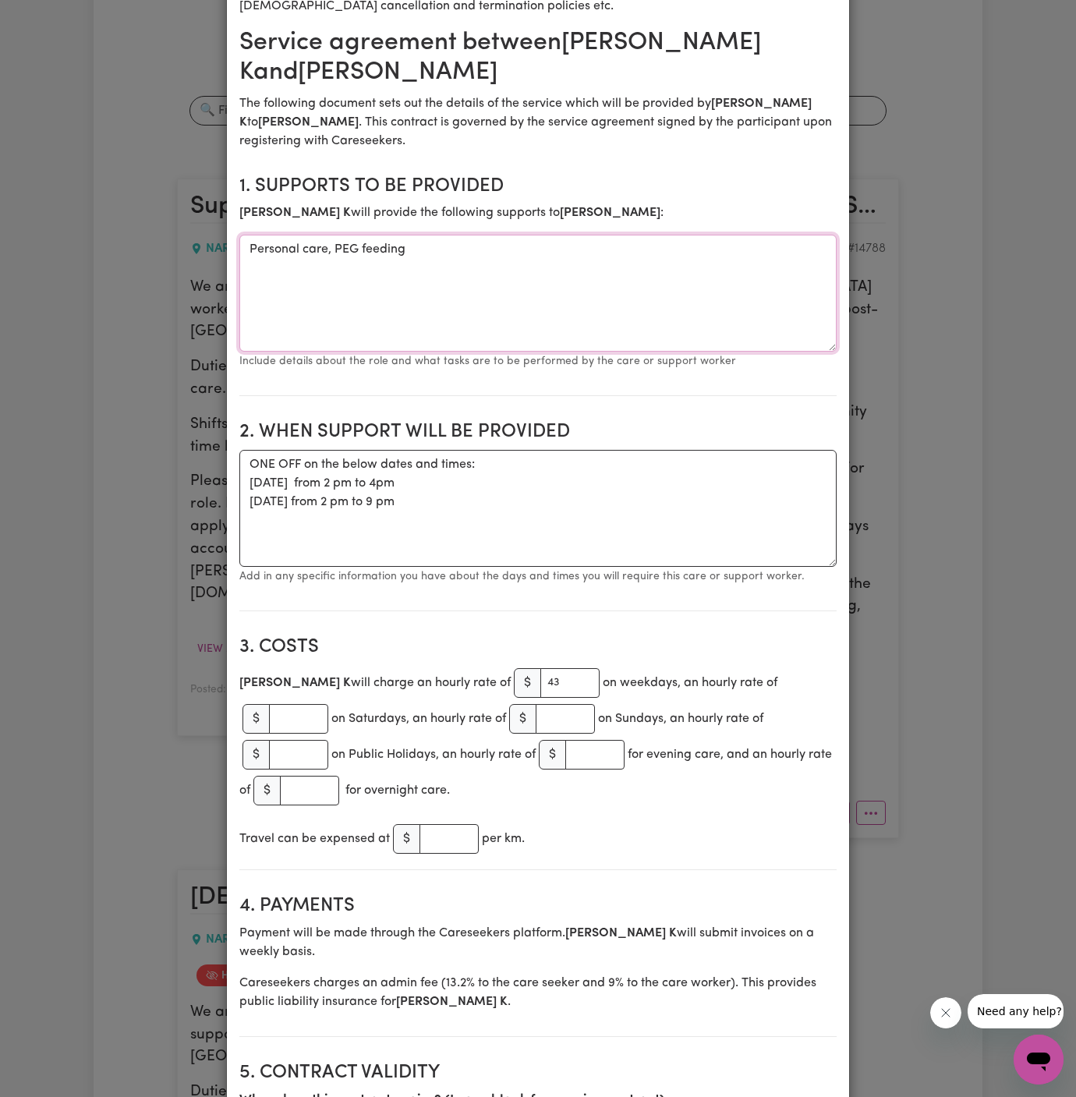
click at [486, 235] on textarea "Personal care, PEG feeding" at bounding box center [537, 293] width 597 height 117
click at [615, 488] on textarea "ONE OFF on the below dates and times: [DATE] from 2 pm to 4pm [DATE] from 2 pm …" at bounding box center [537, 508] width 597 height 117
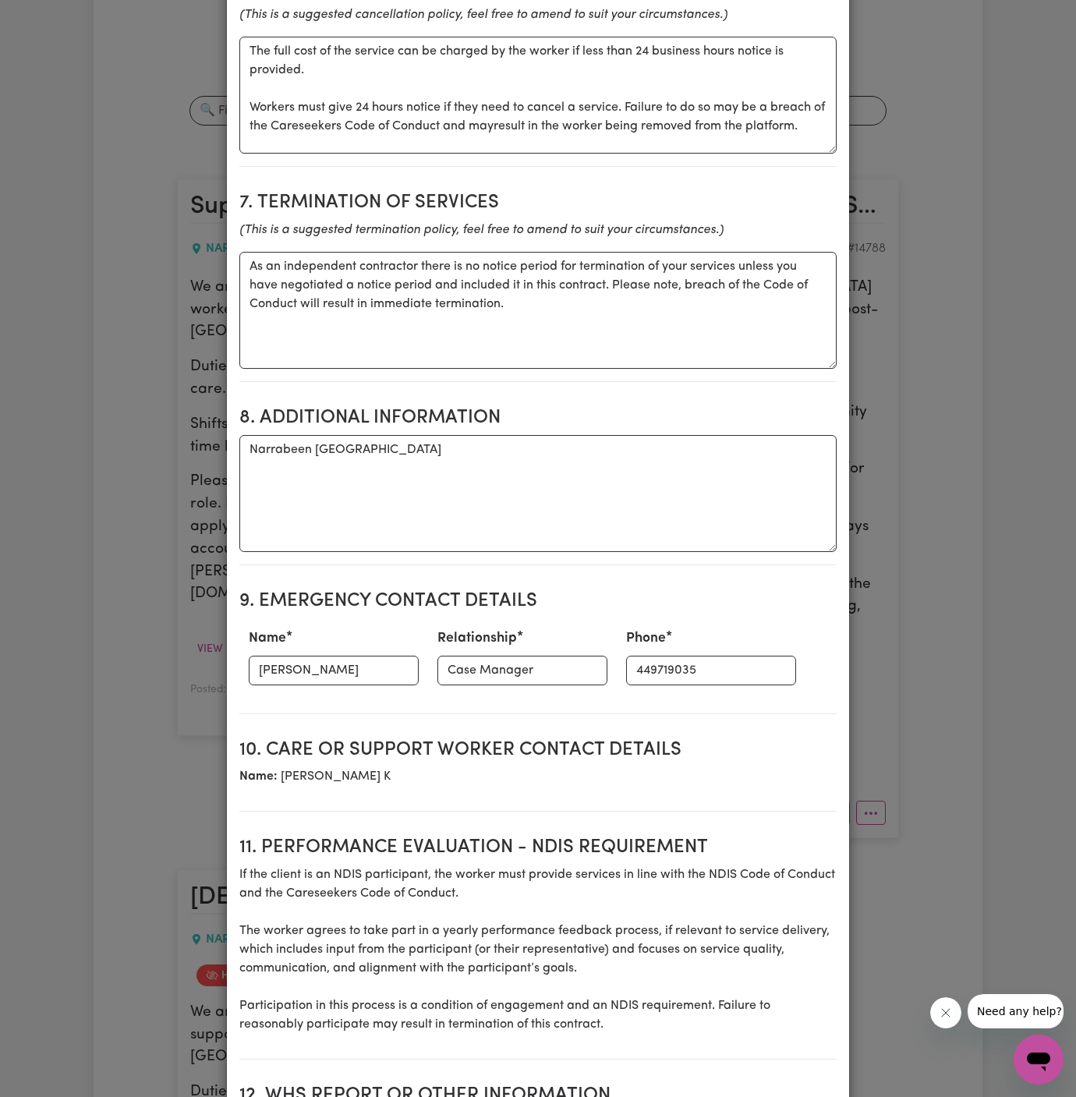
scroll to position [1589, 0]
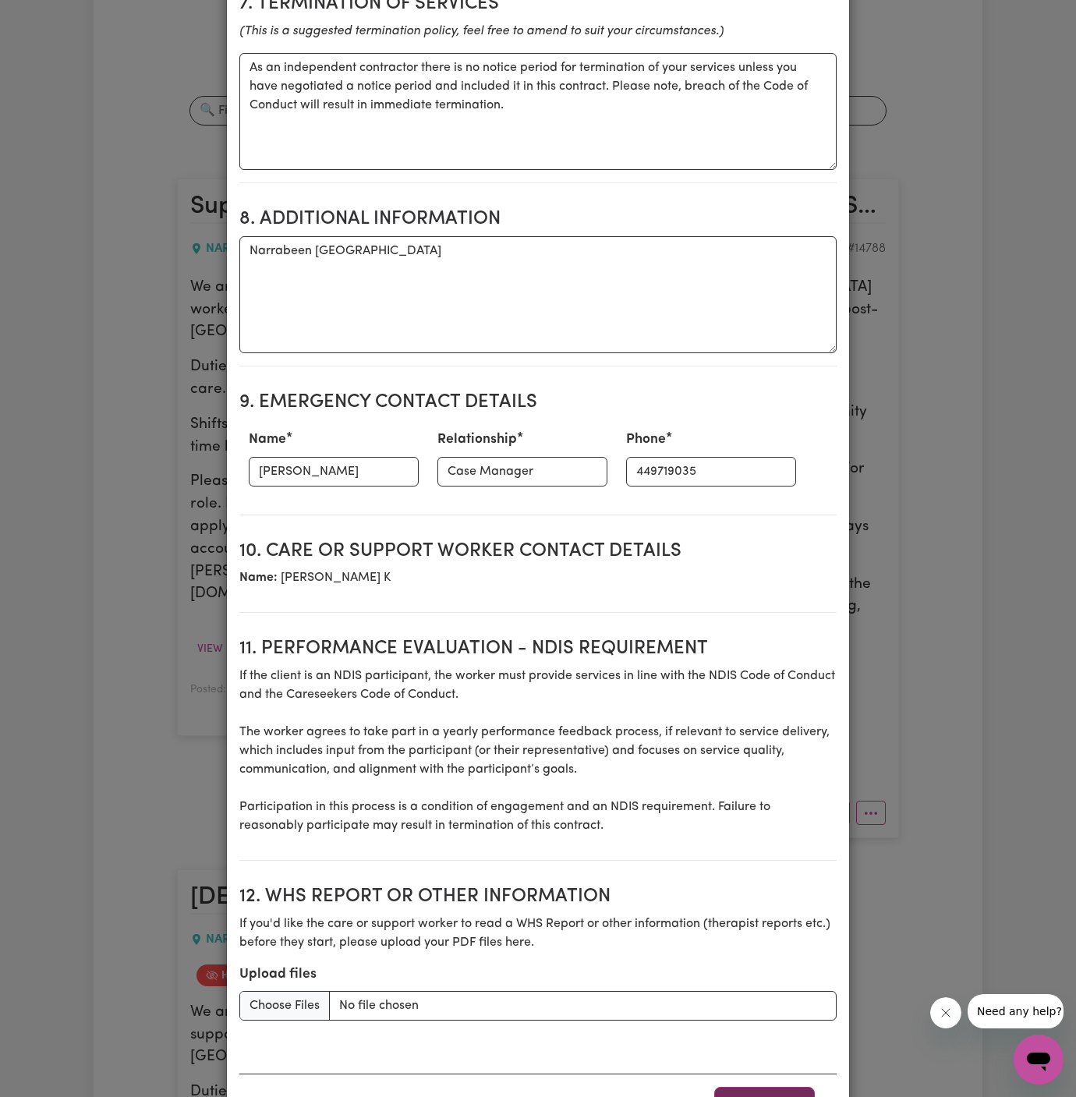
click at [779, 1087] on button "Award Job" at bounding box center [764, 1104] width 101 height 34
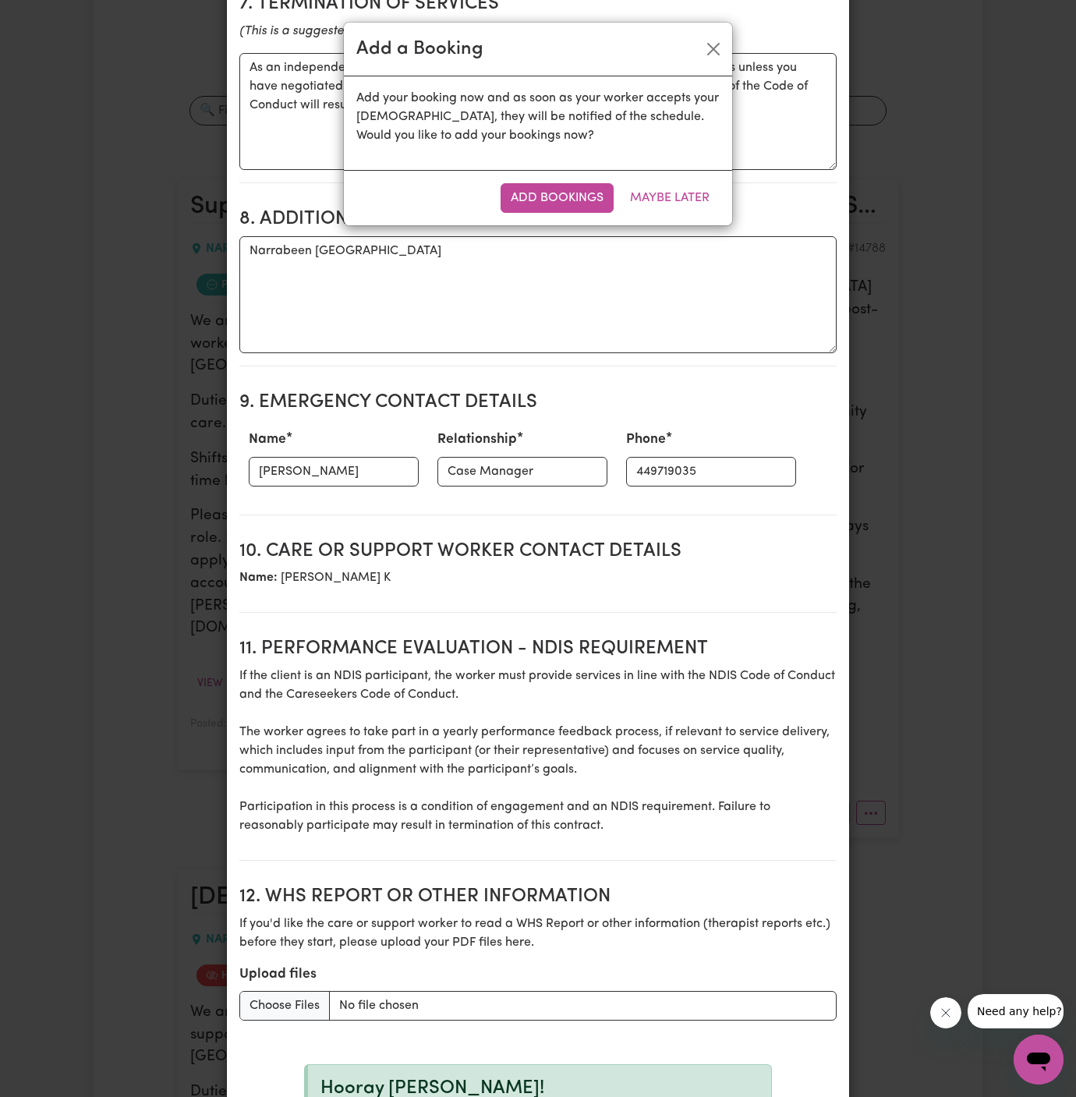
type textarea "Tasks required: Personal care, PEG feeding"
type textarea "Days required: [DATE] Approximately 1 hours to be delivered per day. Start date…"
click at [562, 203] on button "Add Bookings" at bounding box center [556, 198] width 113 height 30
type textarea "Tasks required: Personal care, PEG feeding"
type textarea "Days required: [DATE] Approximately 1 hours to be delivered per day. Start date…"
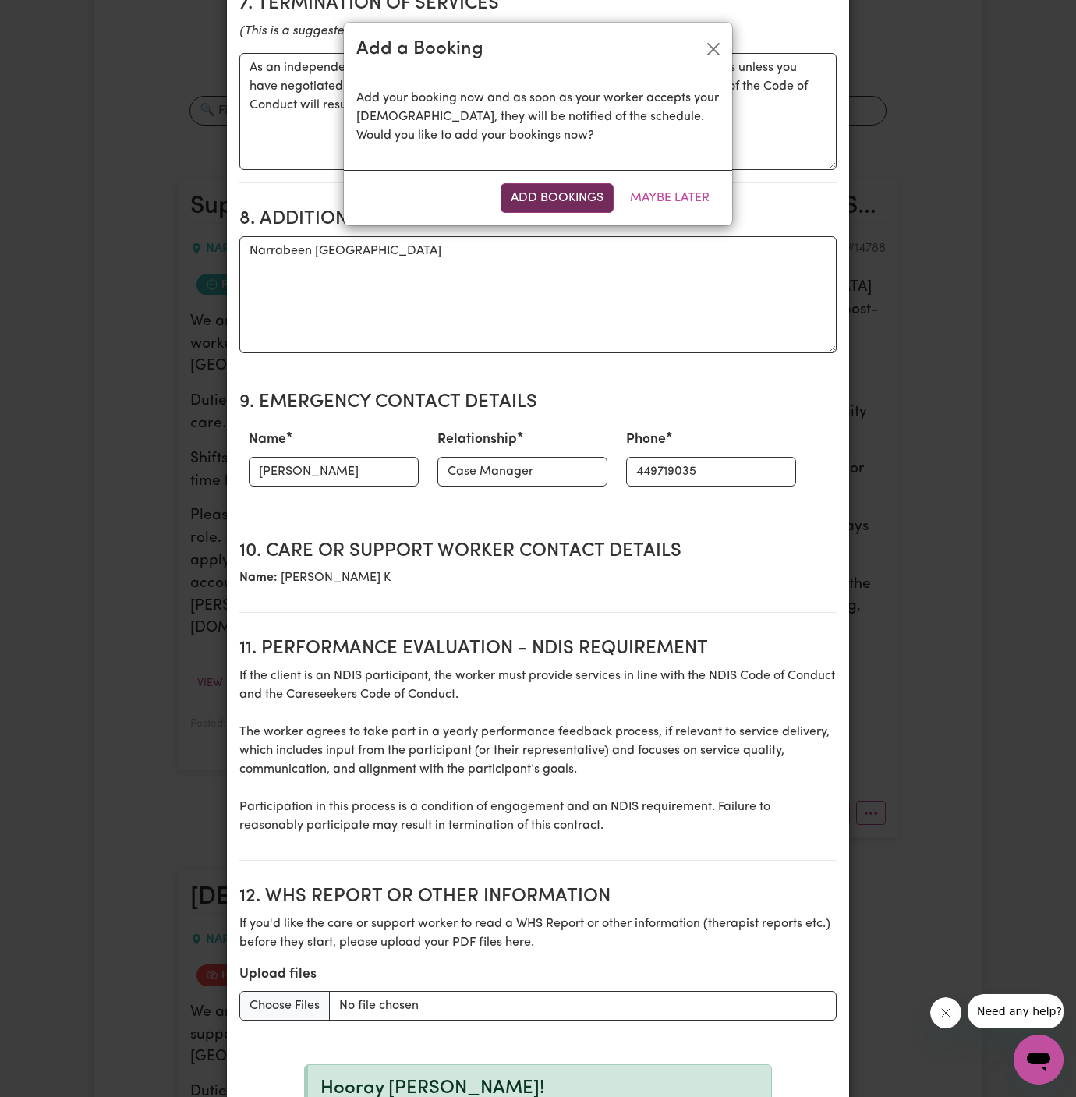
type textarea "The full cost of the service can be charged by the worker if less than 24 busin…"
type textarea "As an independent contractor there is no notice period for termination of your …"
select select "pm"
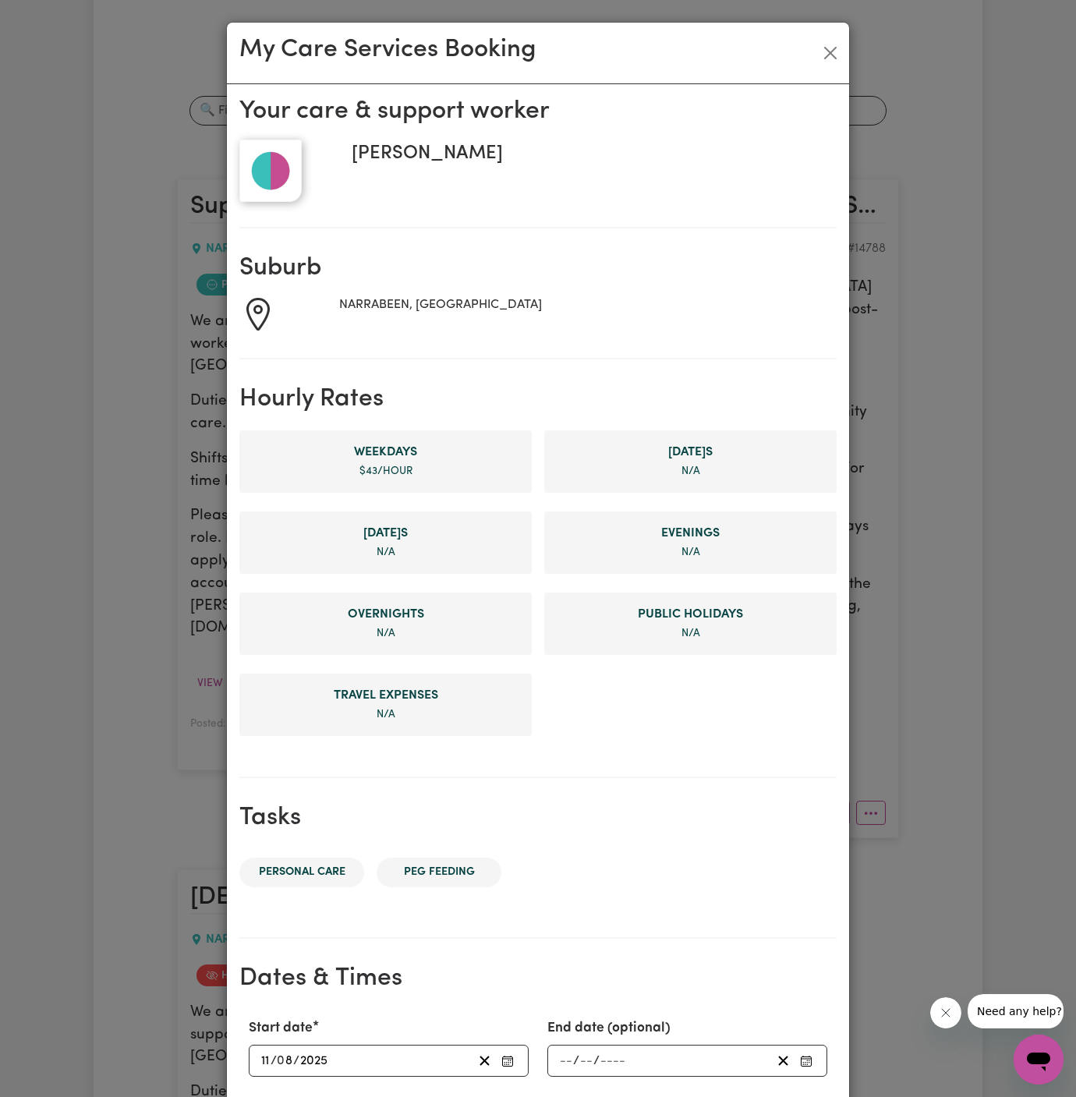
scroll to position [295, 0]
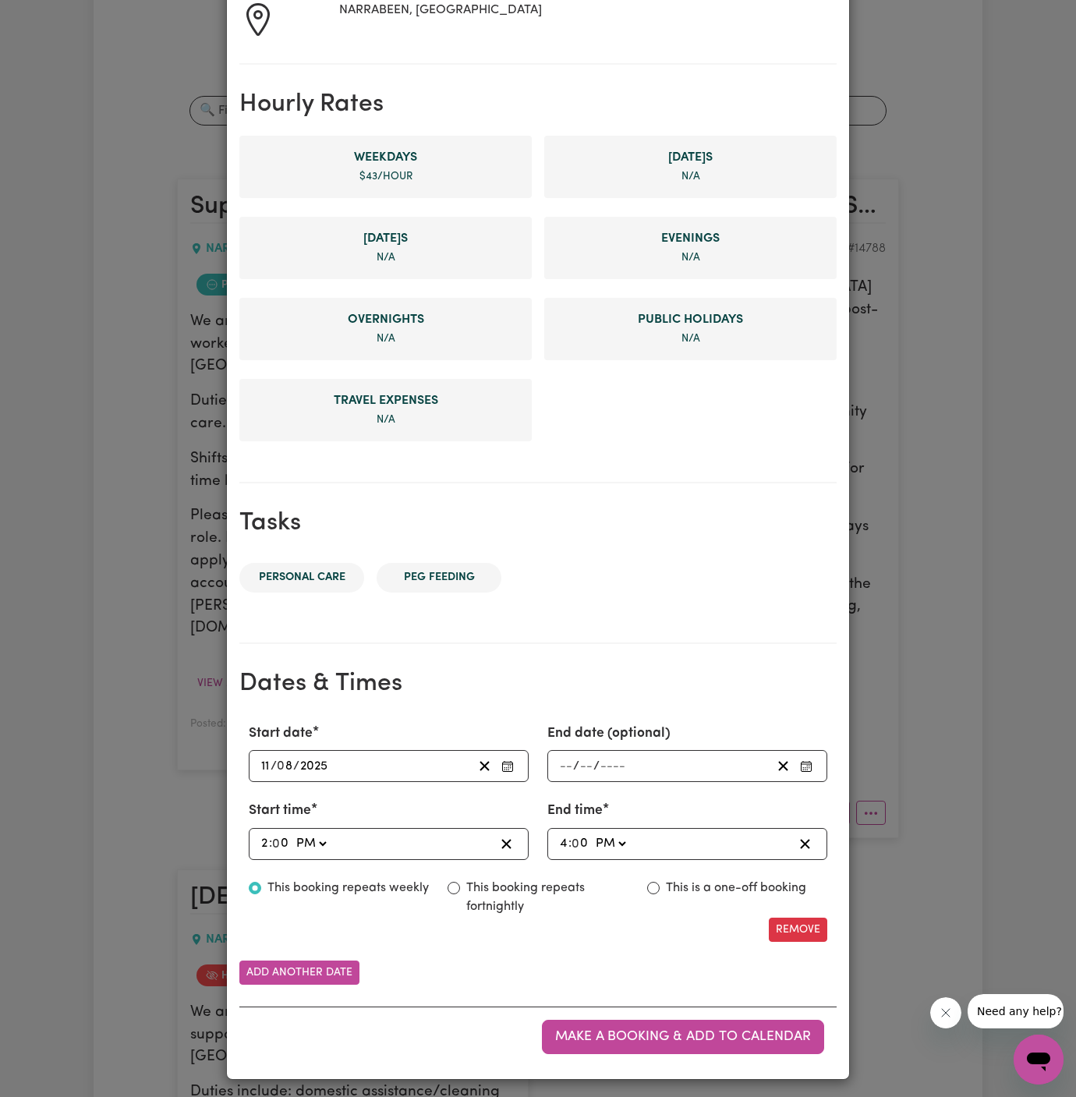
click at [259, 764] on div "[DATE] 11 / 0 8 / 2025" at bounding box center [366, 765] width 214 height 21
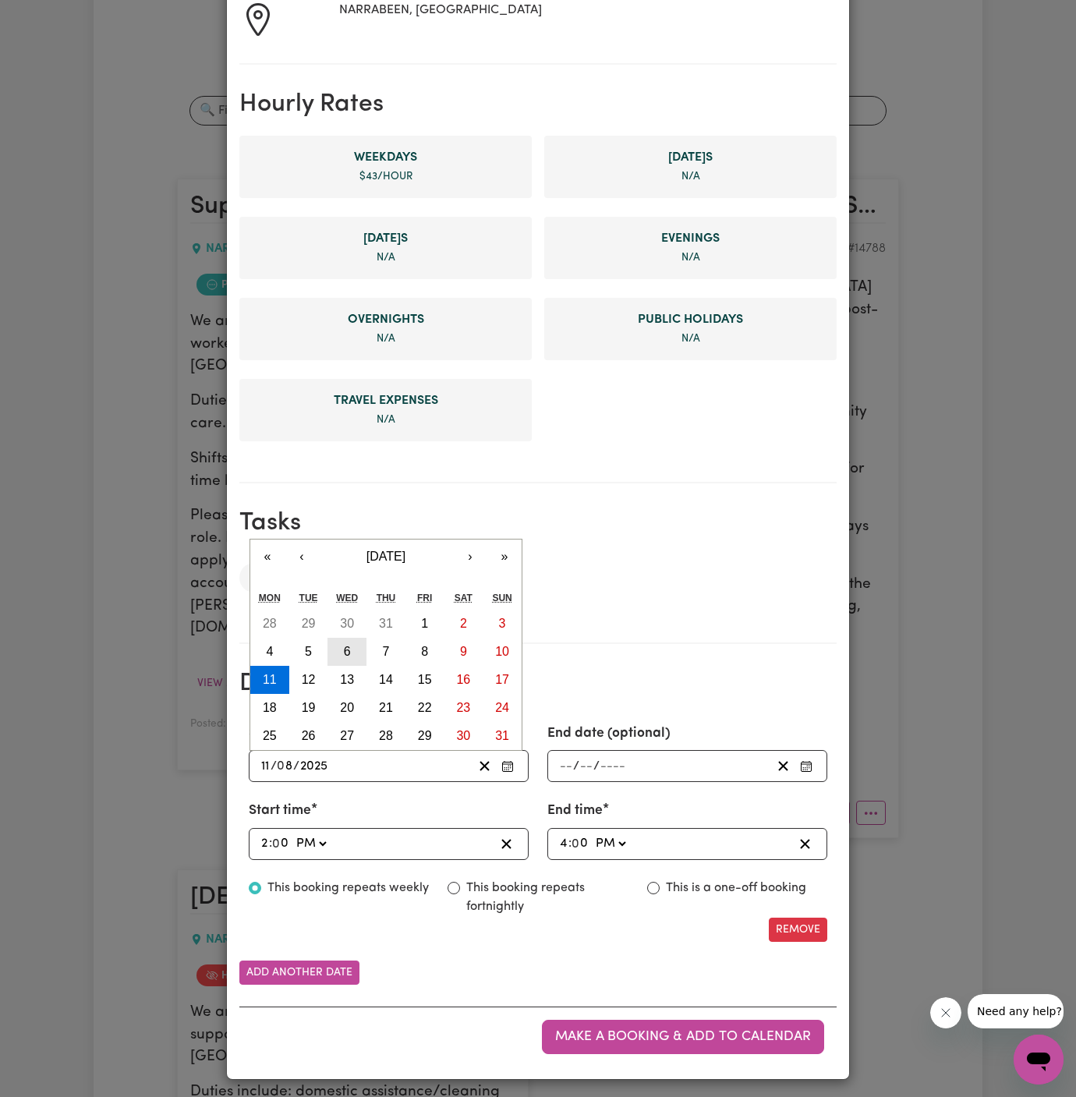
click at [348, 650] on abbr "6" at bounding box center [347, 651] width 7 height 13
type input "[DATE]"
type input "6"
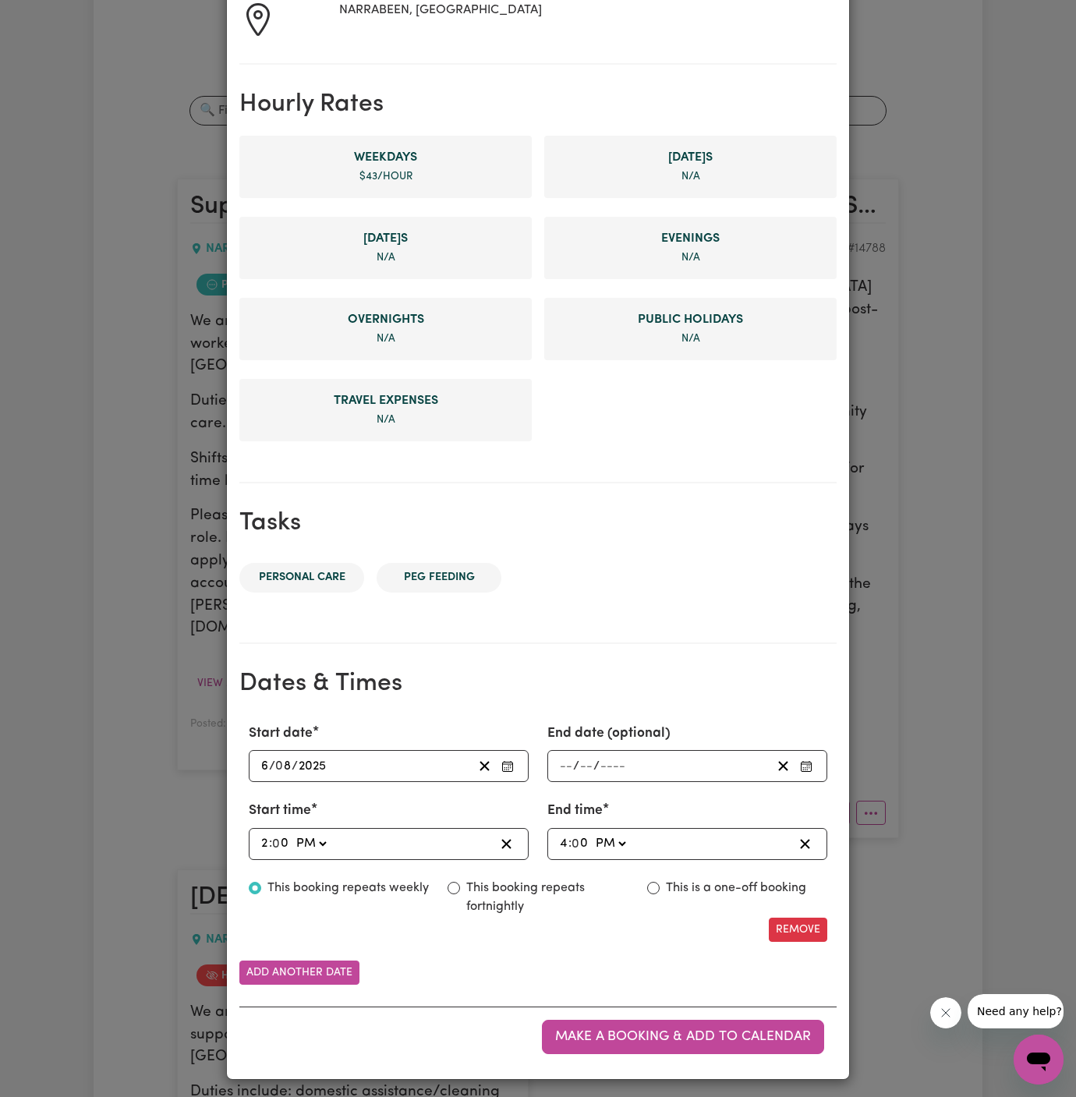
click at [755, 878] on label "This is a one-off booking" at bounding box center [736, 887] width 140 height 19
click at [659, 882] on input "This is a one-off booking" at bounding box center [653, 888] width 12 height 12
radio input "true"
click at [316, 971] on button "Add another date" at bounding box center [299, 972] width 120 height 24
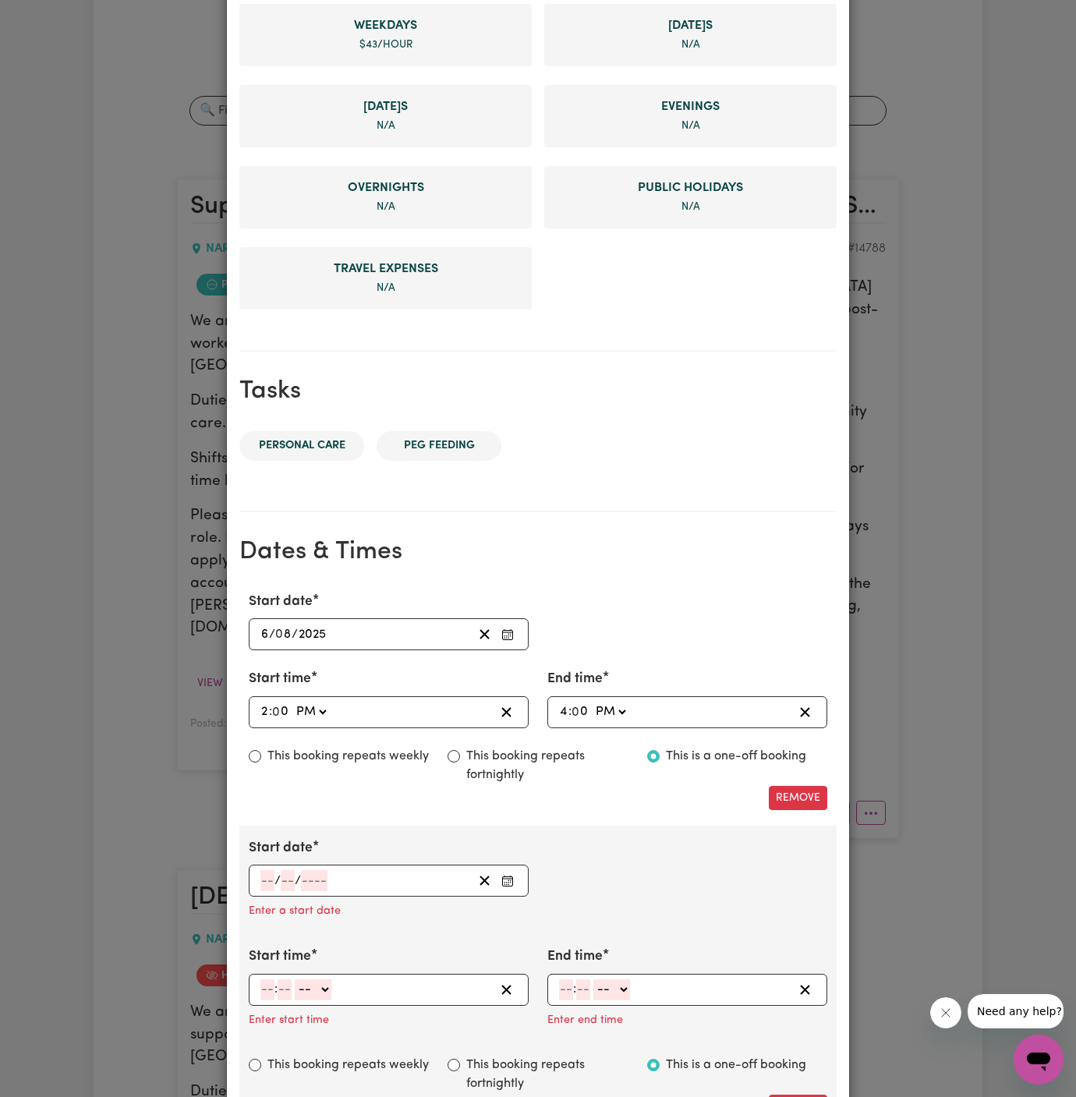
scroll to position [602, 0]
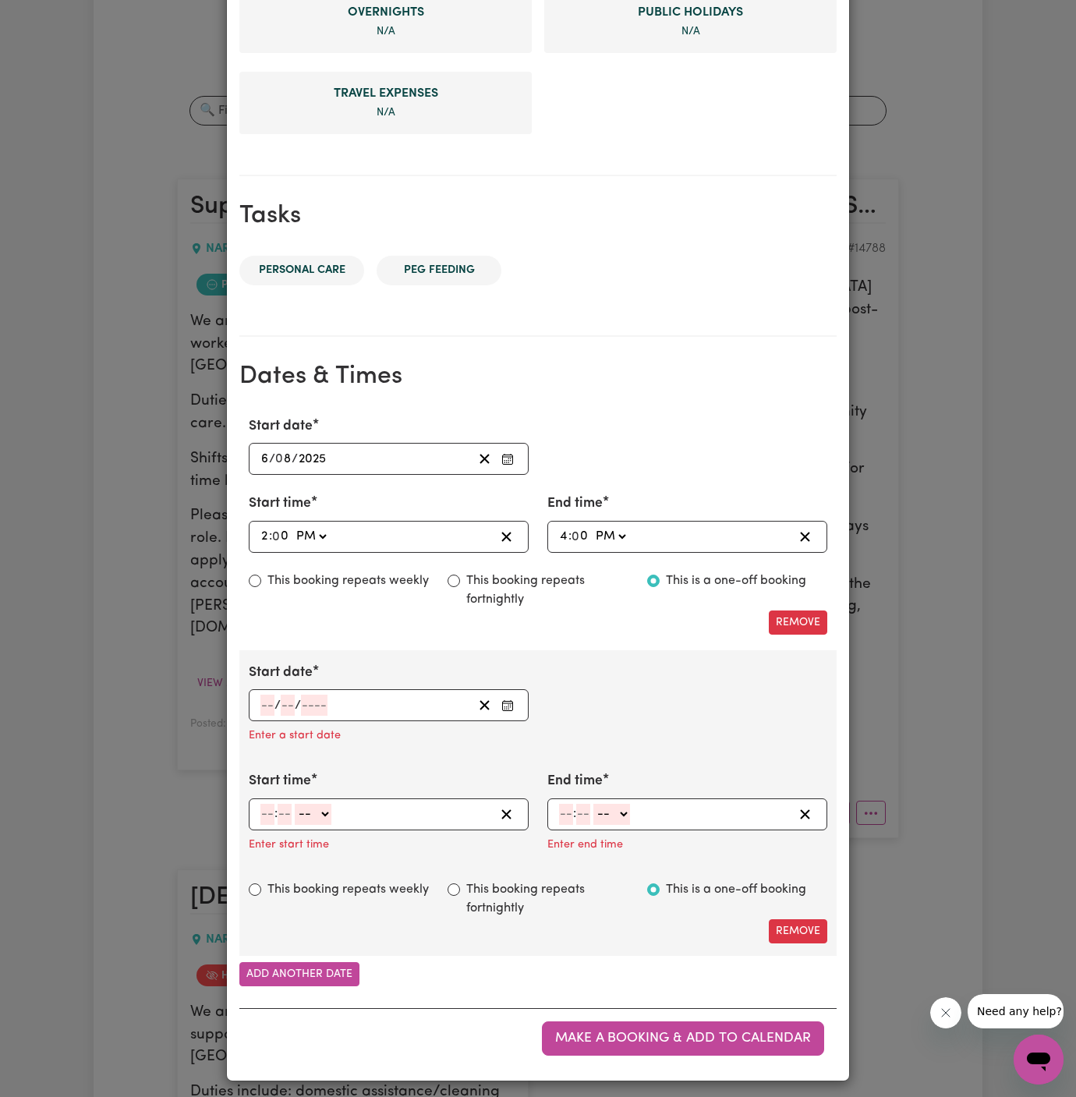
click at [265, 698] on input "number" at bounding box center [267, 705] width 14 height 21
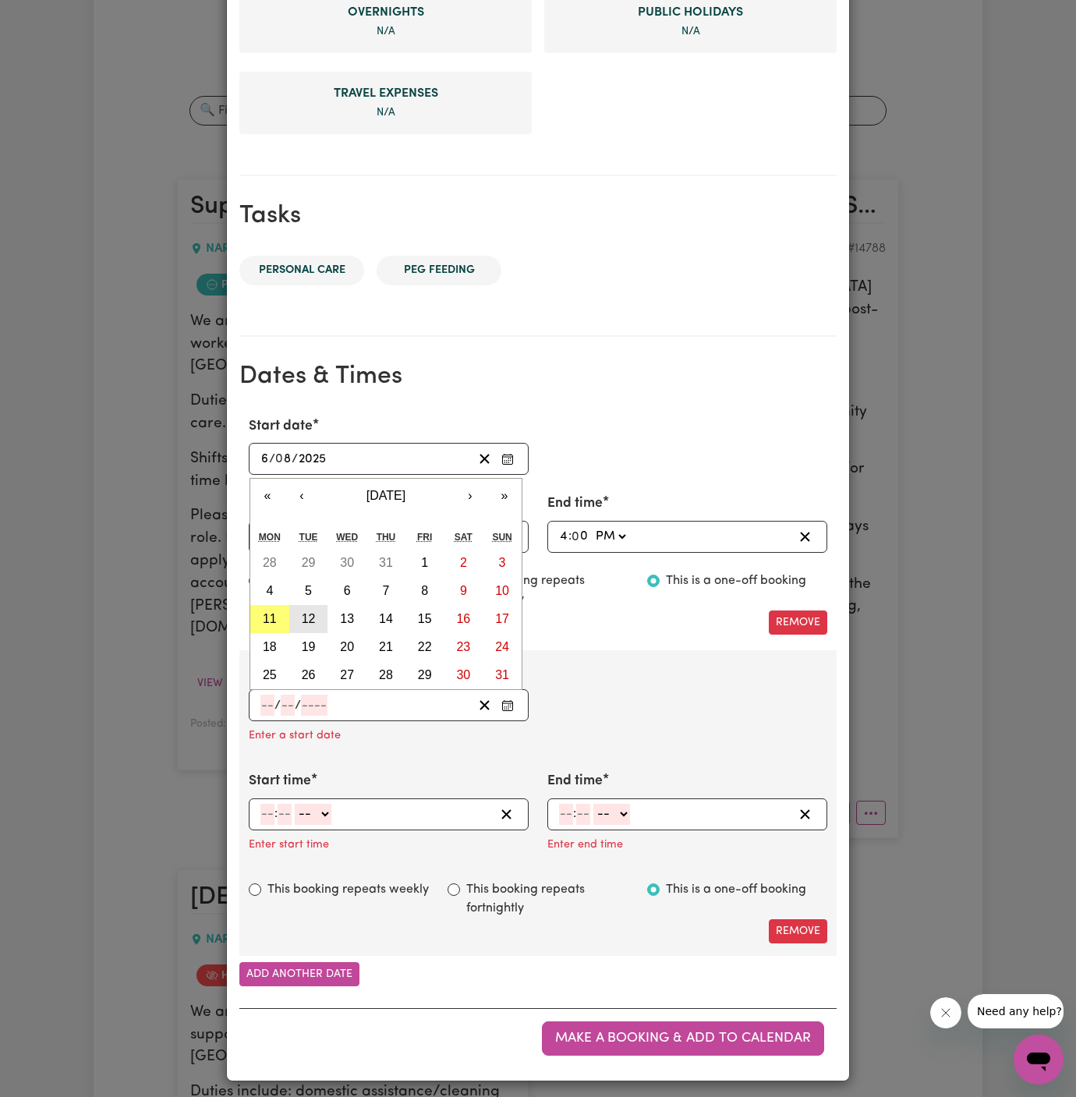
click at [316, 613] on button "12" at bounding box center [308, 619] width 39 height 28
type input "[DATE]"
type input "12"
type input "8"
type input "2025"
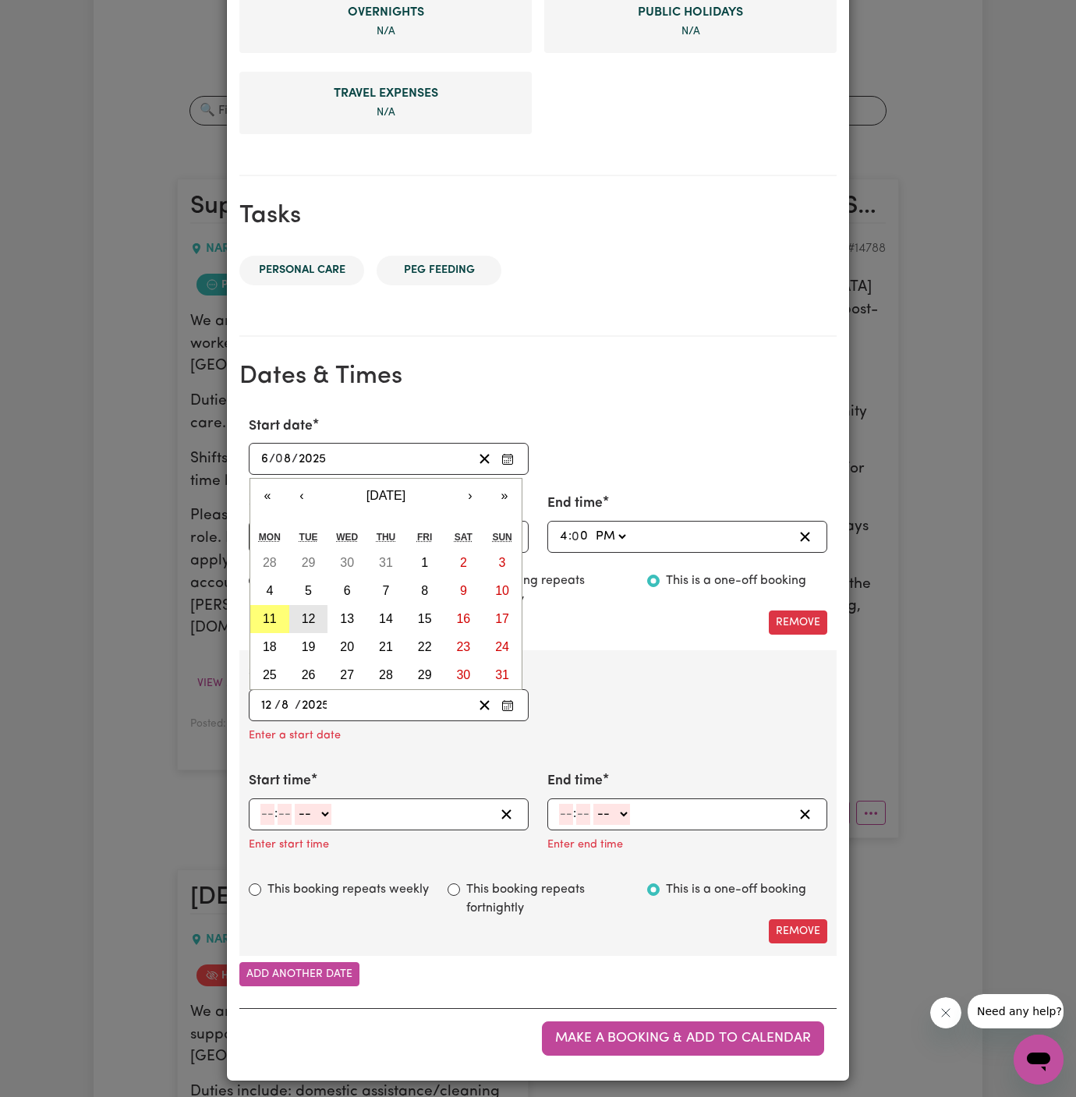
scroll to position [571, 0]
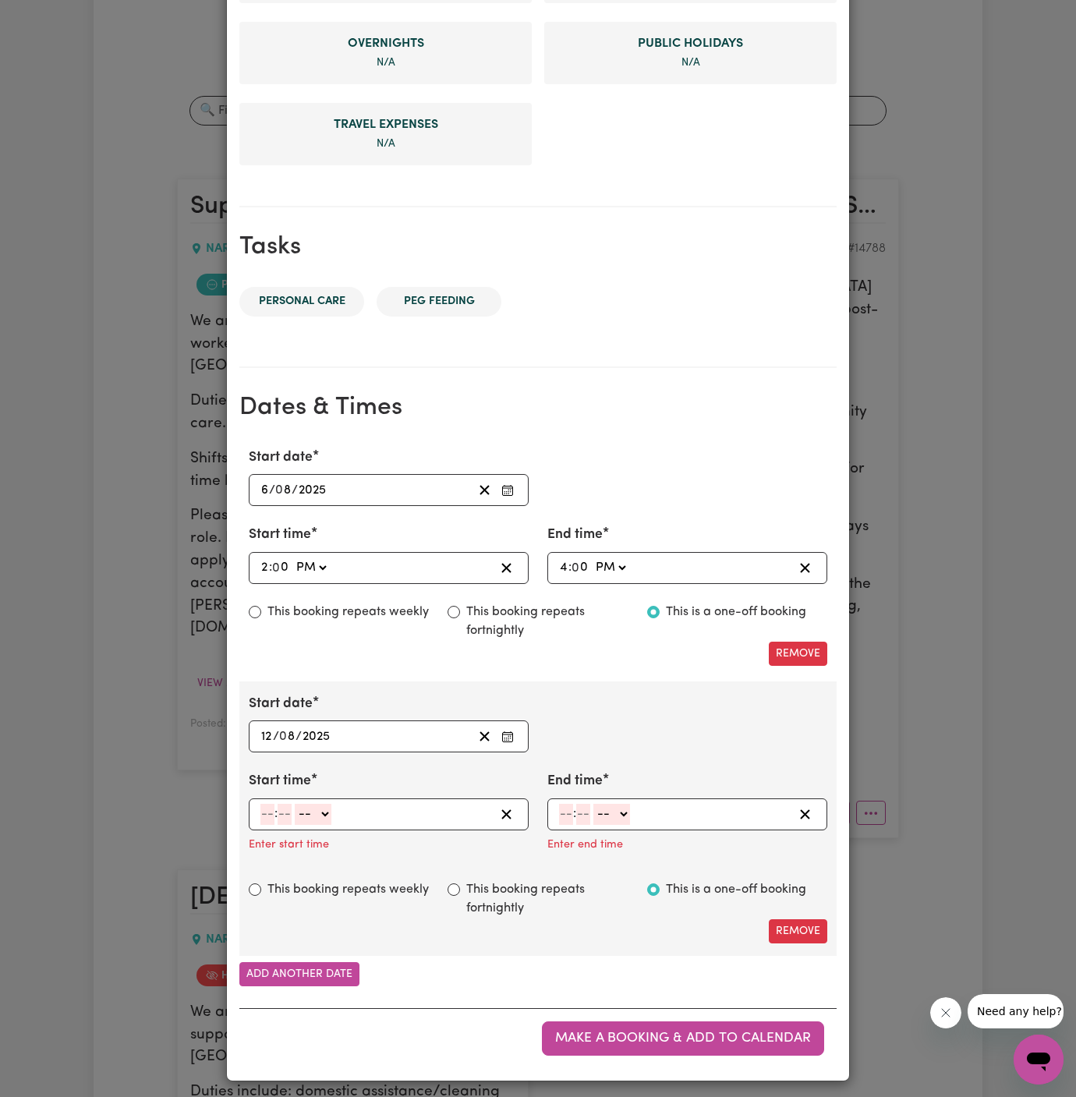
click at [267, 810] on input "number" at bounding box center [267, 814] width 14 height 21
type input "2"
type input "00"
click at [328, 808] on select "-- AM PM" at bounding box center [310, 814] width 37 height 21
select select "pm"
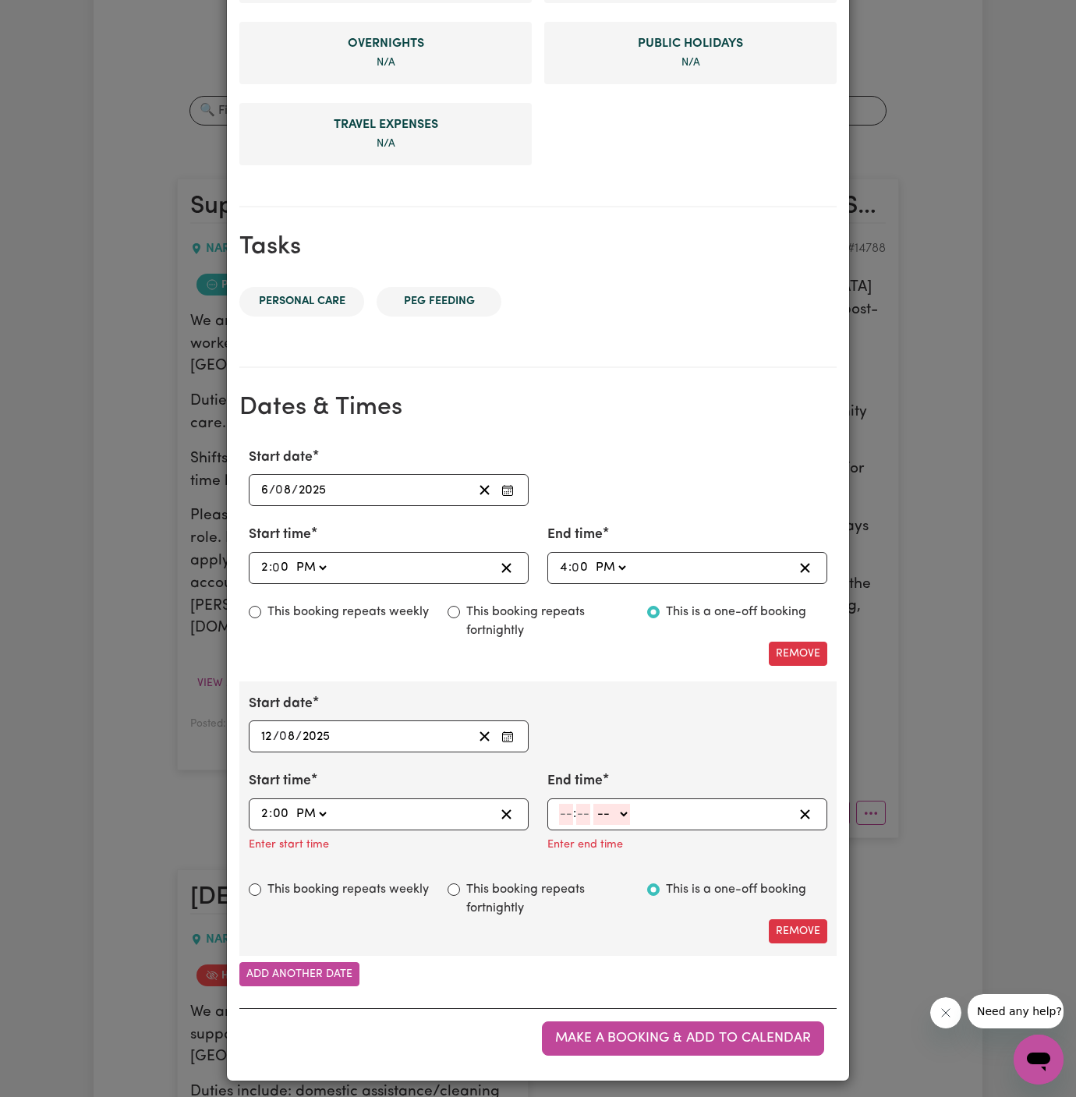
type input "14:00"
type input "0"
click at [563, 813] on input "number" at bounding box center [566, 814] width 14 height 21
type input "9"
type input "00"
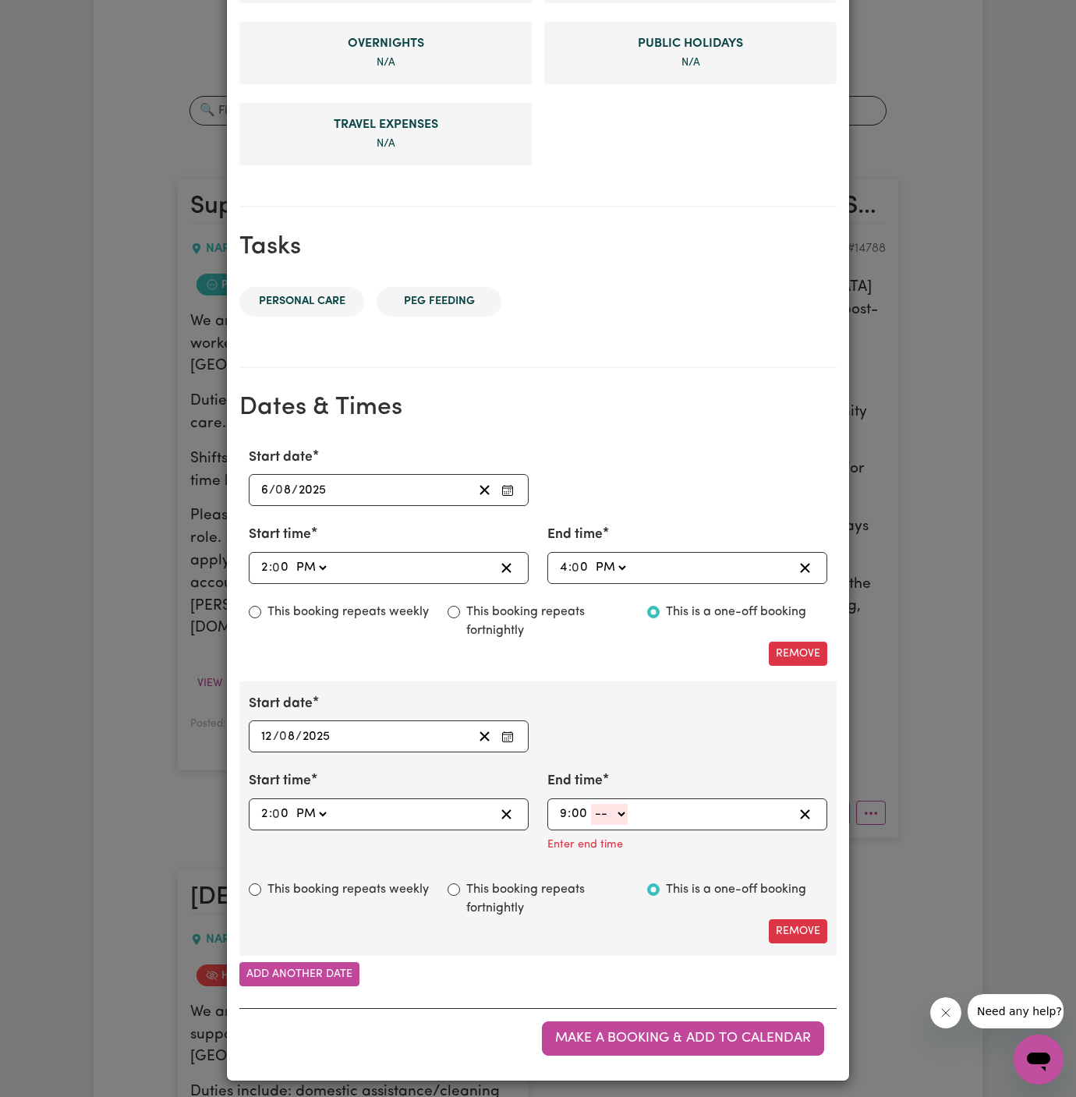
click at [627, 804] on select "-- AM PM" at bounding box center [609, 814] width 37 height 21
select select "pm"
type input "21:00"
type input "0"
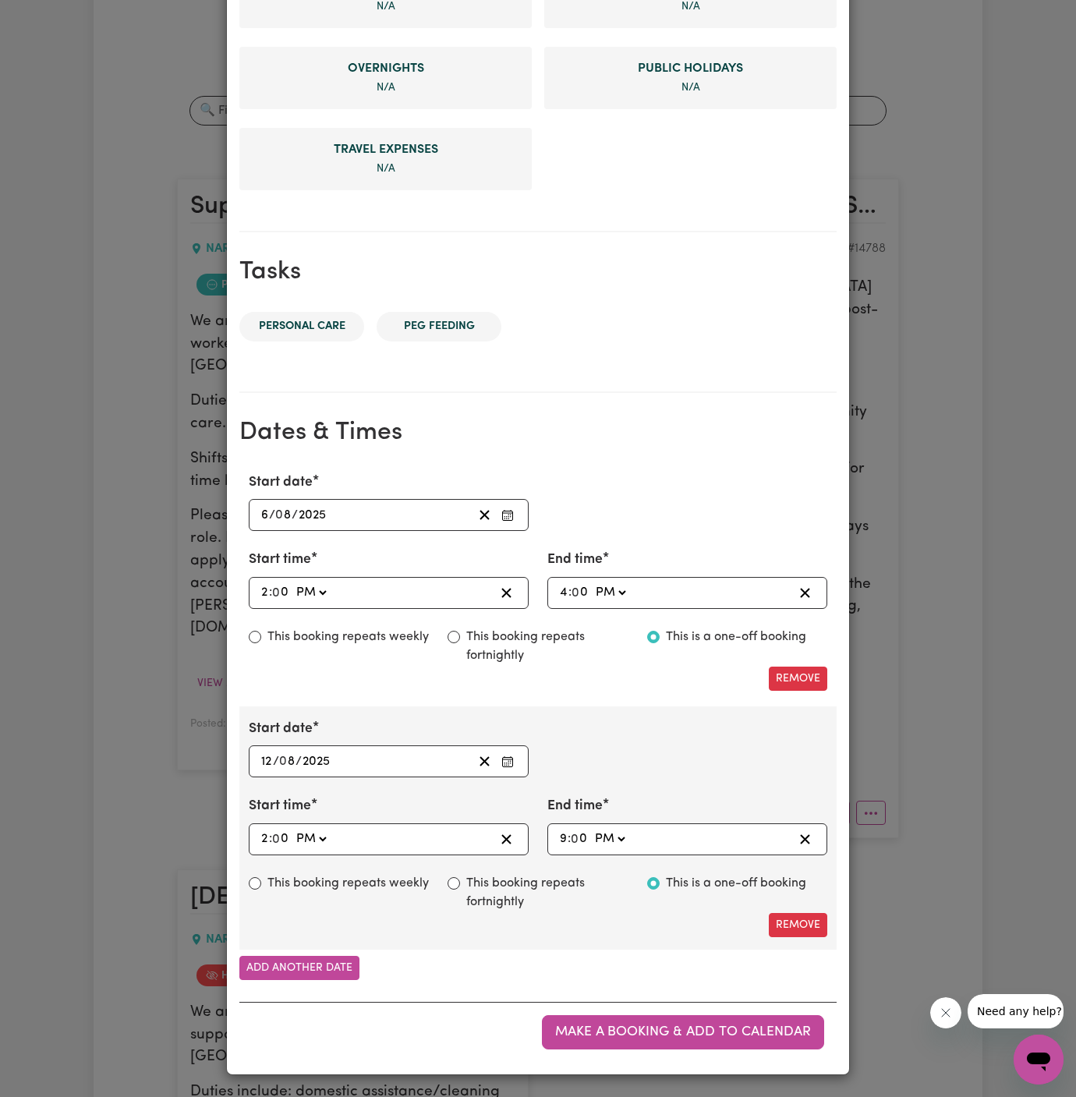
scroll to position [539, 0]
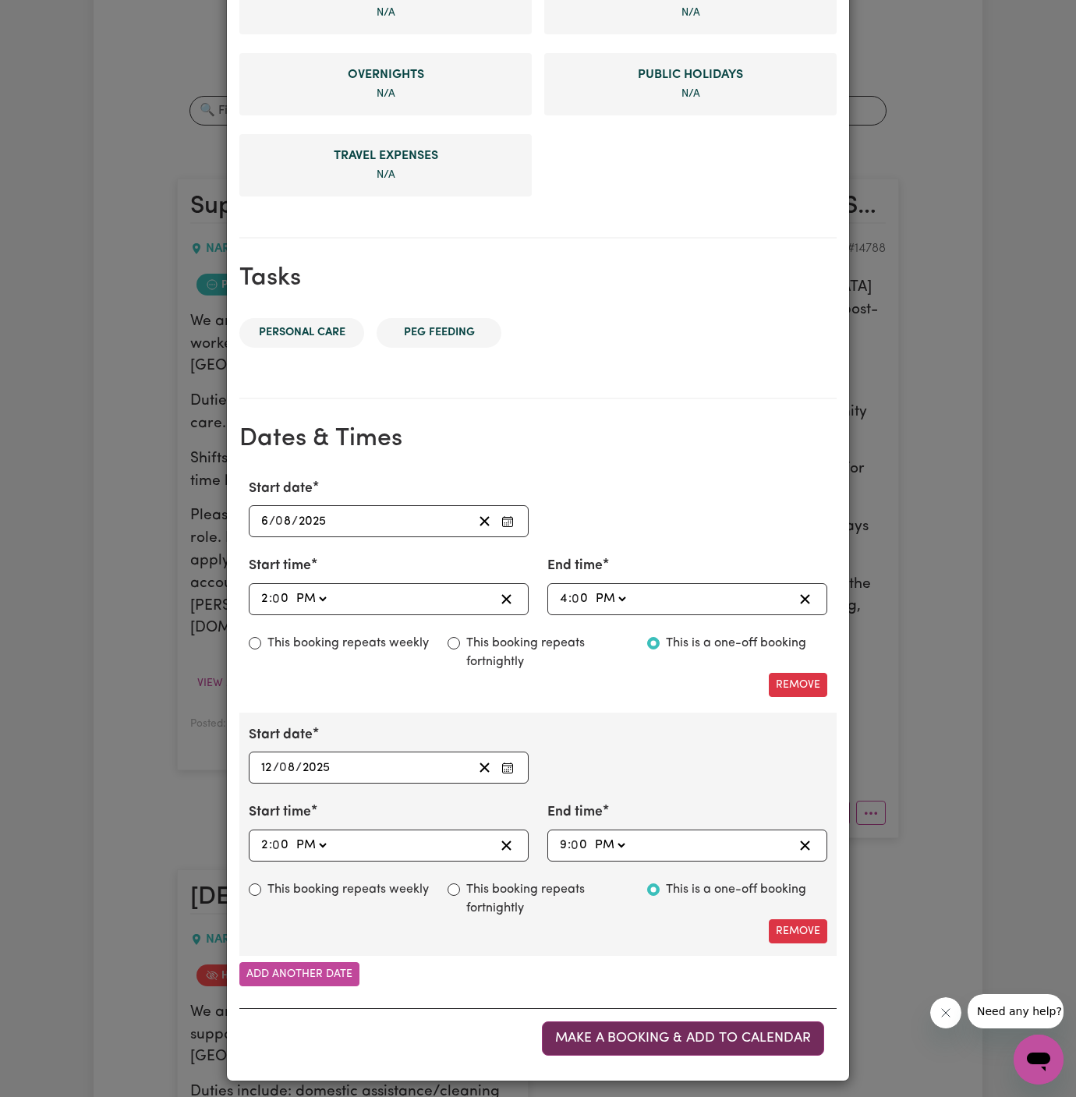
click at [651, 1031] on span "Make a booking & add to calendar" at bounding box center [683, 1037] width 256 height 13
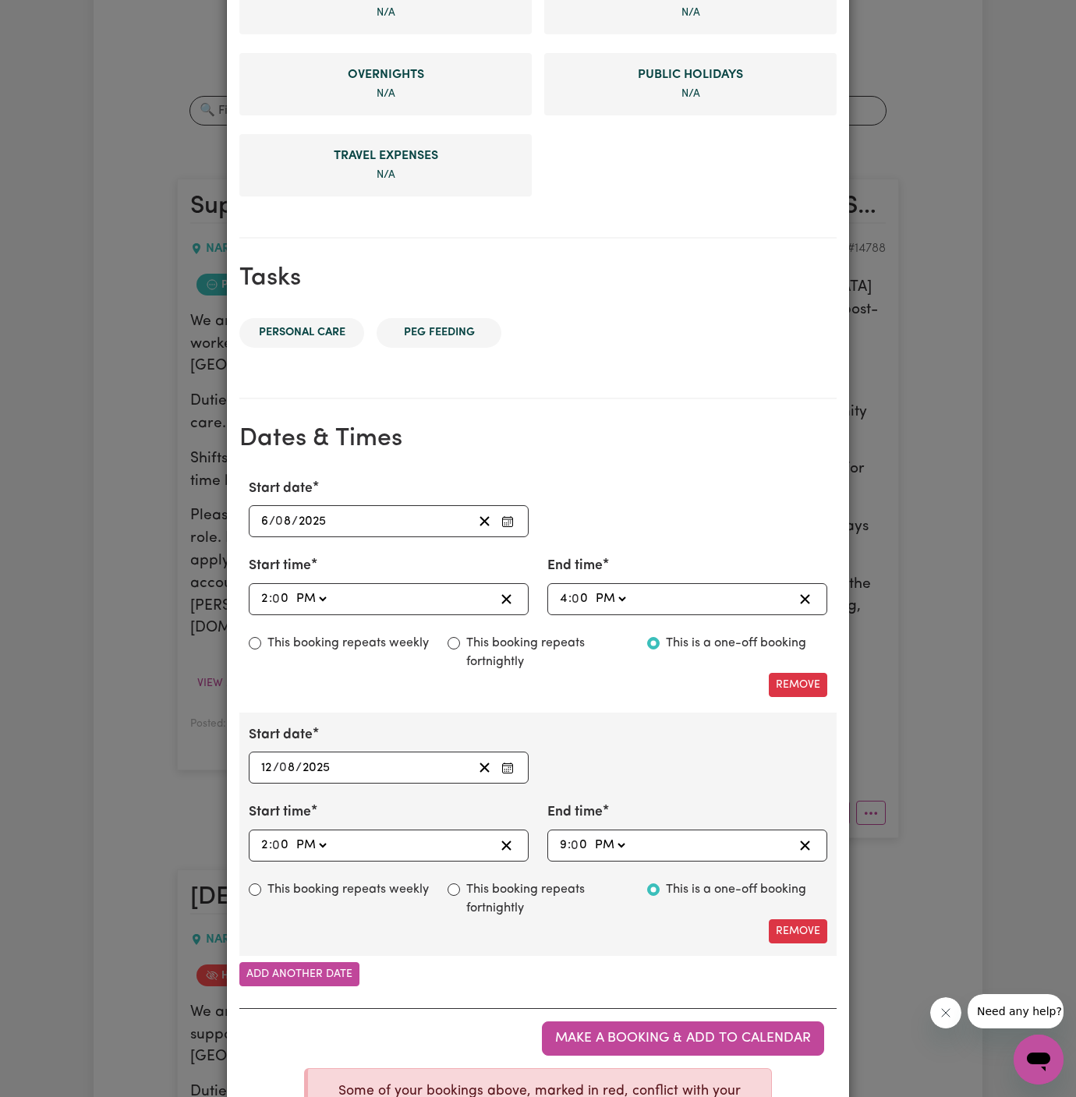
scroll to position [596, 0]
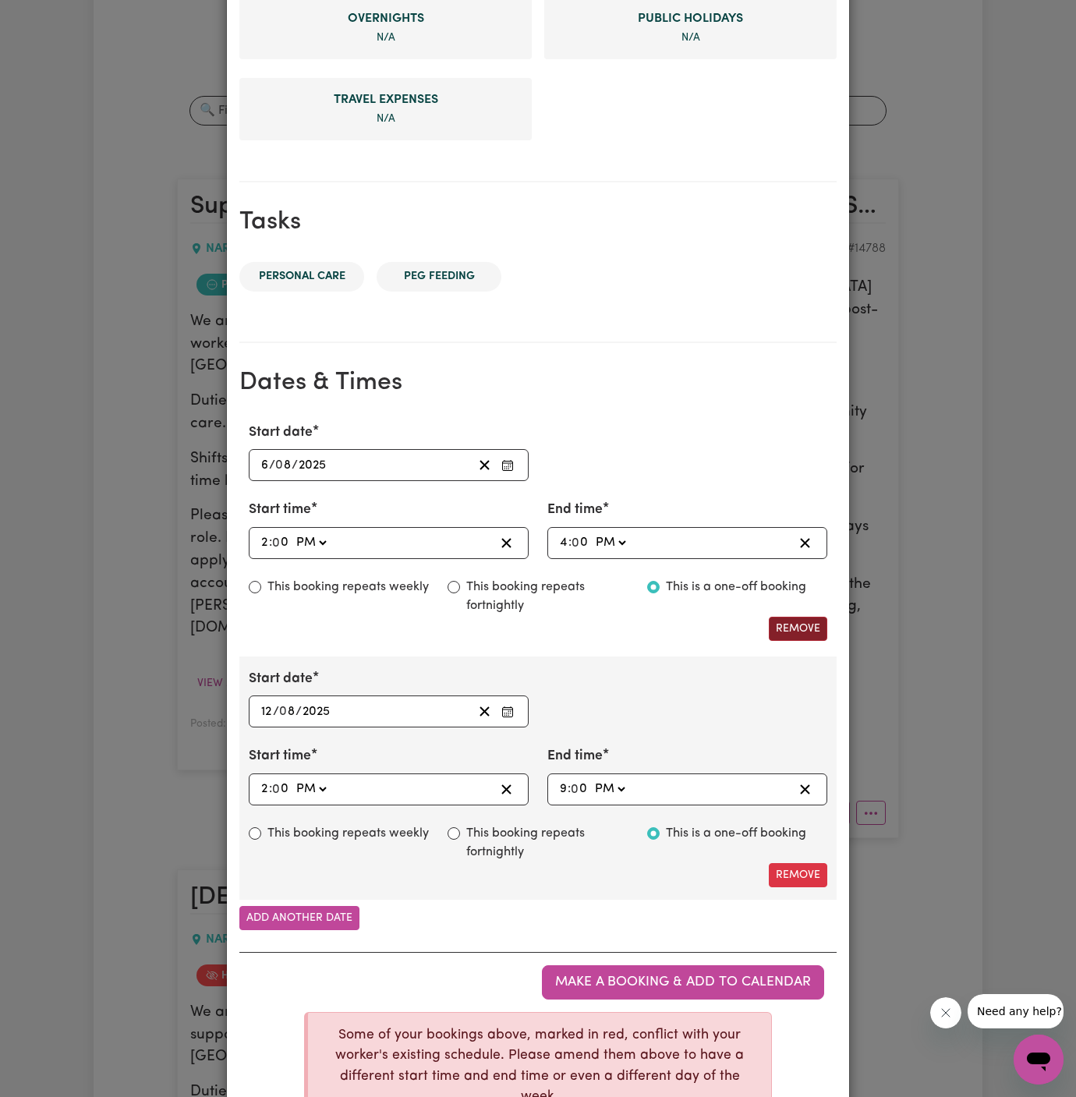
click at [813, 619] on button "Remove" at bounding box center [798, 629] width 58 height 24
type input "[DATE]"
type input "12"
type input "21:00"
type input "9"
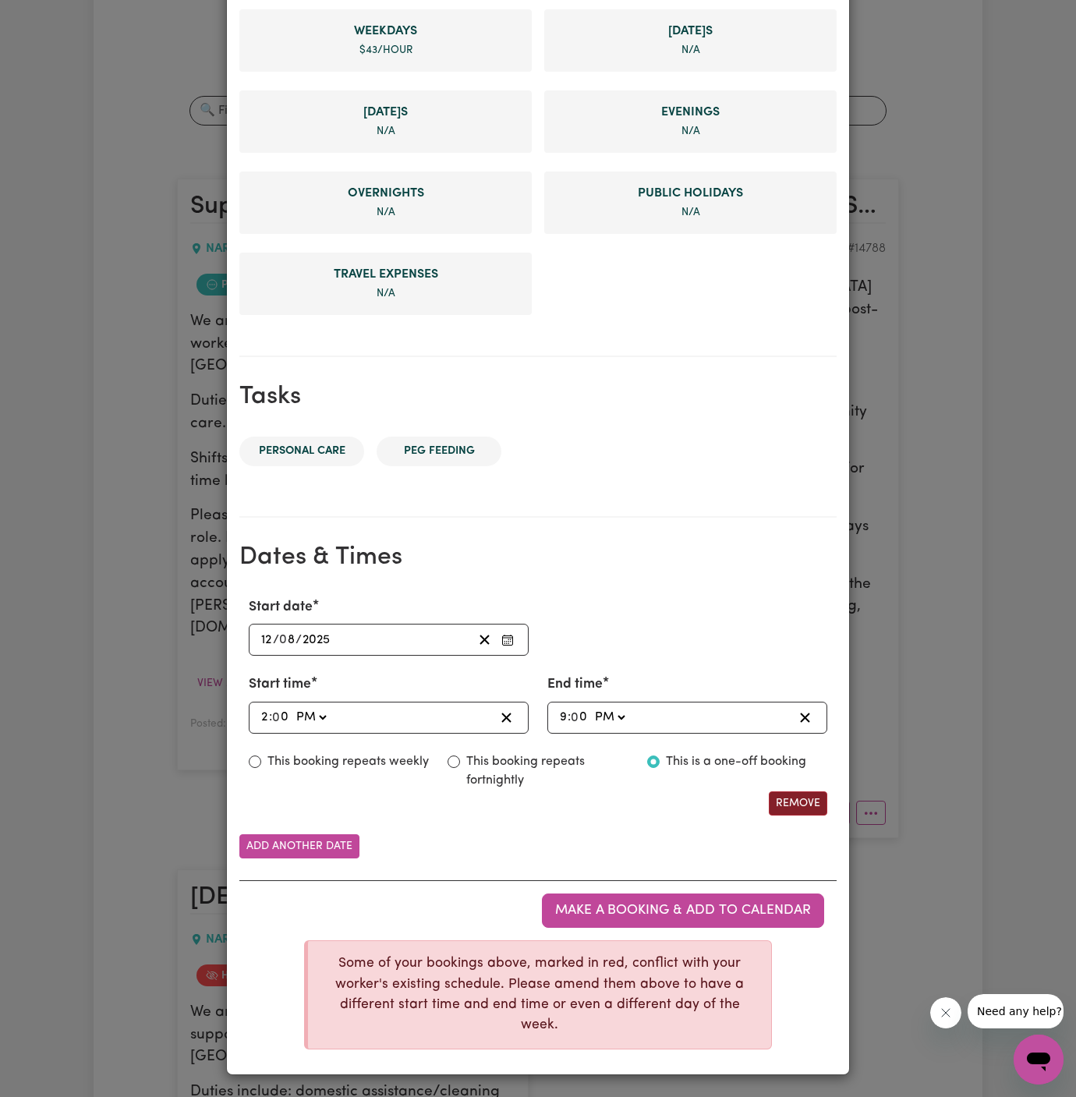
scroll to position [395, 0]
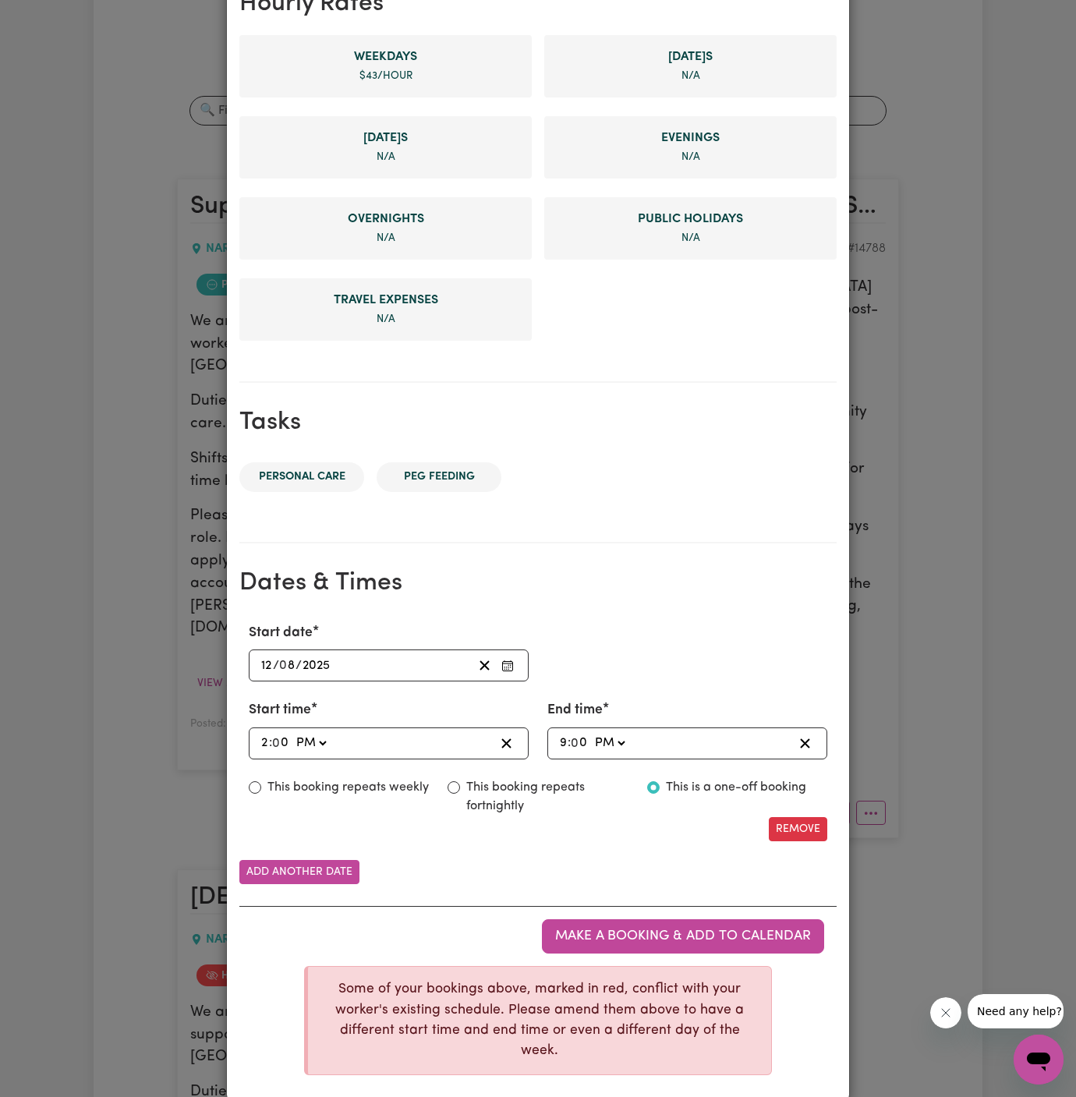
click at [716, 568] on h2 "Dates & Times" at bounding box center [537, 583] width 597 height 30
click at [676, 923] on button "Make a booking & add to calendar" at bounding box center [683, 936] width 282 height 34
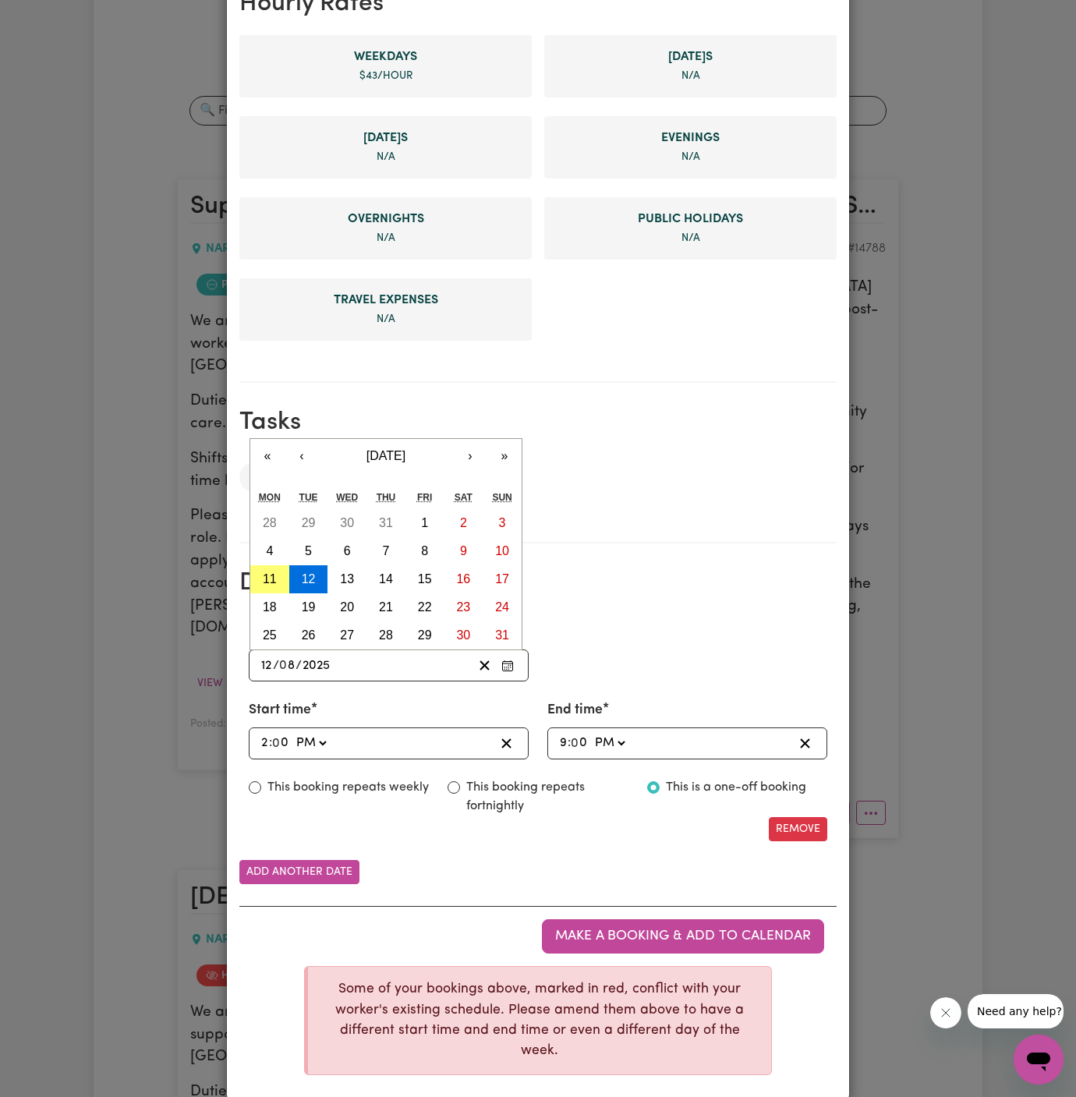
click at [268, 665] on input "12" at bounding box center [266, 665] width 12 height 21
click at [345, 546] on abbr "6" at bounding box center [347, 550] width 7 height 13
type input "[DATE]"
type input "6"
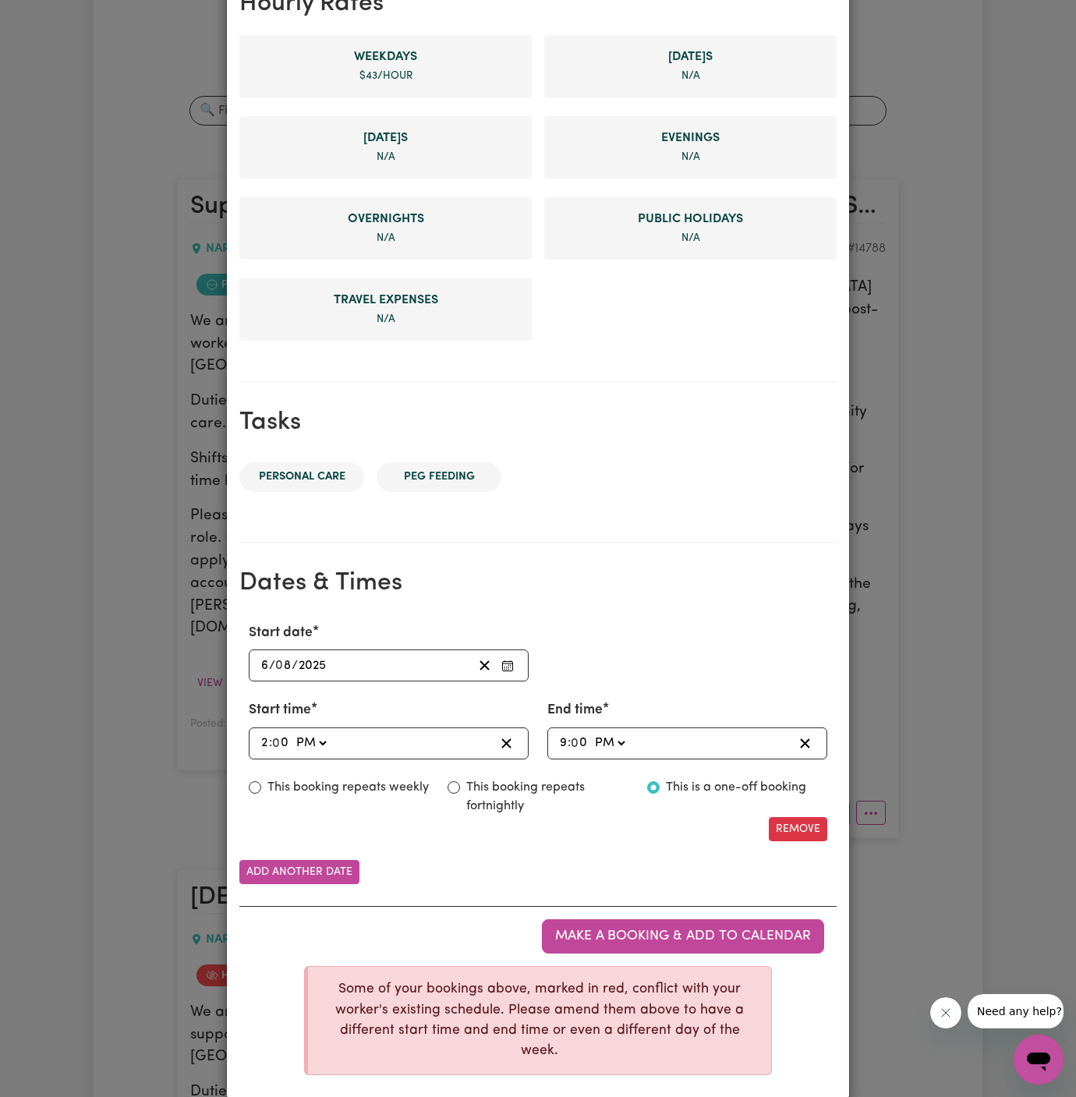
click at [259, 743] on div "14:00 2 : 0 0 AM PM" at bounding box center [376, 743] width 235 height 21
click at [566, 740] on input "9" at bounding box center [563, 743] width 9 height 21
type input "16:00"
type input "4"
click at [627, 819] on div "Remove" at bounding box center [537, 829] width 597 height 24
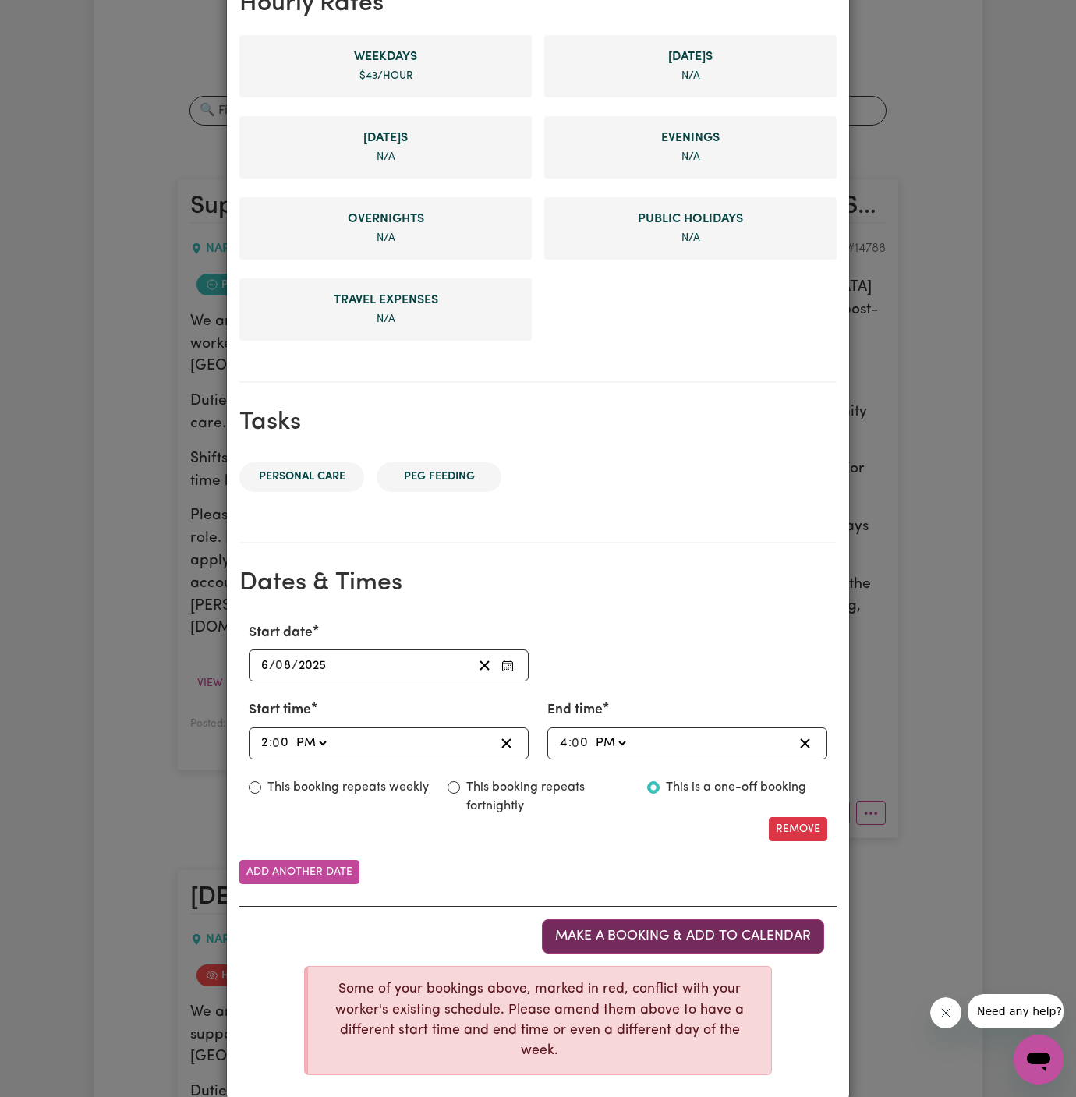
click at [684, 929] on span "Make a booking & add to calendar" at bounding box center [683, 935] width 256 height 13
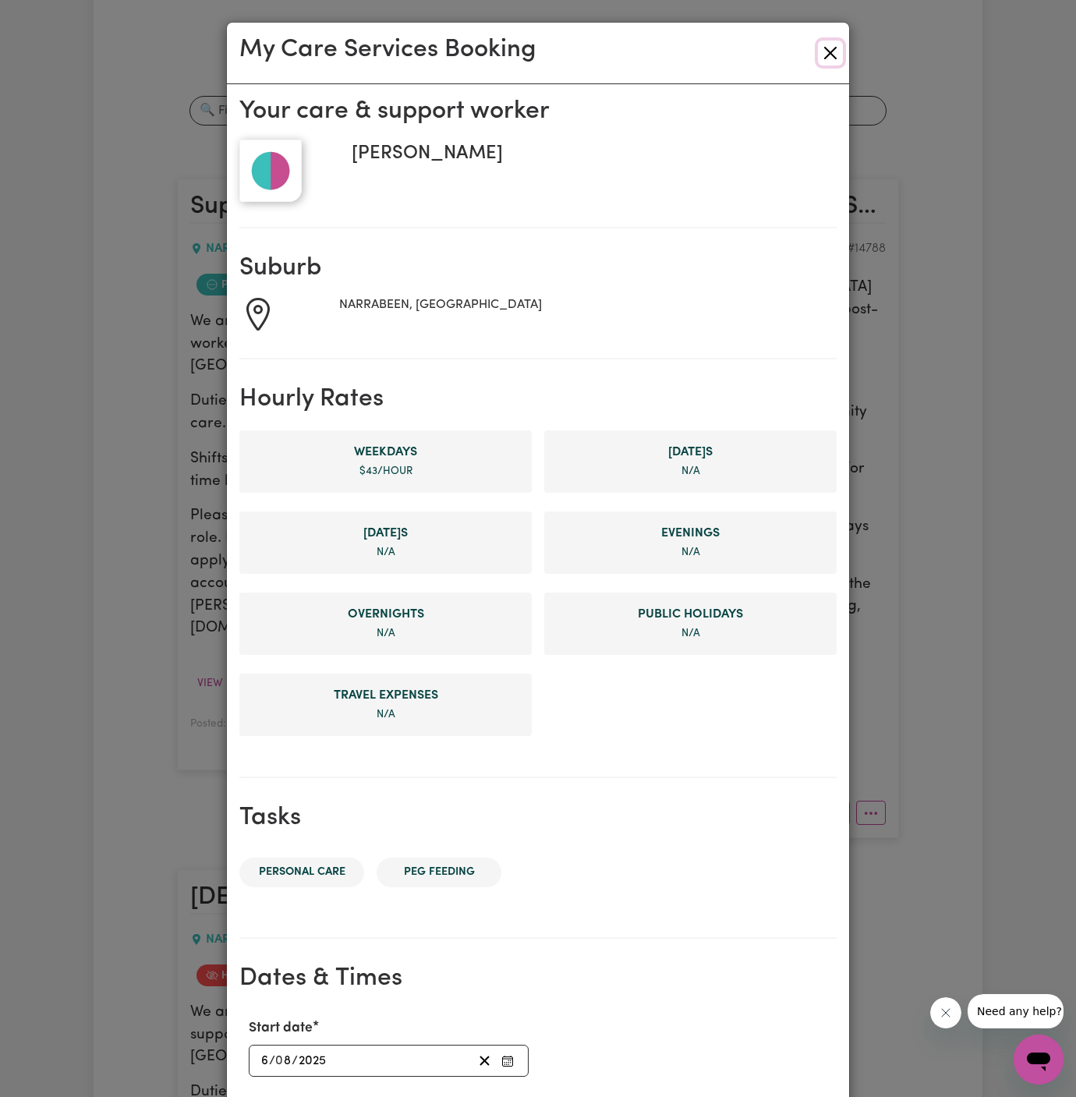
click at [832, 51] on button "Close" at bounding box center [830, 53] width 25 height 25
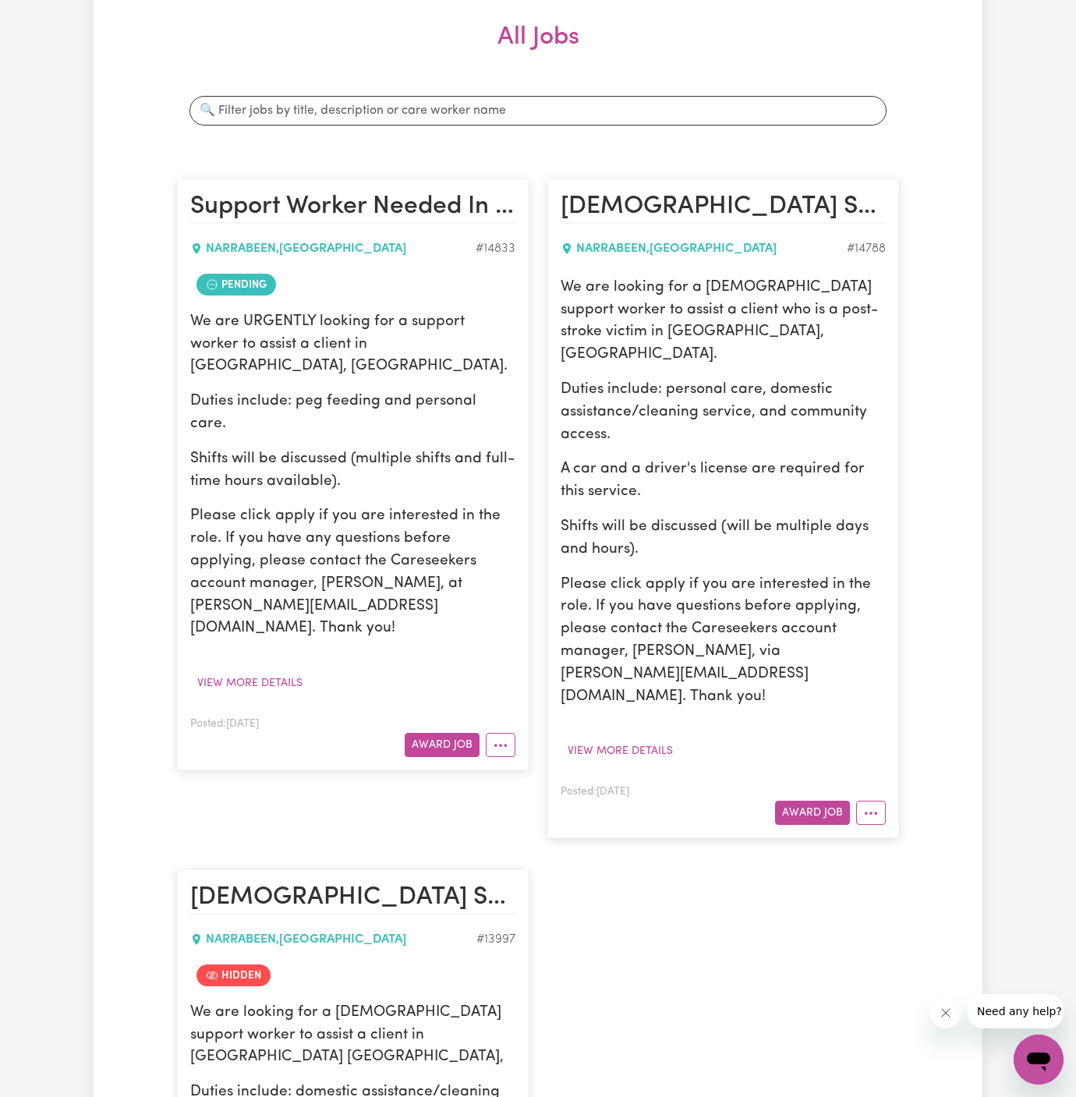
click at [645, 959] on div "Support Worker Needed In [GEOGRAPHIC_DATA], [GEOGRAPHIC_DATA] NARRABEEN , [GEOG…" at bounding box center [538, 830] width 740 height 1335
